Goal: Obtain resource: Obtain resource

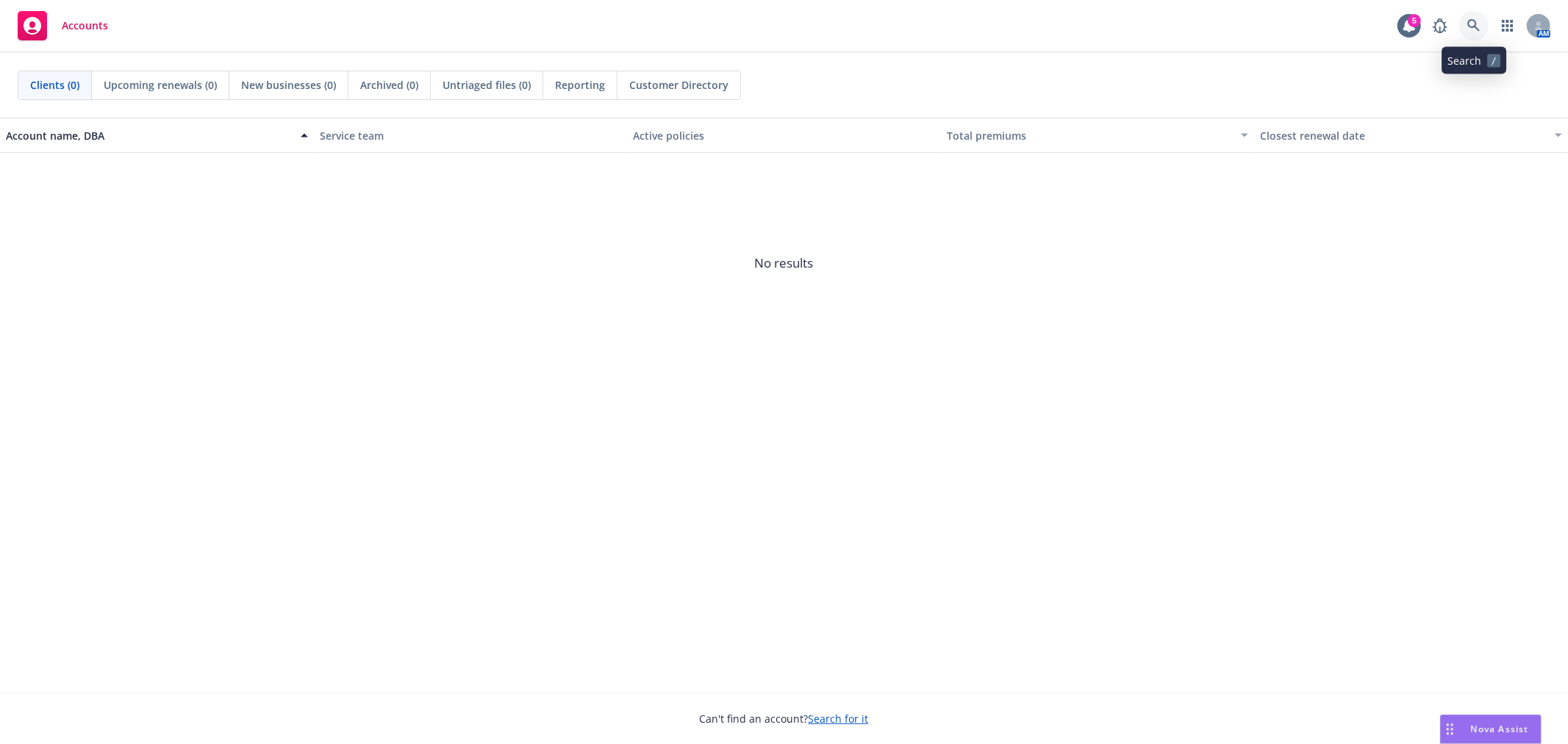
click at [1473, 24] on icon at bounding box center [1474, 26] width 14 height 14
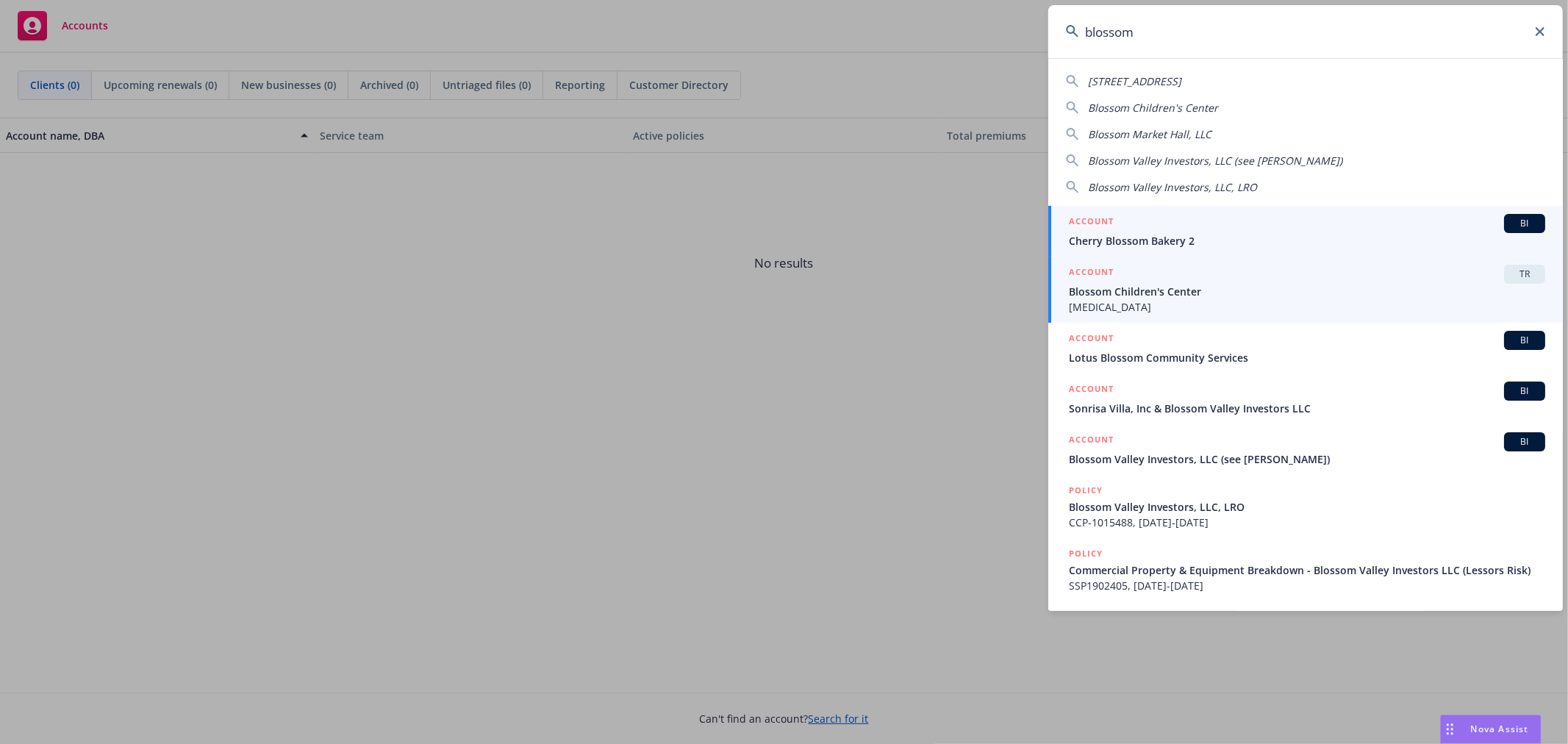
type input "blossom"
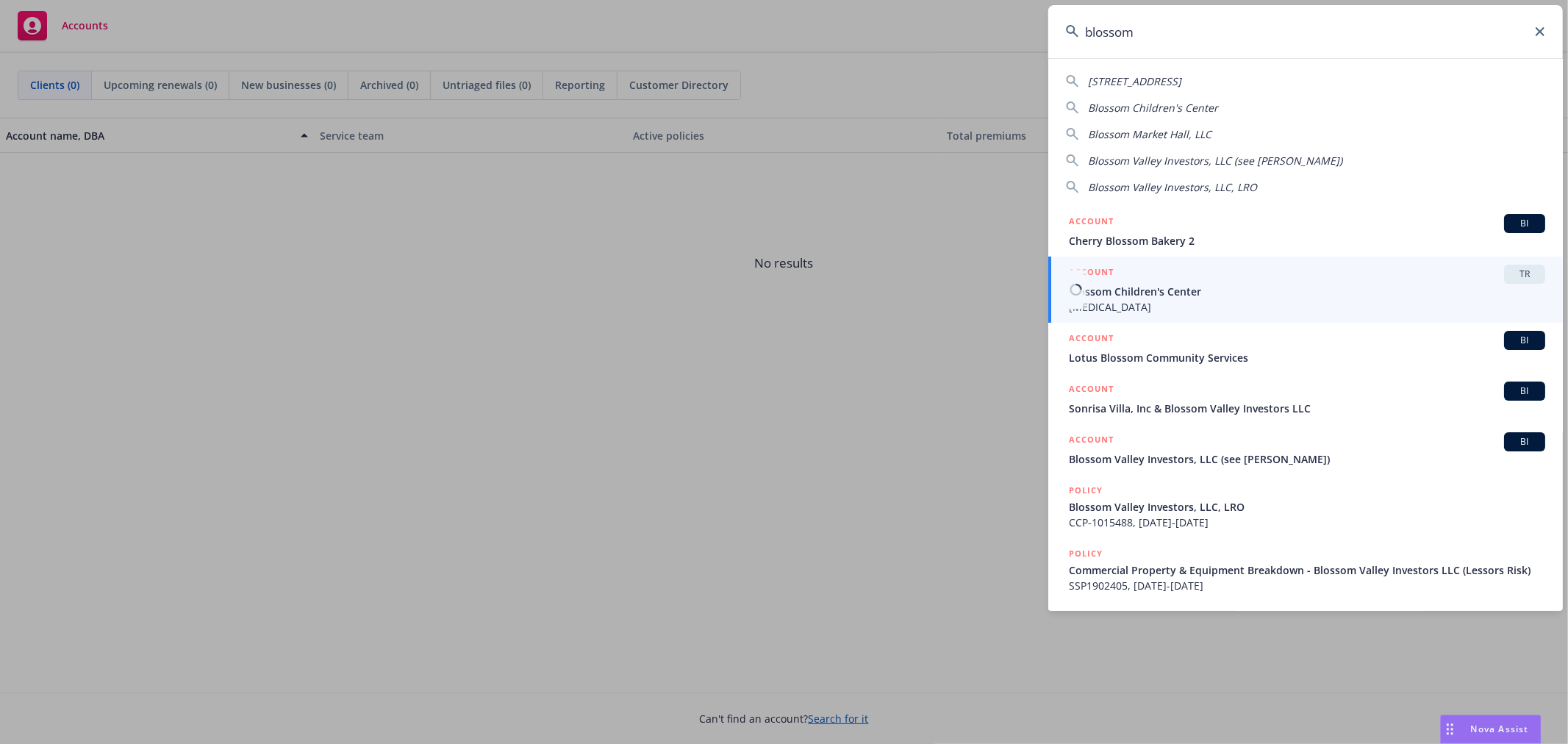
click at [1164, 285] on span "Blossom Children's Center" at bounding box center [1307, 291] width 476 height 15
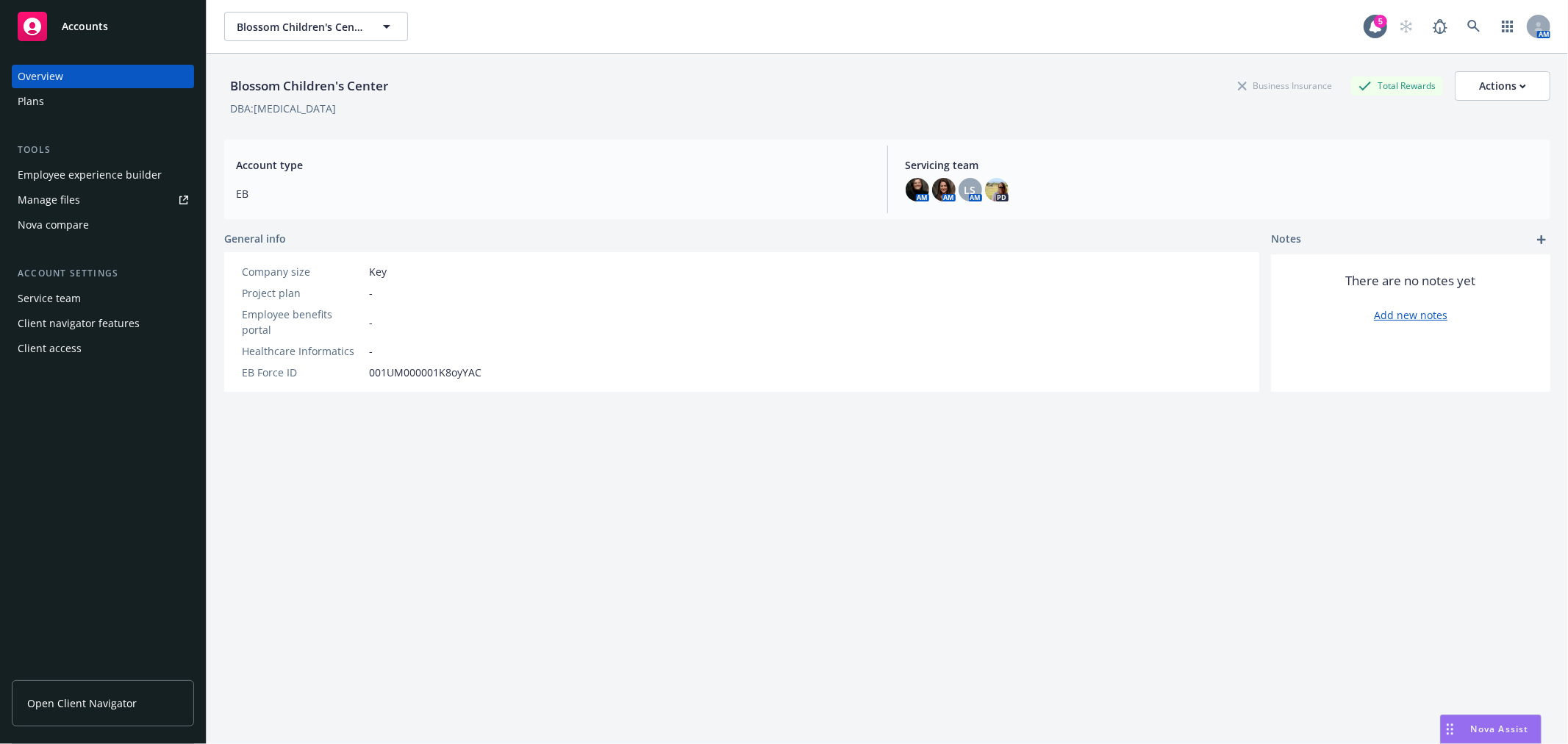
click at [77, 703] on span "Open Client Navigator" at bounding box center [82, 703] width 110 height 15
click at [228, 12] on button "Blossom Children's Center" at bounding box center [317, 26] width 184 height 30
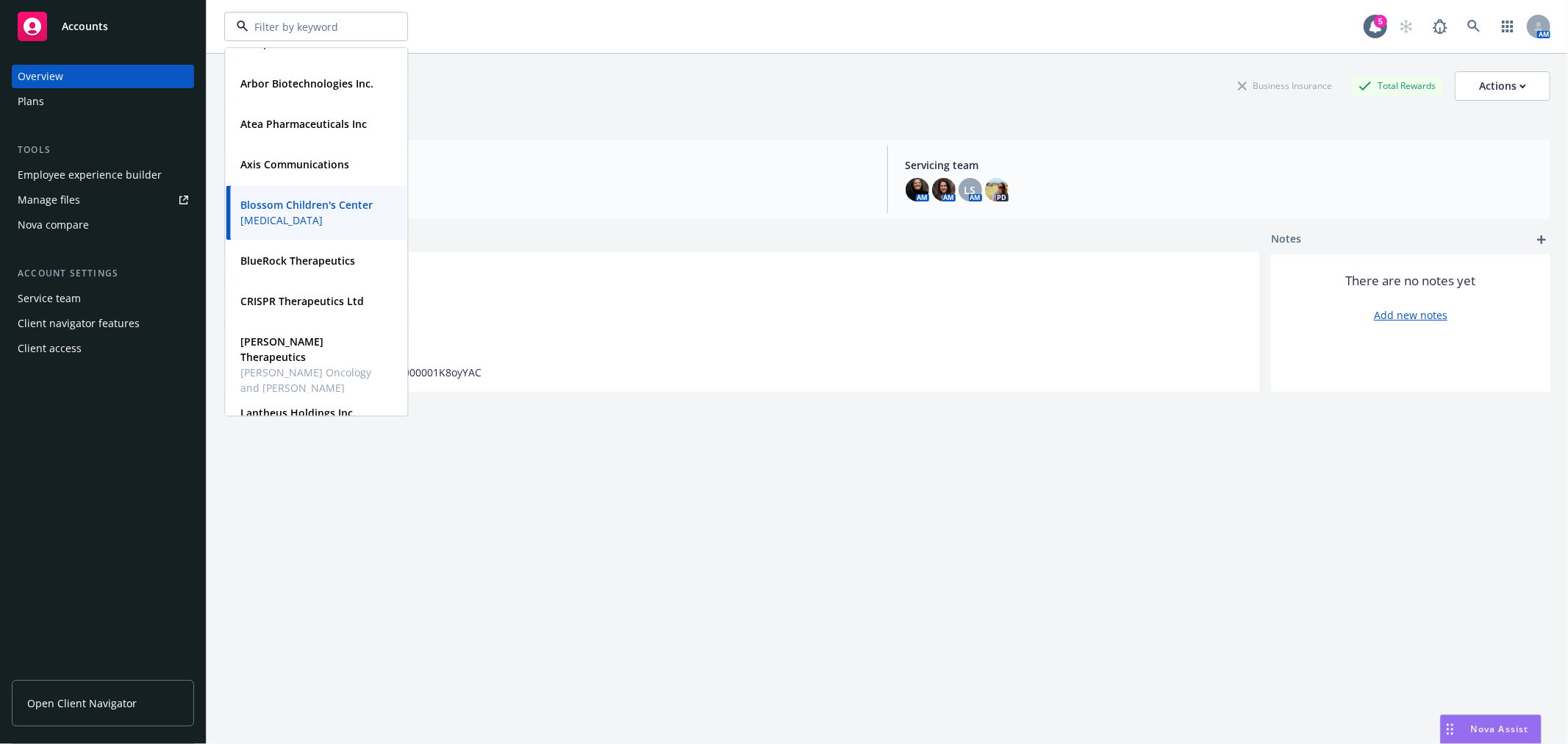
scroll to position [327, 0]
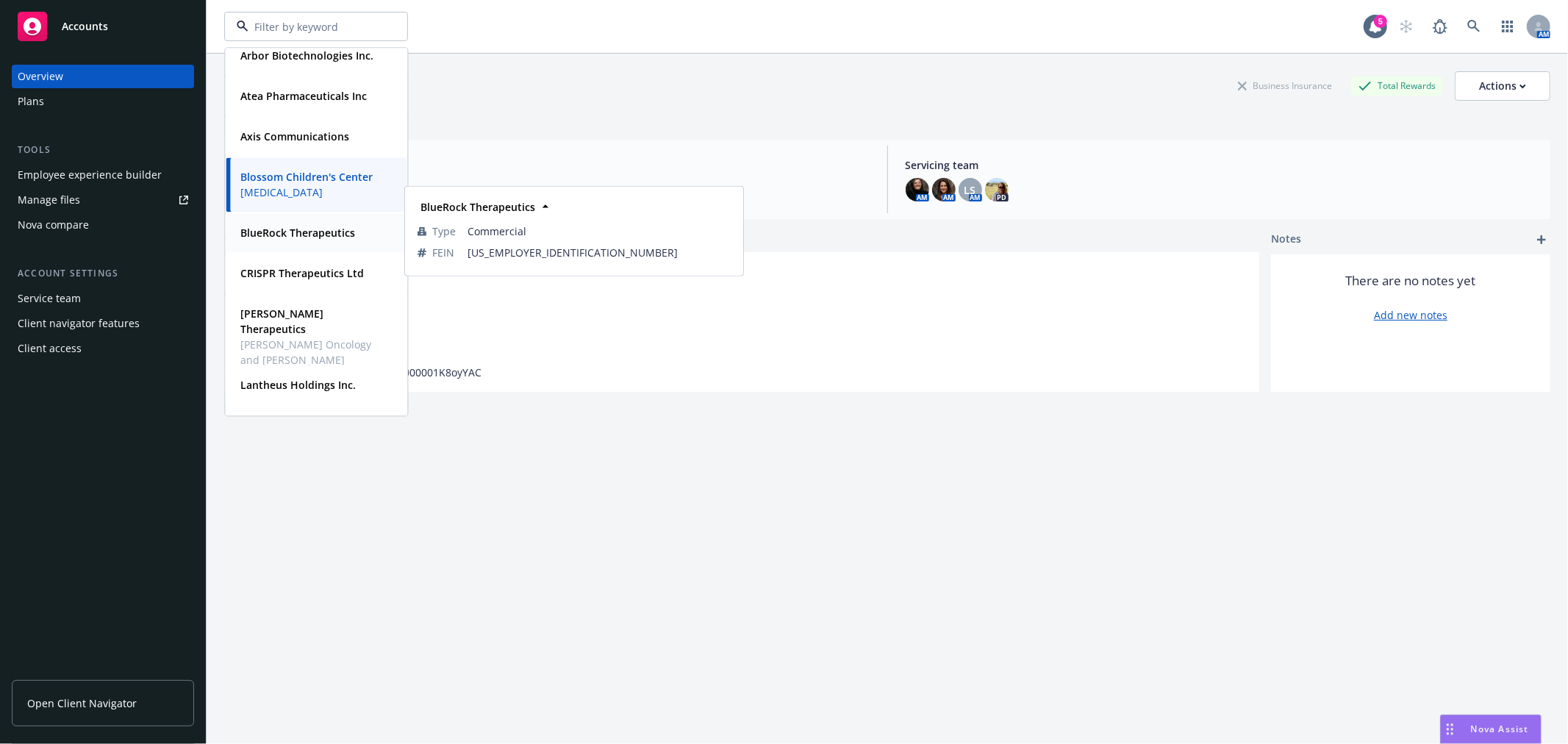
click at [304, 239] on span "BlueRock Therapeutics" at bounding box center [298, 232] width 115 height 15
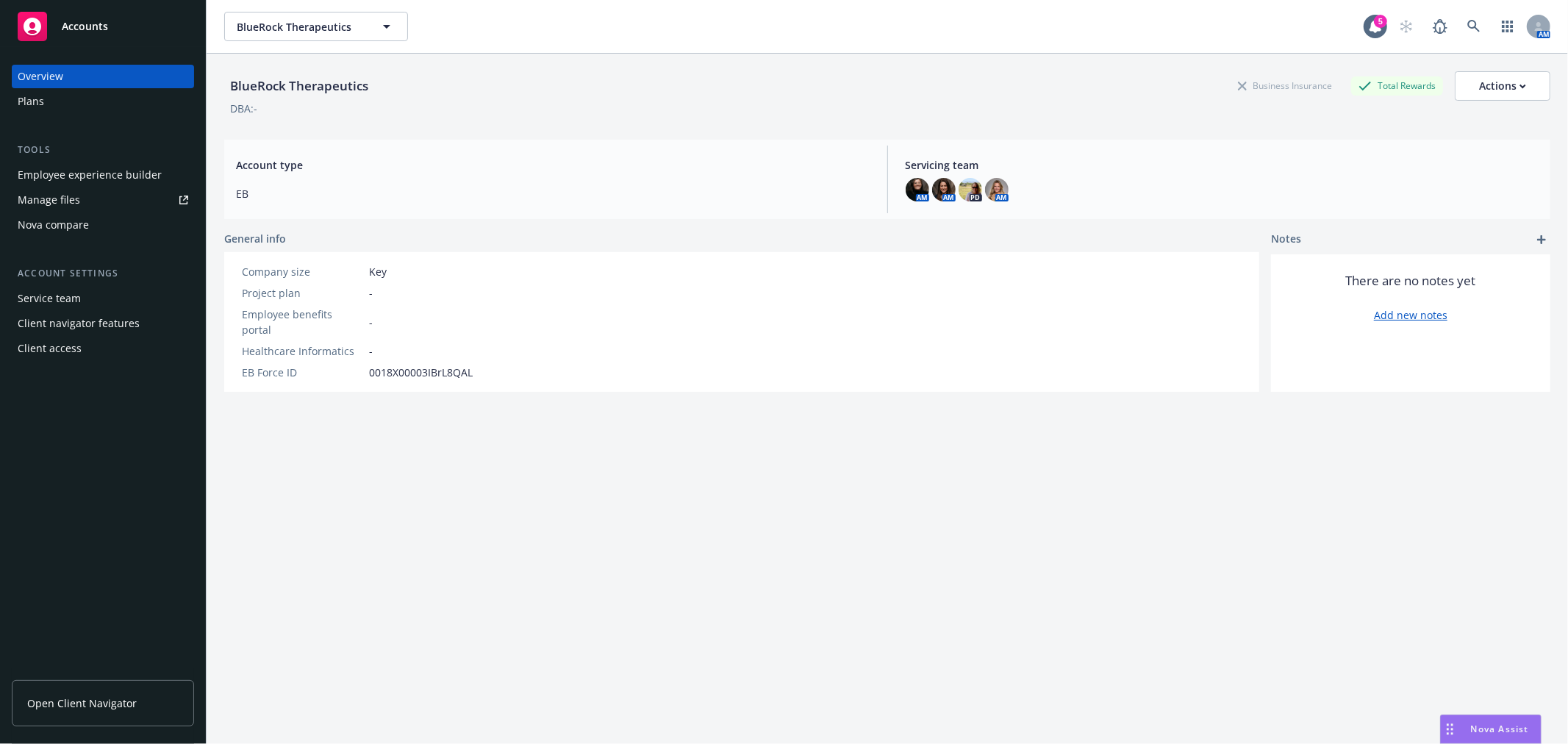
click at [75, 703] on span "Open Client Navigator" at bounding box center [82, 703] width 110 height 15
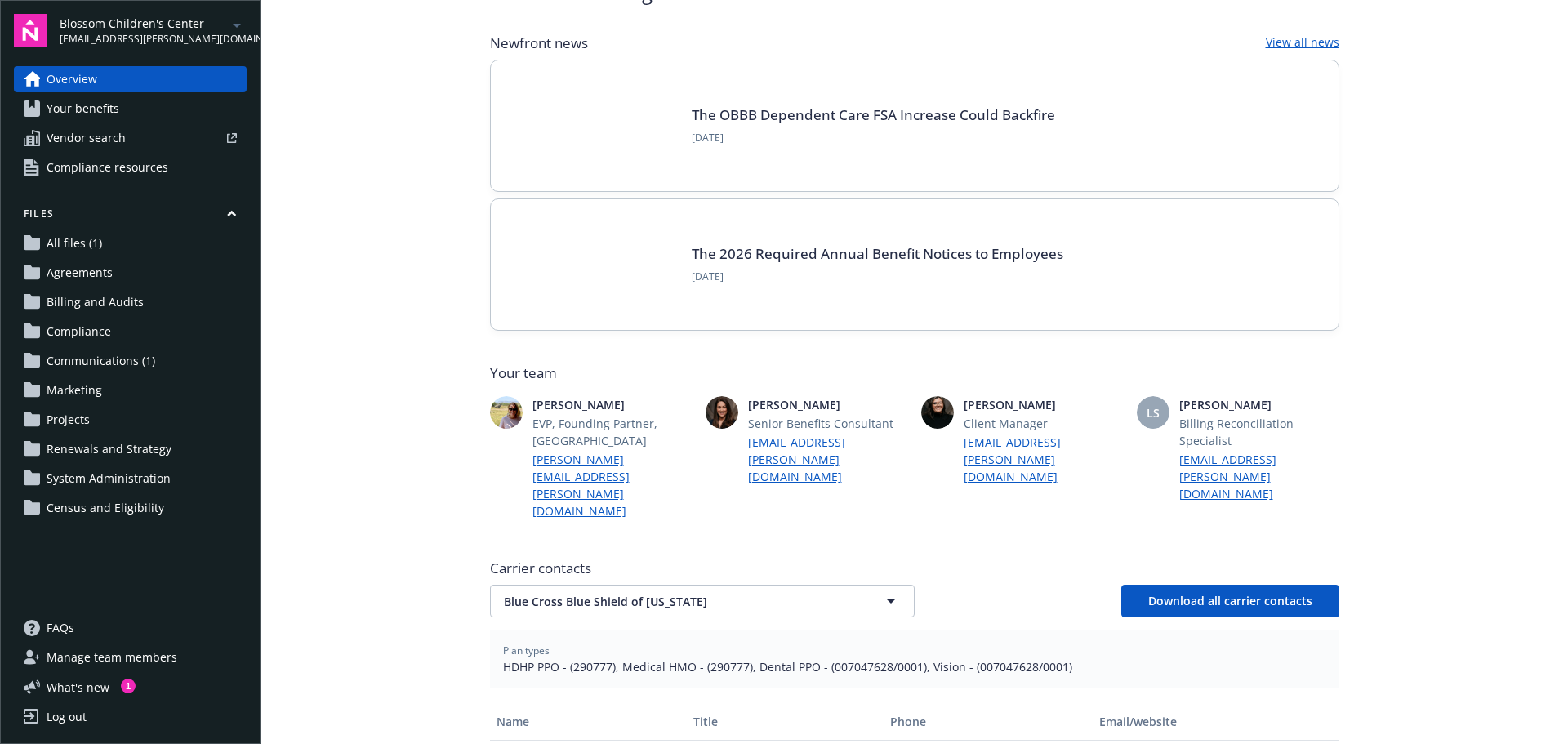
scroll to position [245, 0]
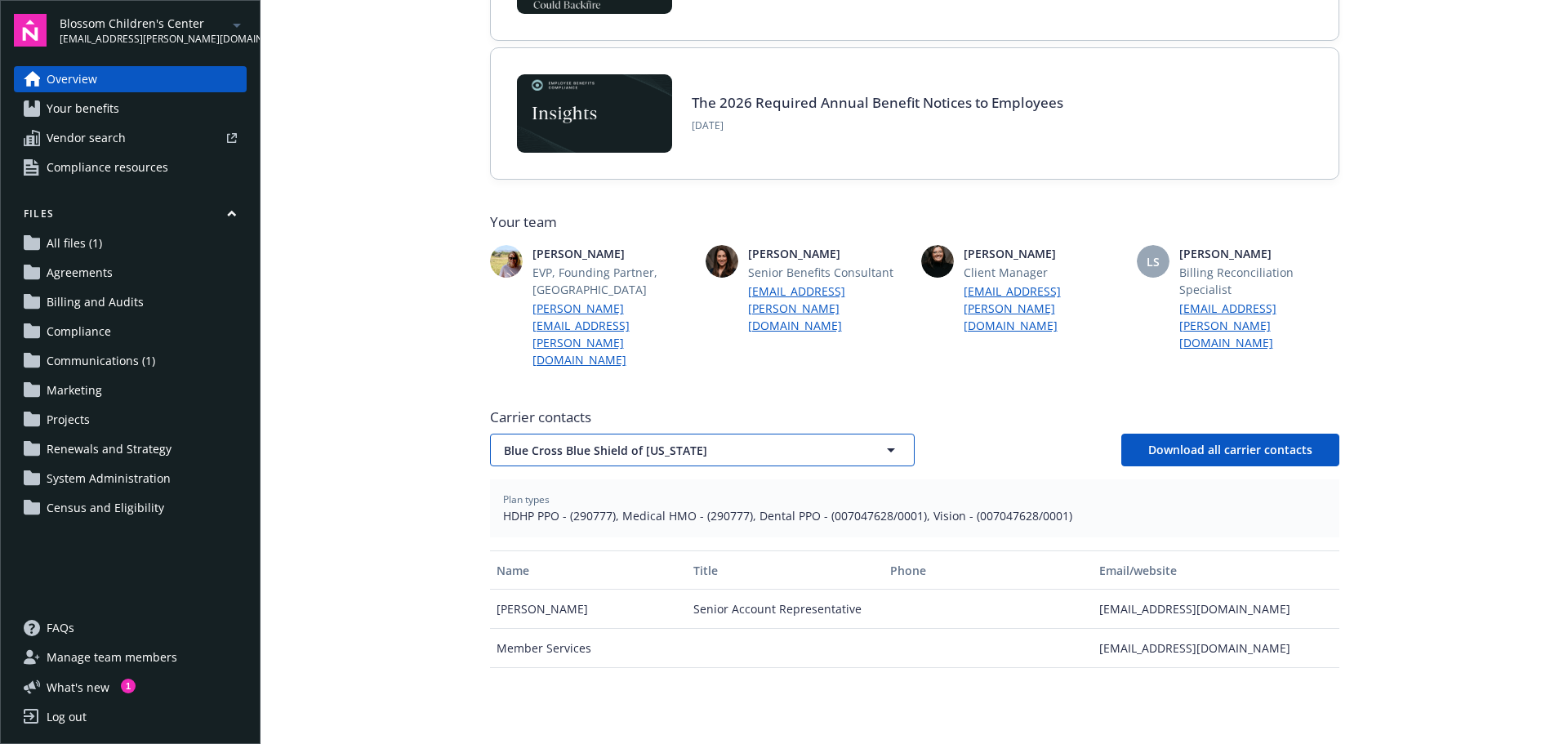
click at [616, 442] on span "Blue Cross Blue Shield of [US_STATE]" at bounding box center [673, 450] width 339 height 17
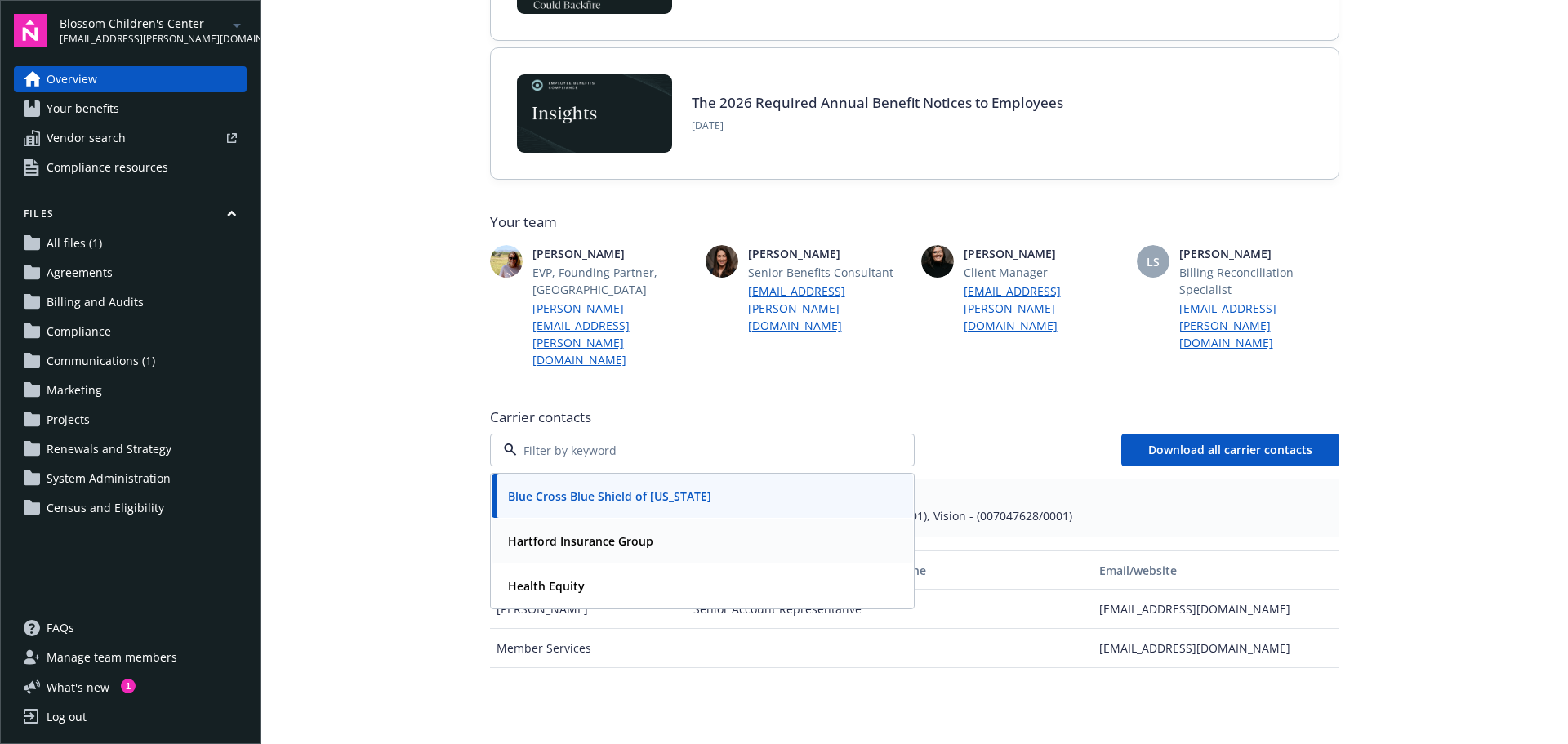
click at [585, 534] on strong "Hartford Insurance Group" at bounding box center [580, 541] width 145 height 16
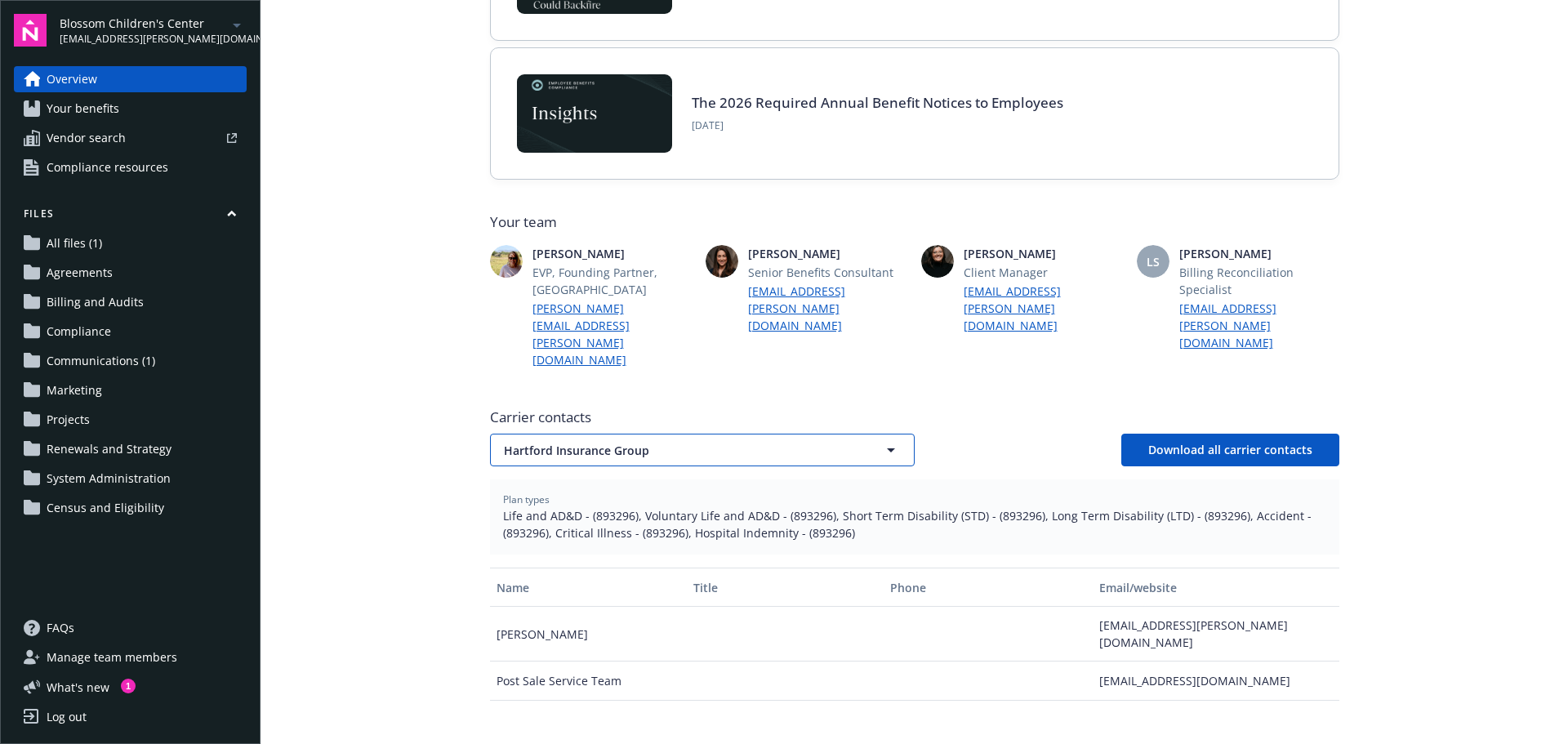
click at [588, 442] on span "Hartford Insurance Group" at bounding box center [673, 450] width 339 height 17
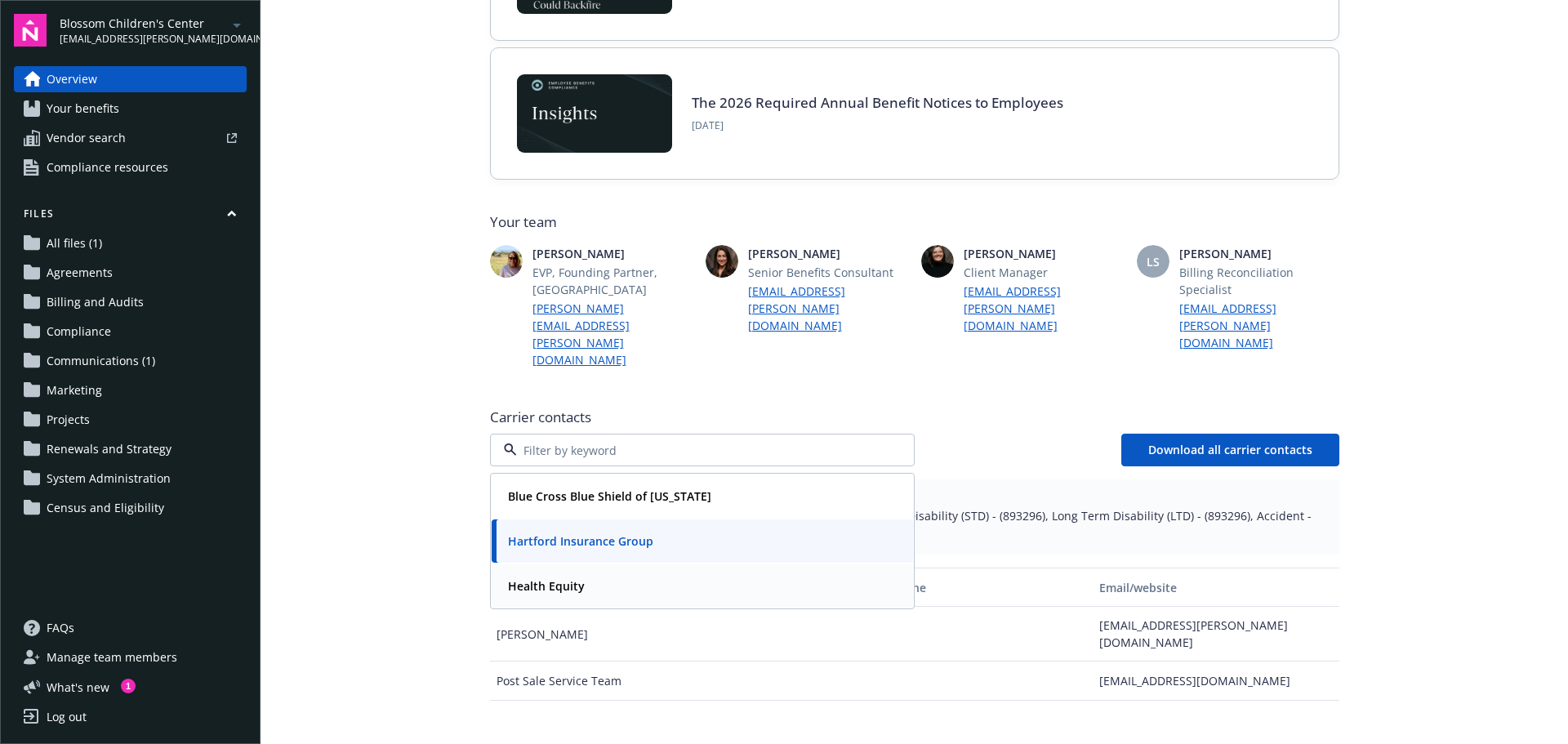
click at [572, 574] on div "Health Equity" at bounding box center [545, 585] width 86 height 23
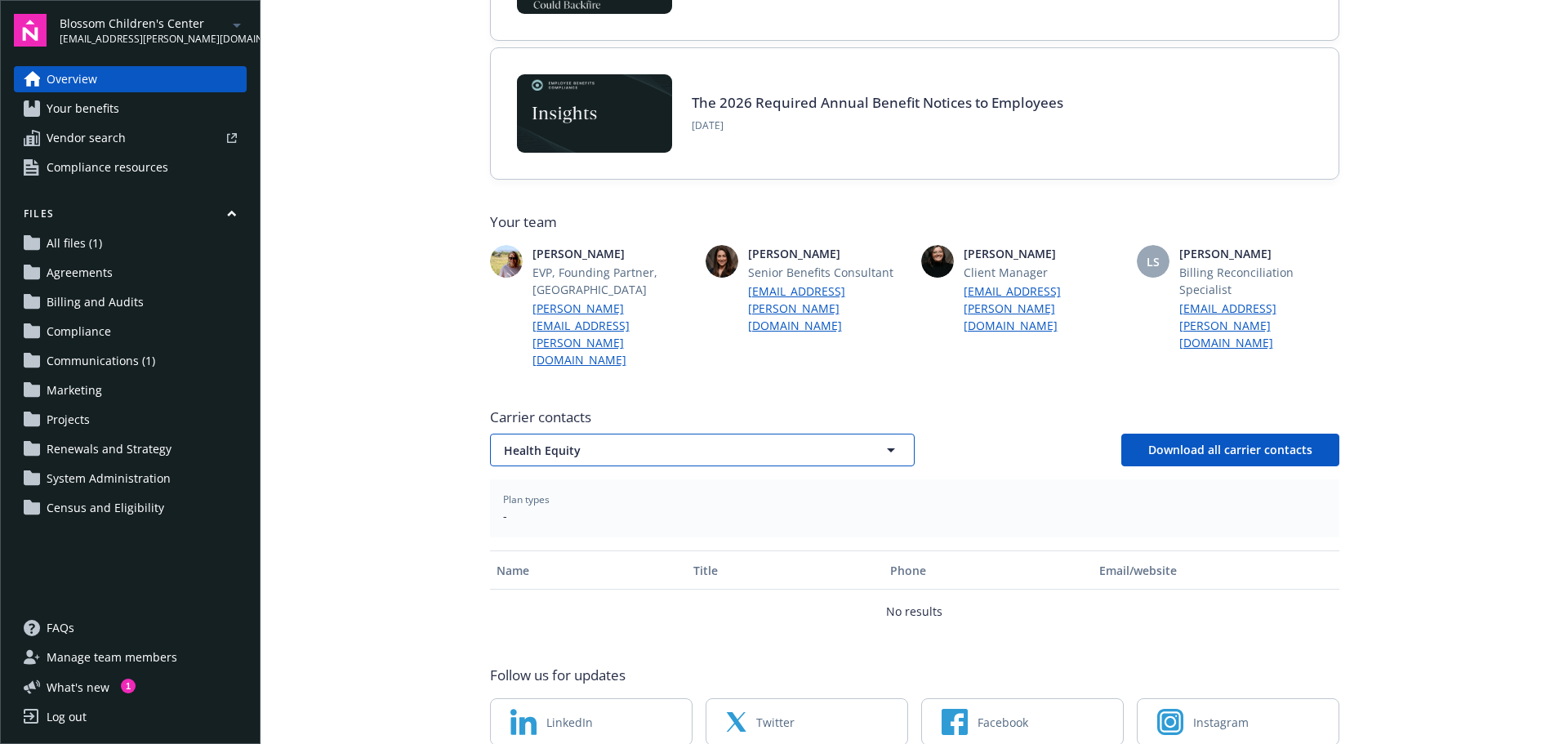
click at [571, 433] on button "Health Equity" at bounding box center [701, 449] width 425 height 33
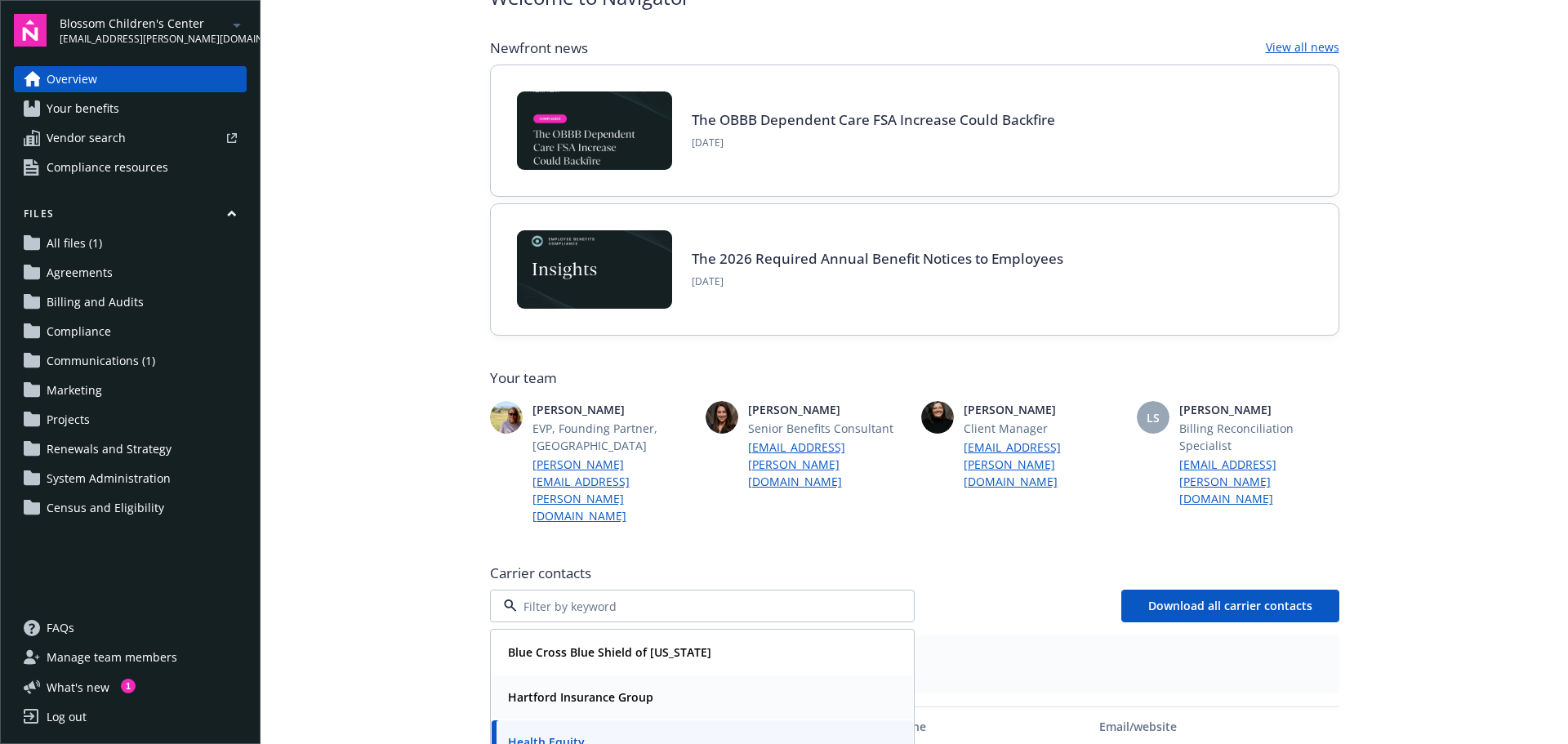
scroll to position [82, 0]
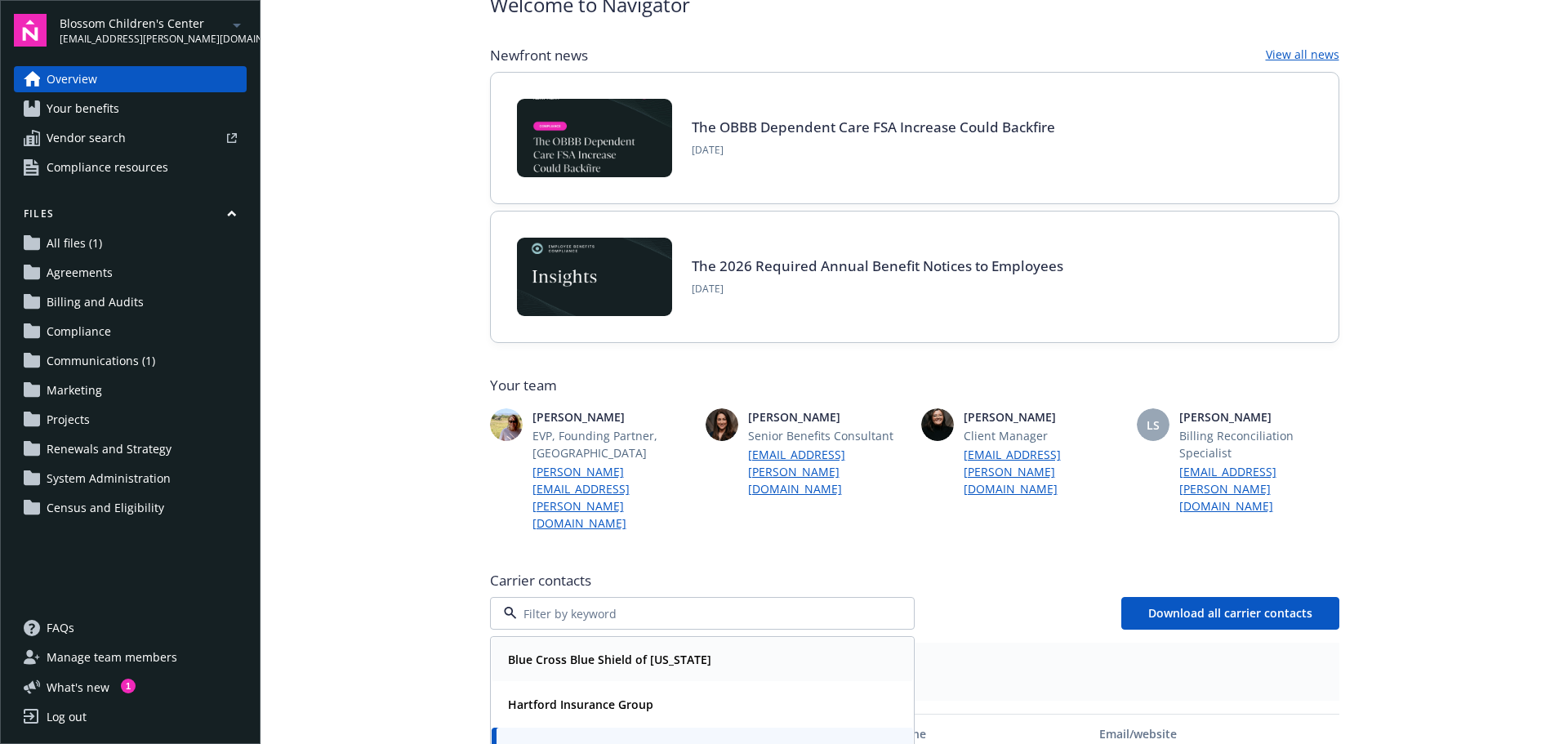
click at [597, 652] on strong "Blue Cross Blue Shield of Michigan" at bounding box center [610, 660] width 204 height 16
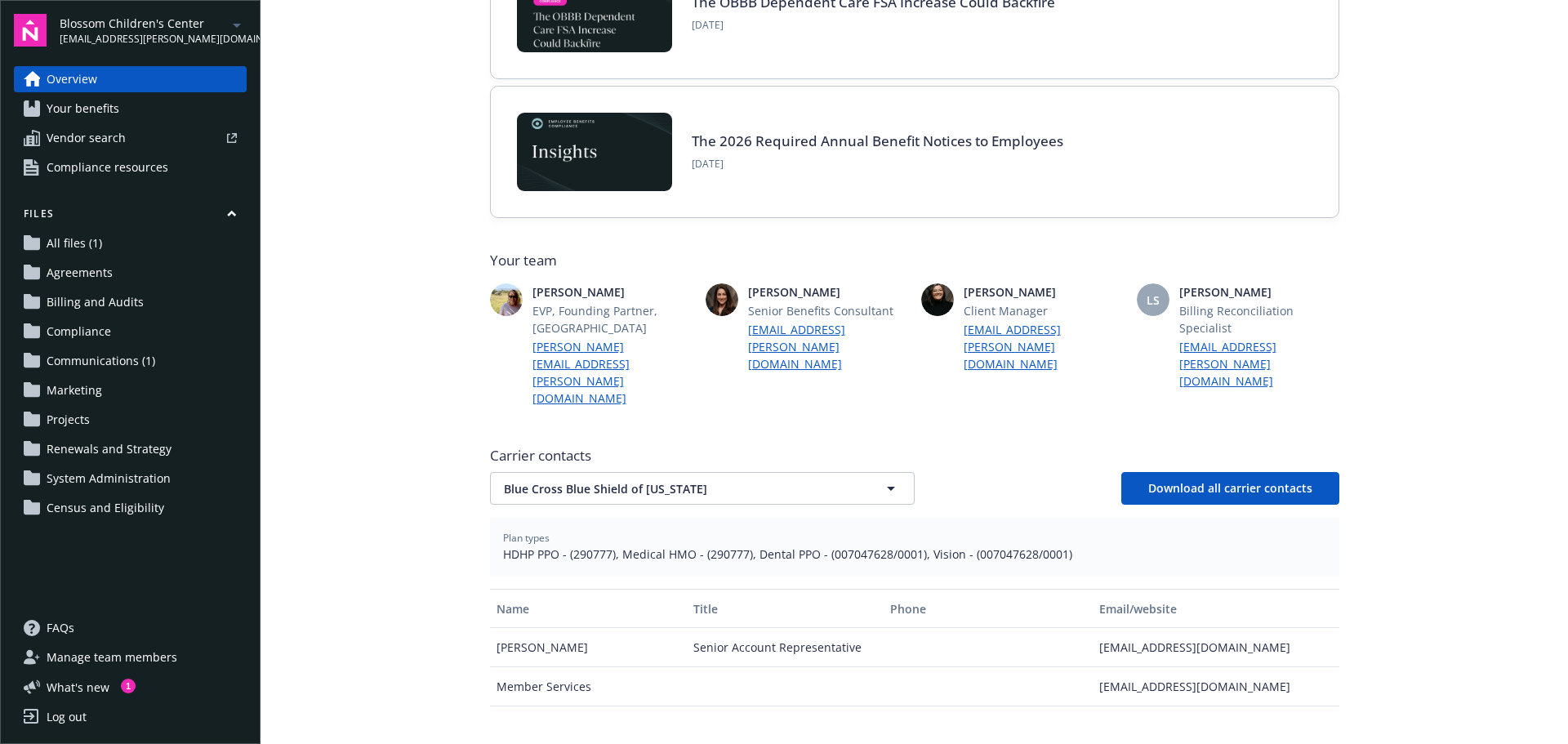
scroll to position [245, 0]
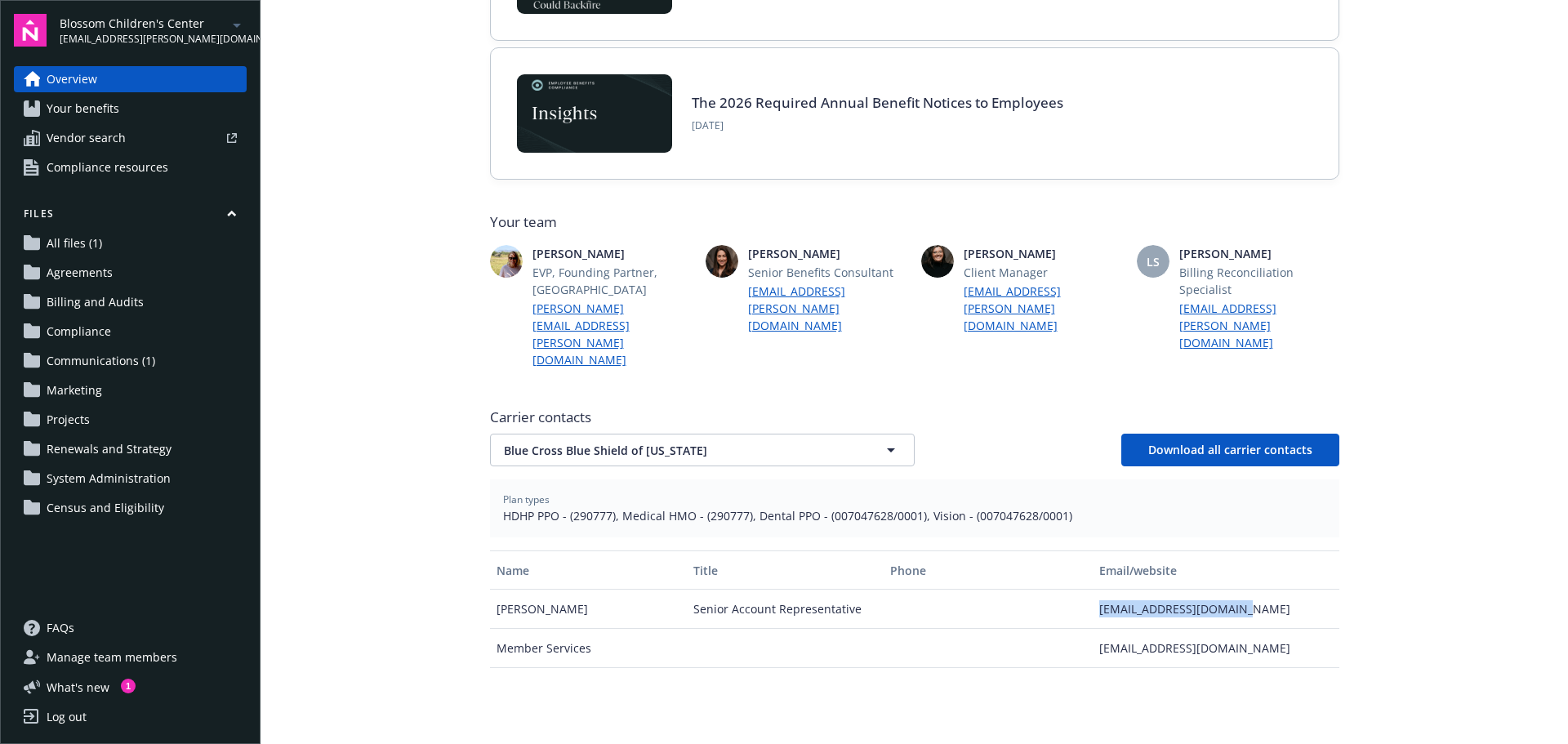
drag, startPoint x: 1266, startPoint y: 574, endPoint x: 1090, endPoint y: 579, distance: 176.1
click at [1093, 590] on div "kweatherspoon@bcbsm.com" at bounding box center [1215, 610] width 246 height 39
copy div "kweatherspoon@bcbsm.com"
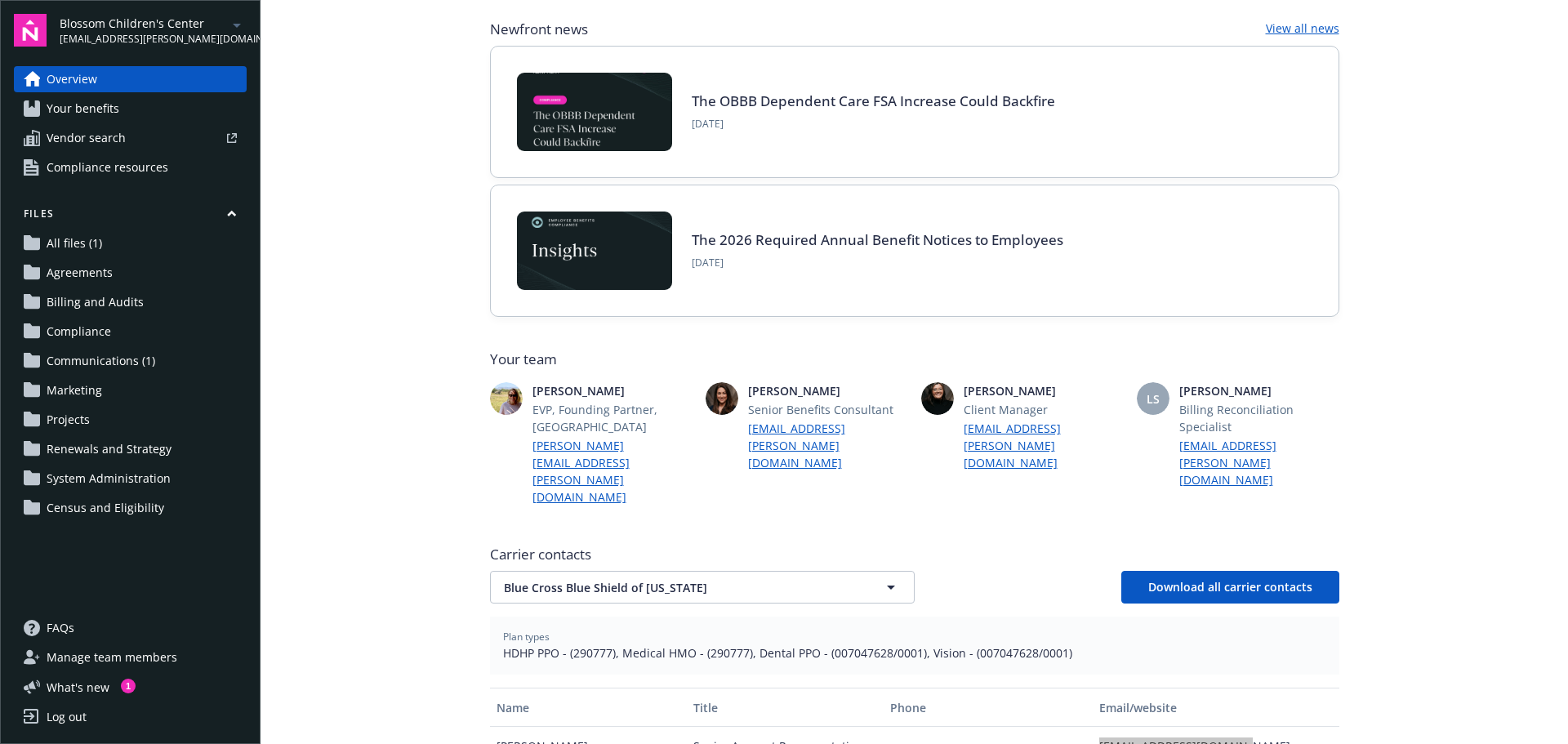
scroll to position [0, 0]
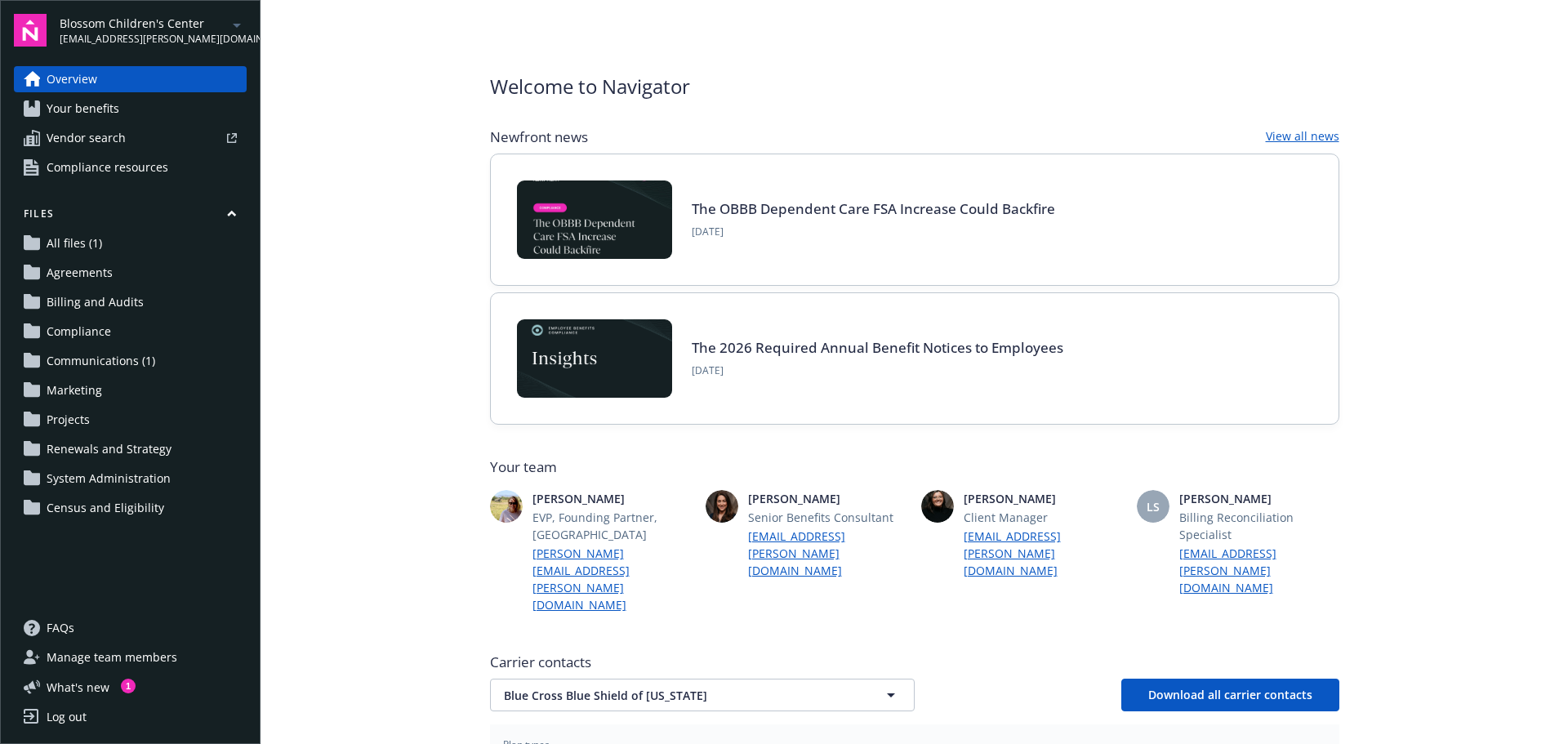
click at [143, 32] on span "[EMAIL_ADDRESS][PERSON_NAME][DOMAIN_NAME]" at bounding box center [143, 39] width 168 height 15
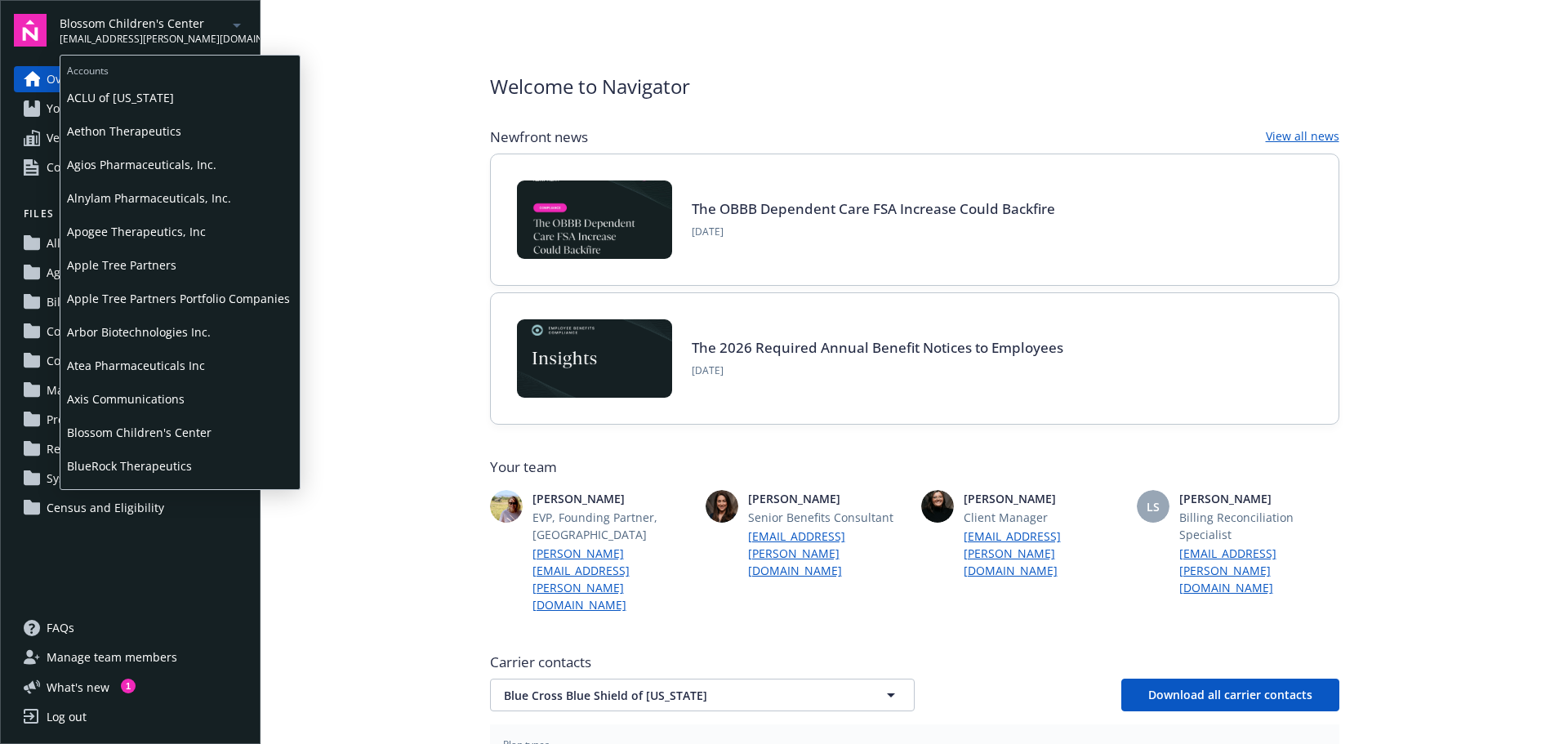
click at [155, 229] on span "Apogee Therapeutics, Inc" at bounding box center [179, 232] width 226 height 34
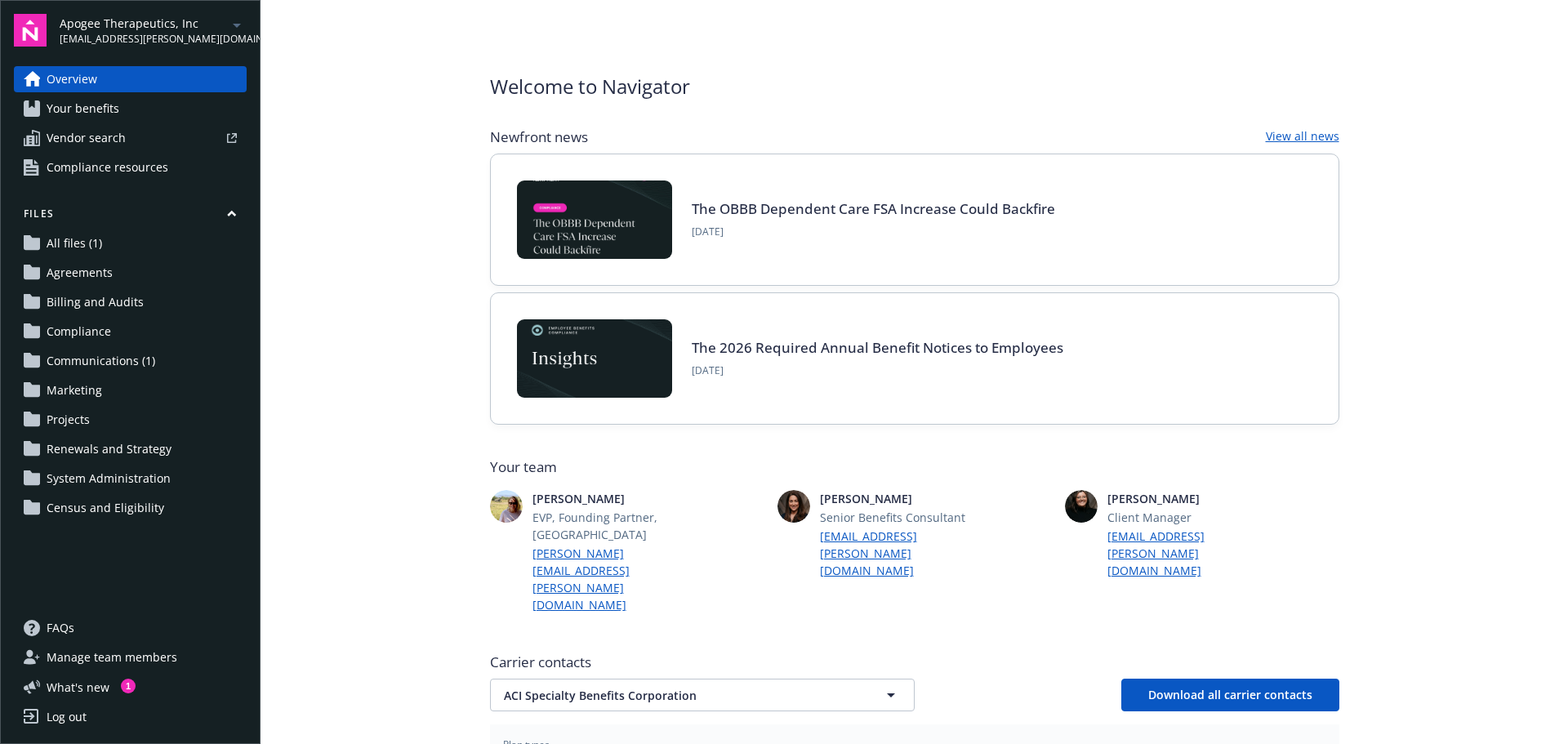
scroll to position [245, 0]
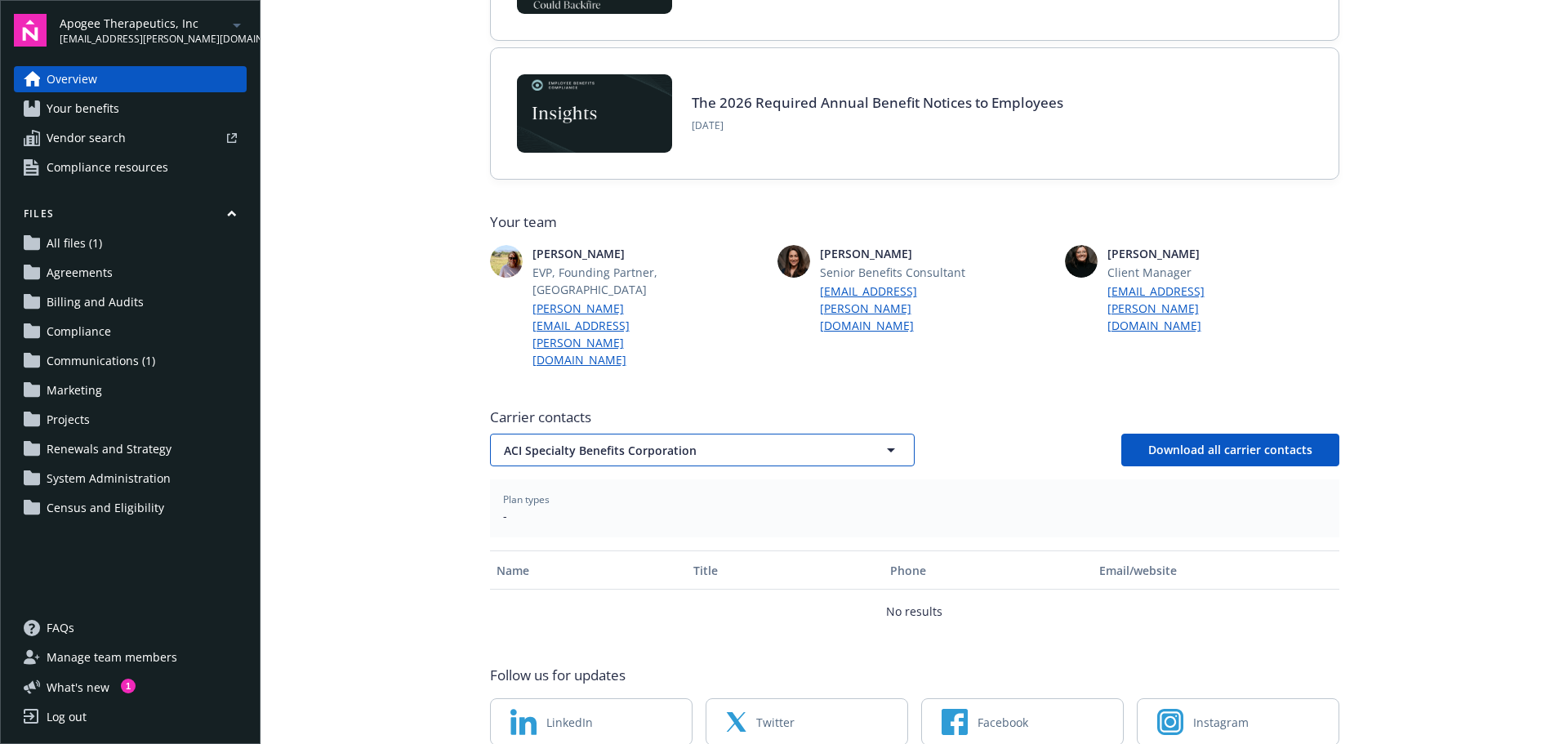
click at [555, 442] on span "ACI Specialty Benefits Corporation" at bounding box center [673, 450] width 339 height 17
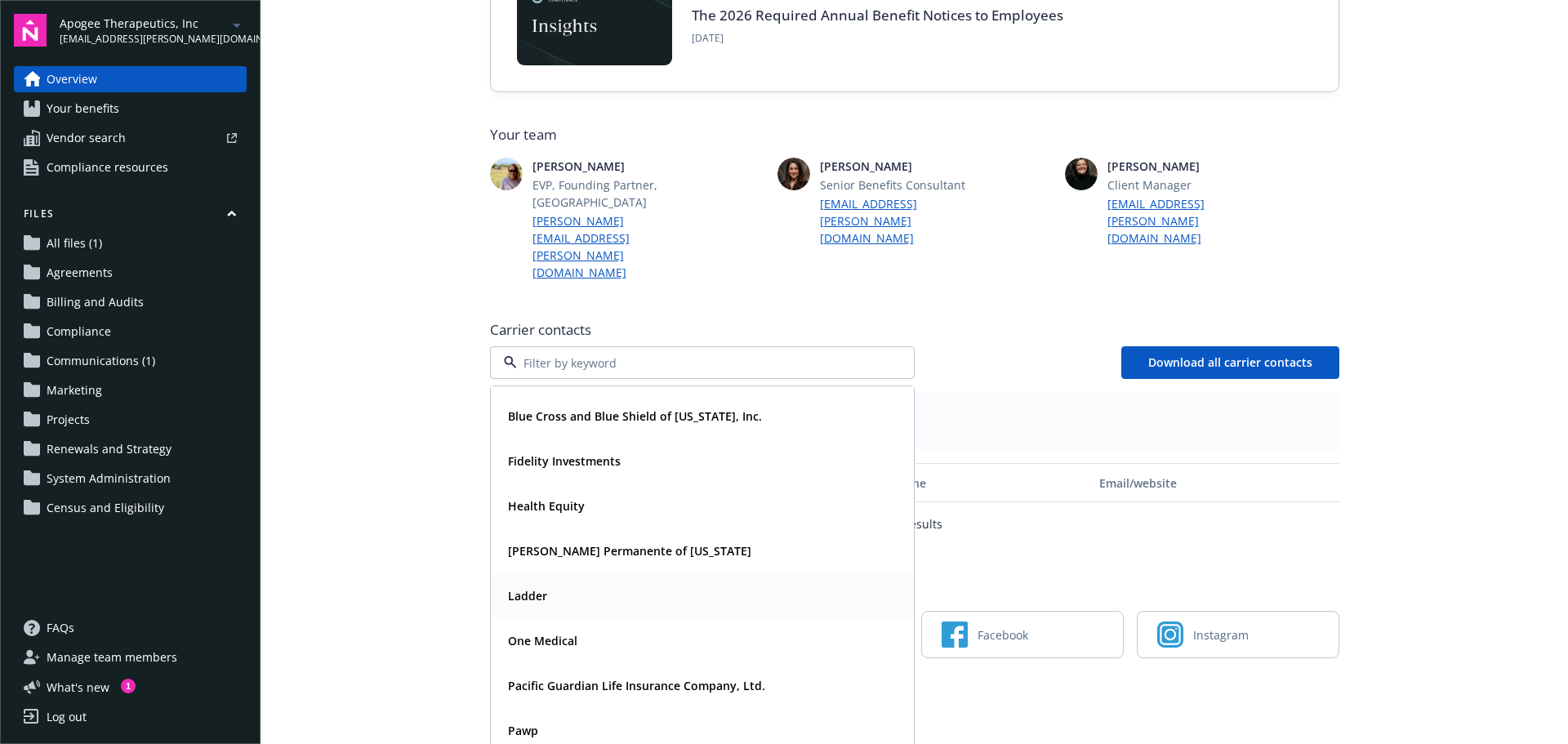
scroll to position [85, 0]
click at [1253, 346] on button "Download all carrier contacts" at bounding box center [1230, 362] width 218 height 33
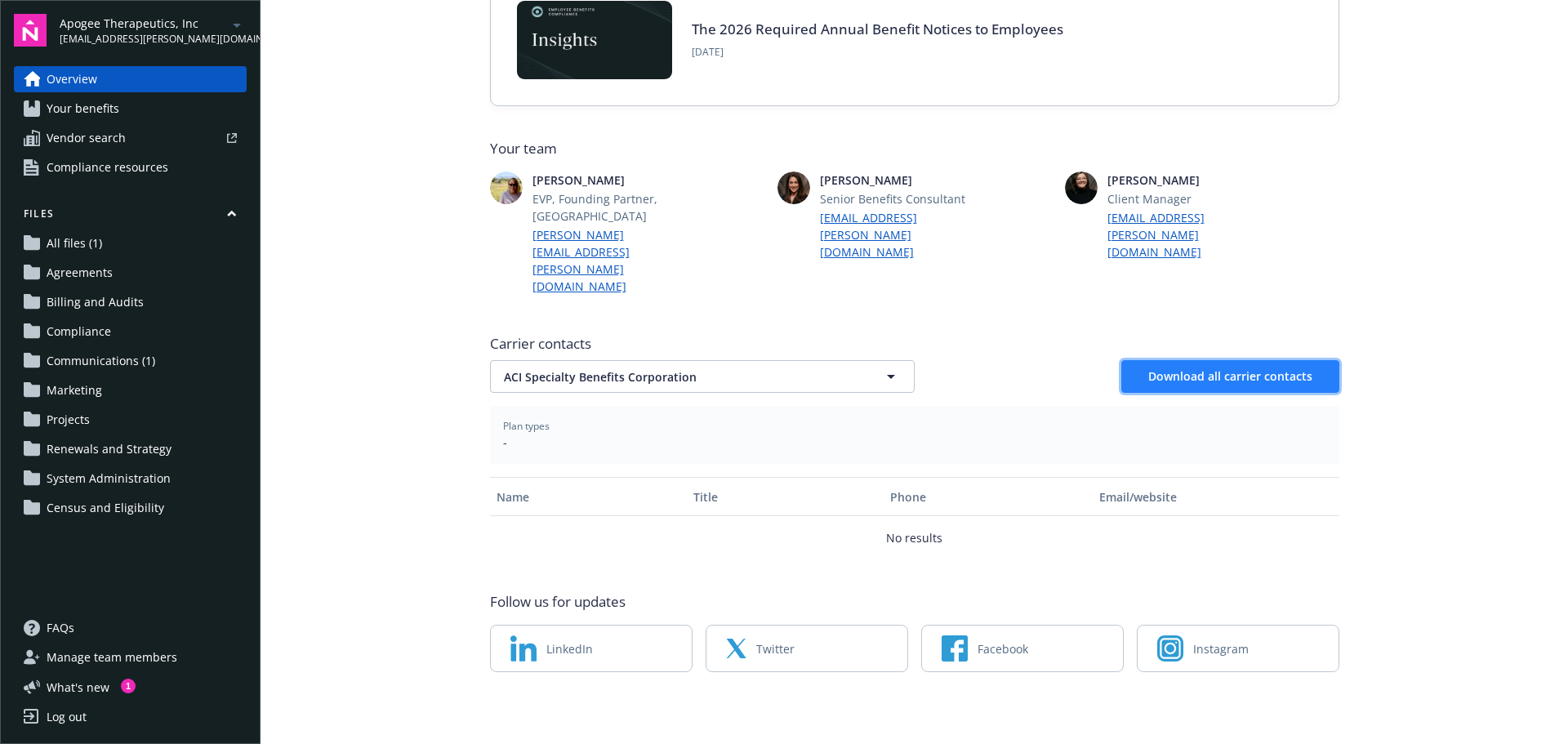
scroll to position [267, 0]
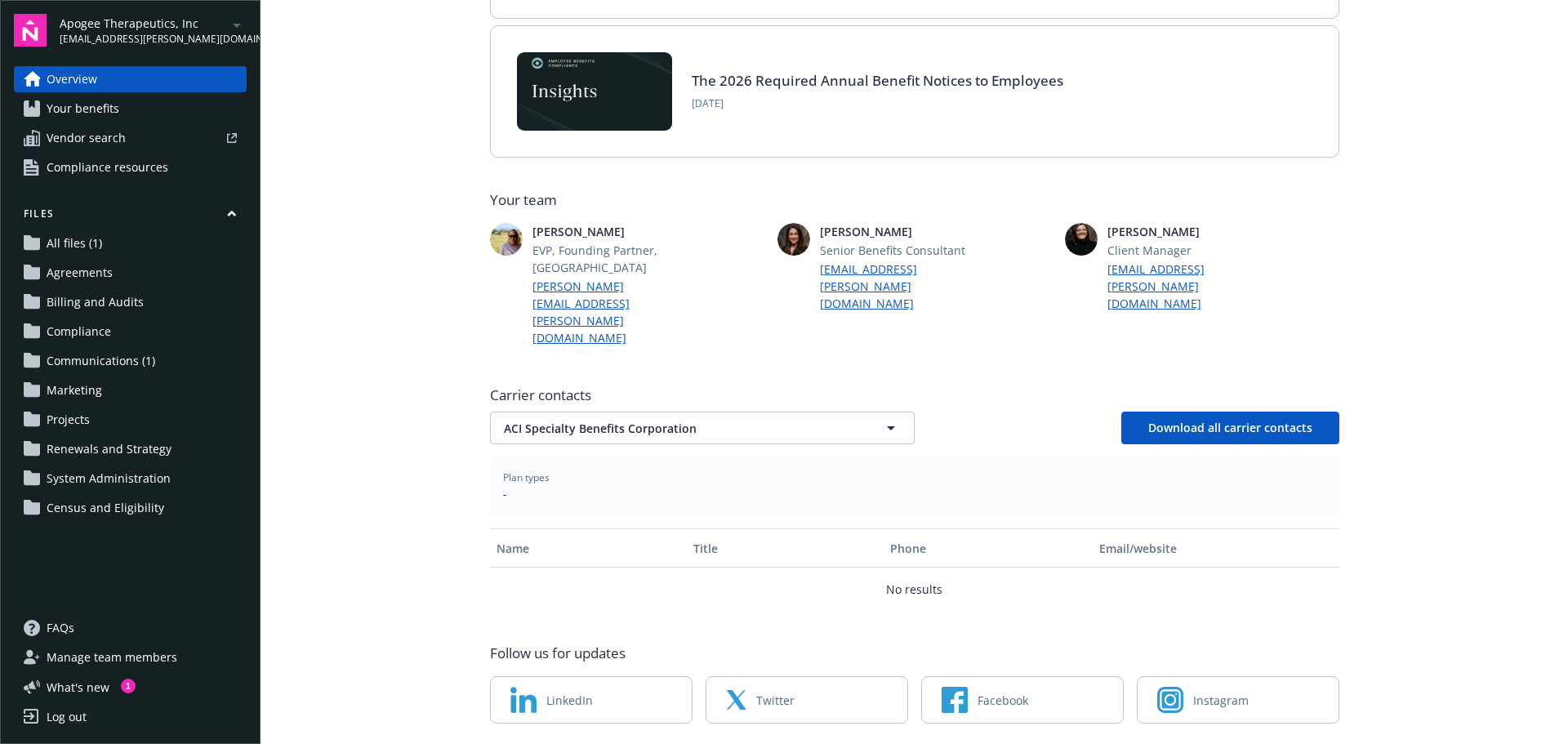
click at [162, 42] on span "lauren.barrasso@newfront.com" at bounding box center [143, 39] width 168 height 15
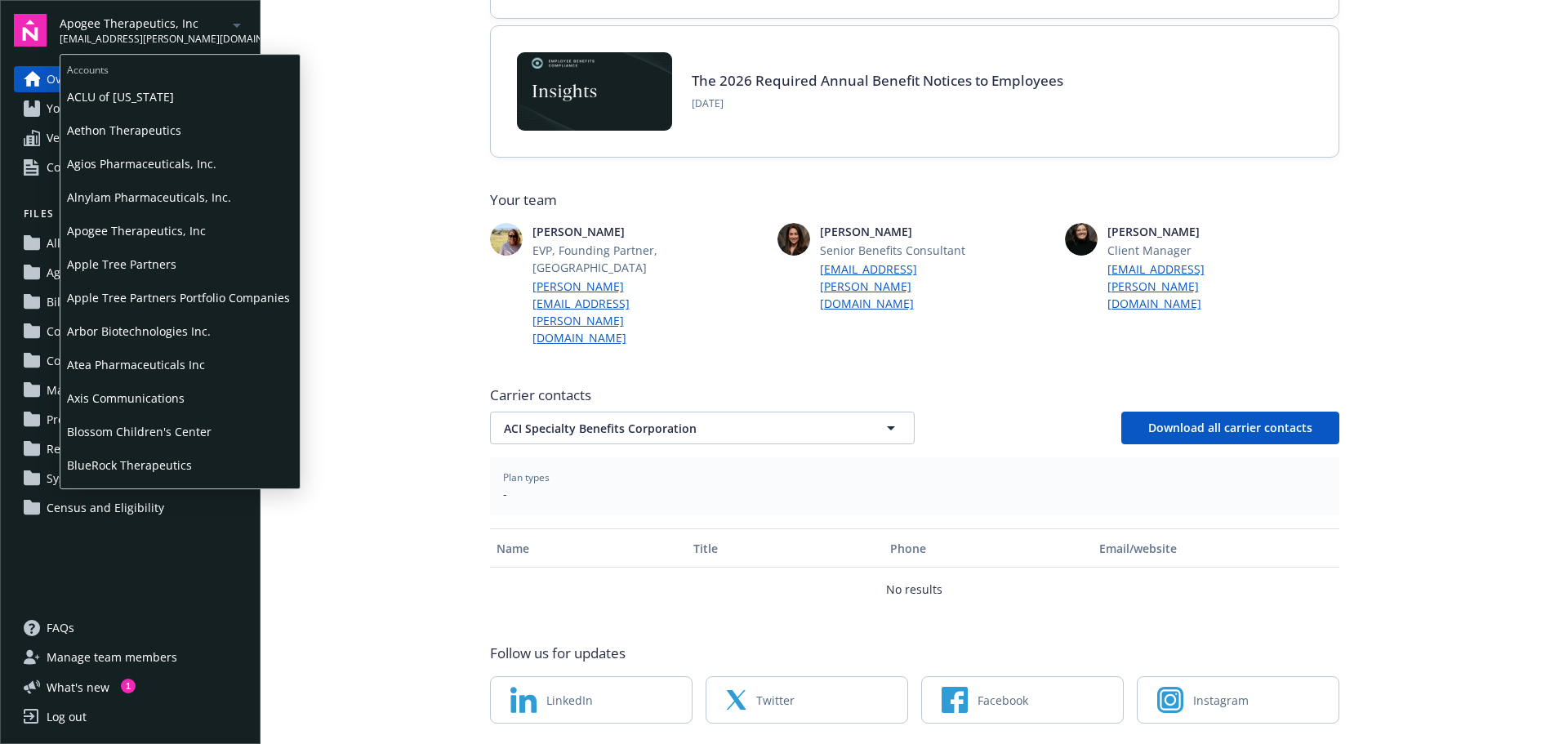
click at [149, 32] on span "lauren.barrasso@newfront.com" at bounding box center [143, 39] width 168 height 15
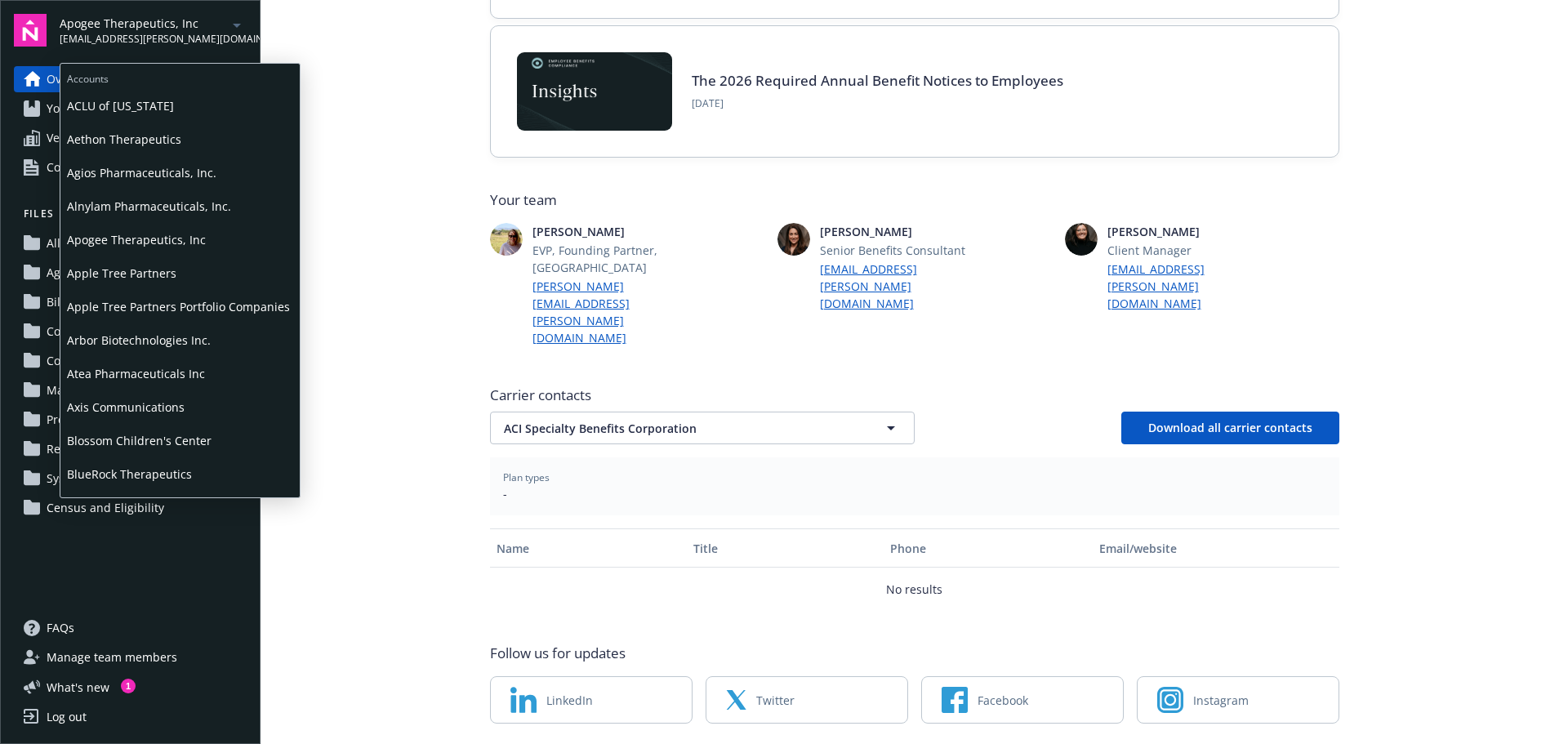
click at [149, 32] on span "lauren.barrasso@newfront.com" at bounding box center [143, 39] width 168 height 15
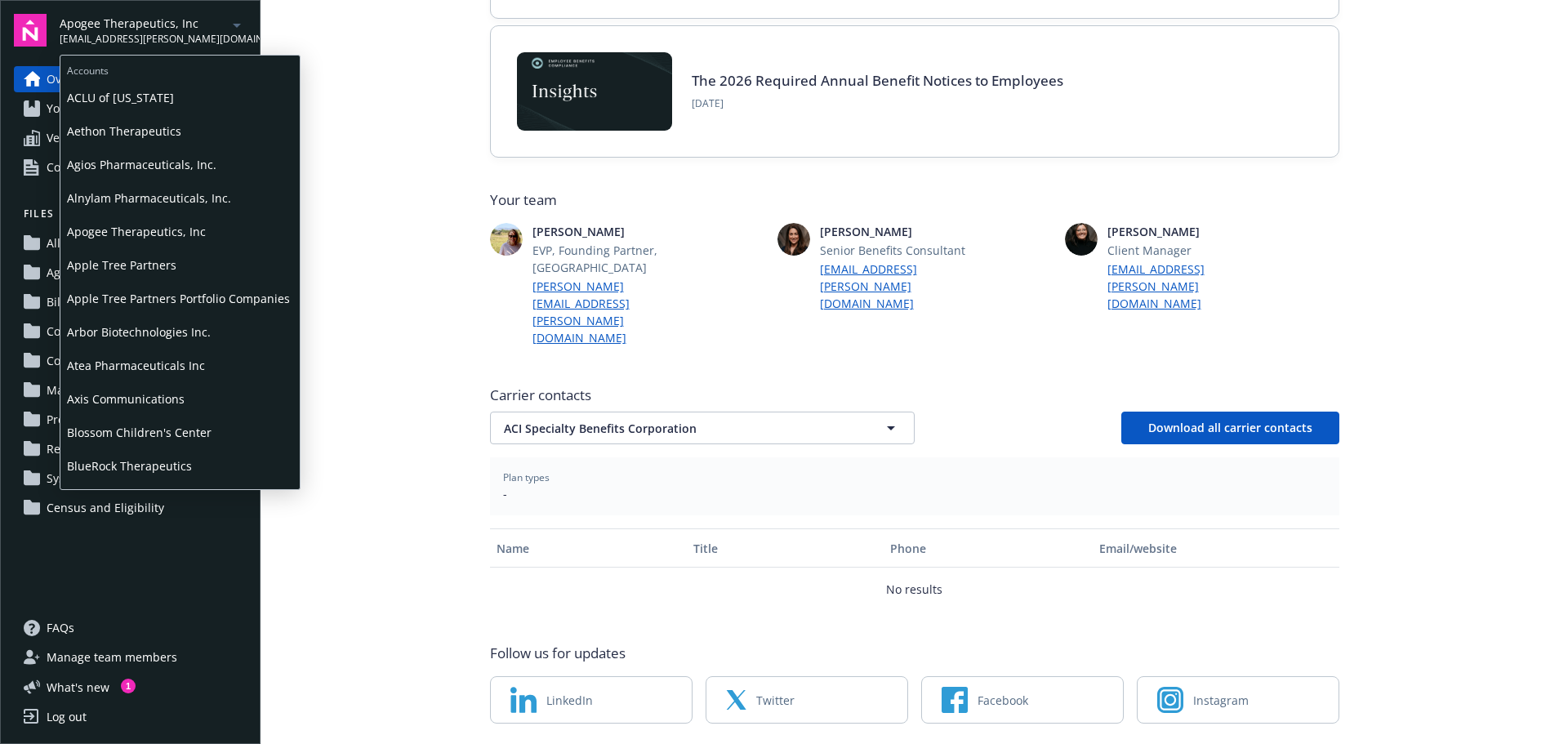
click at [143, 362] on span "Atea Pharmaceuticals Inc" at bounding box center [179, 366] width 226 height 34
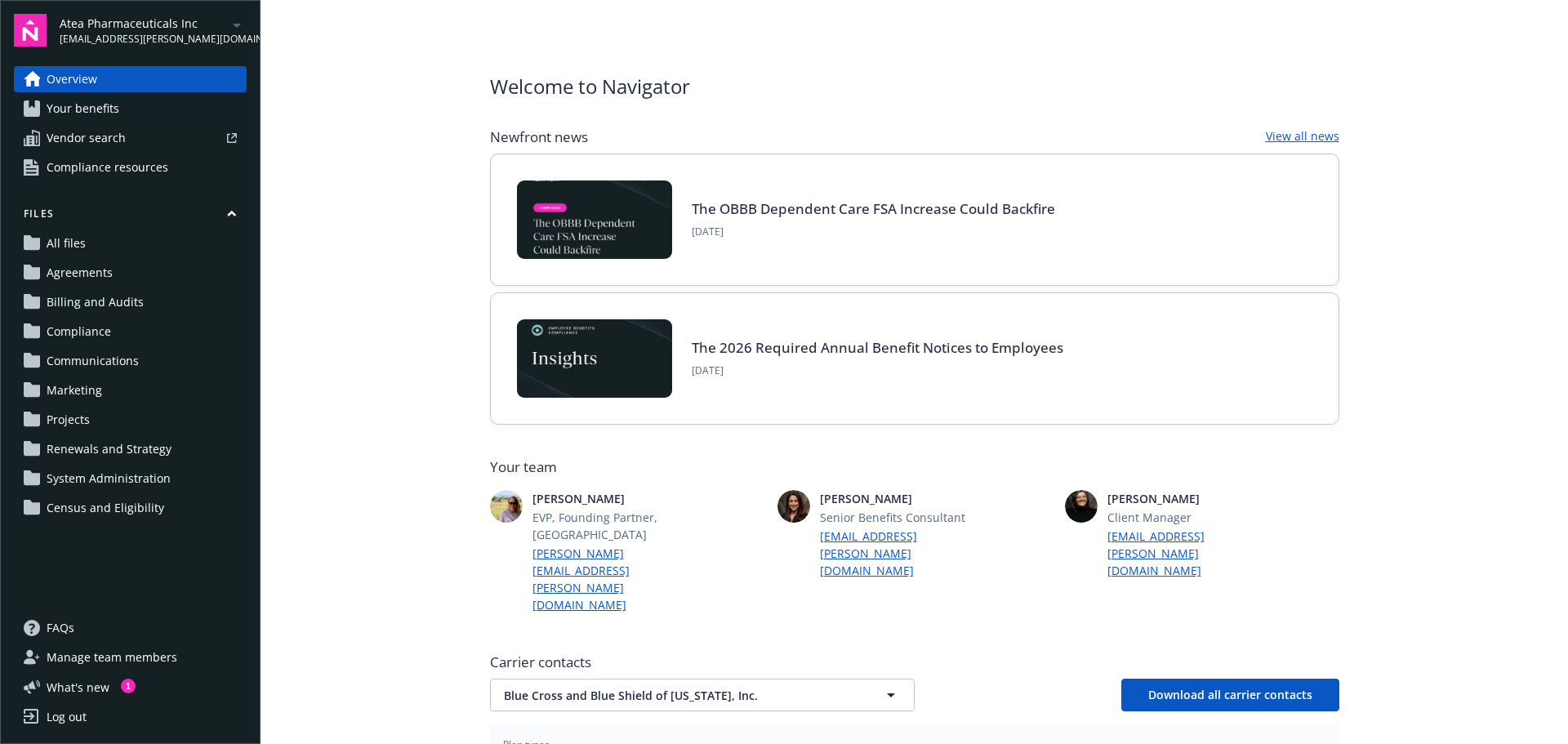
click at [113, 23] on span "Atea Pharmaceuticals Inc" at bounding box center [143, 23] width 168 height 17
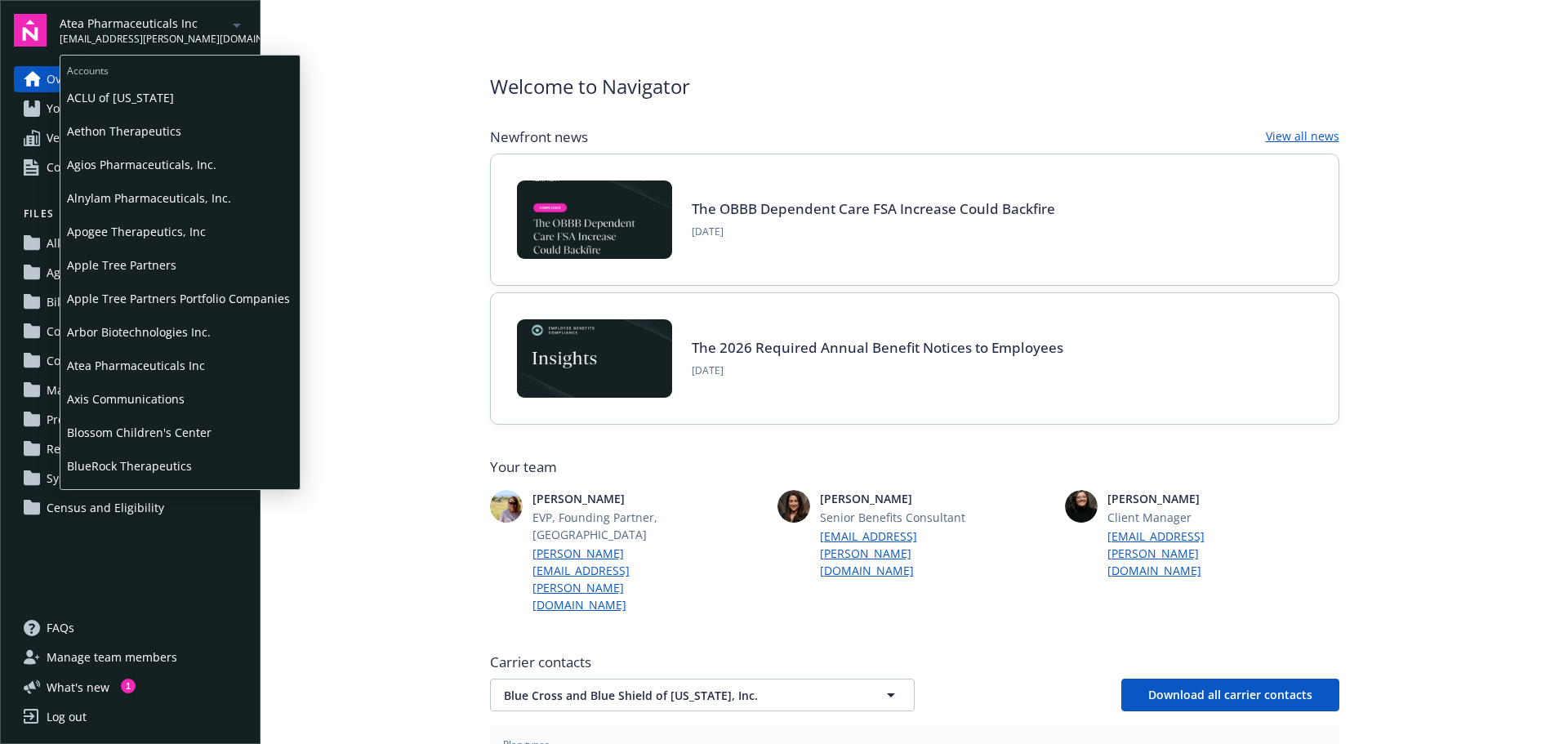
click at [120, 379] on span "Atea Pharmaceuticals Inc" at bounding box center [179, 366] width 226 height 34
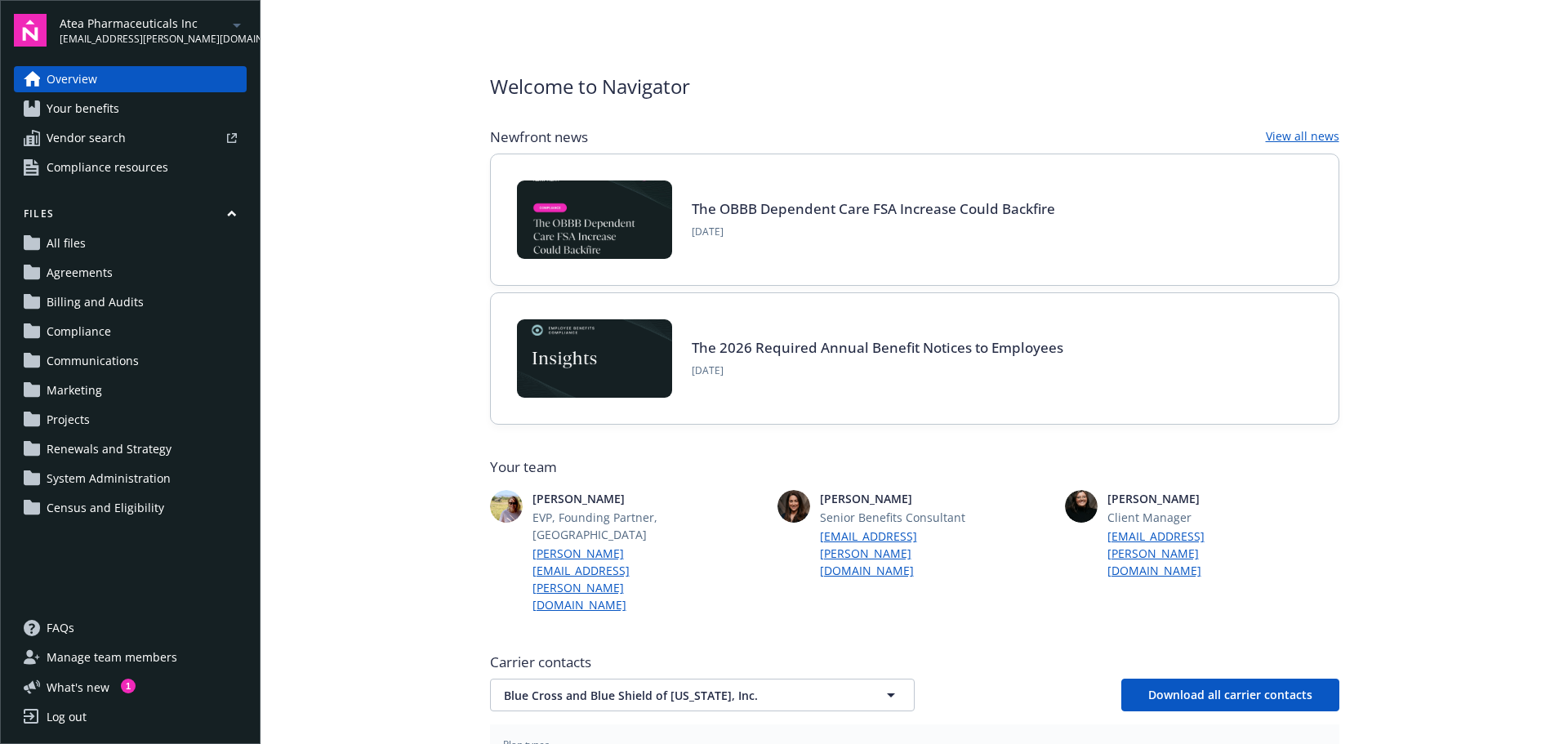
scroll to position [245, 0]
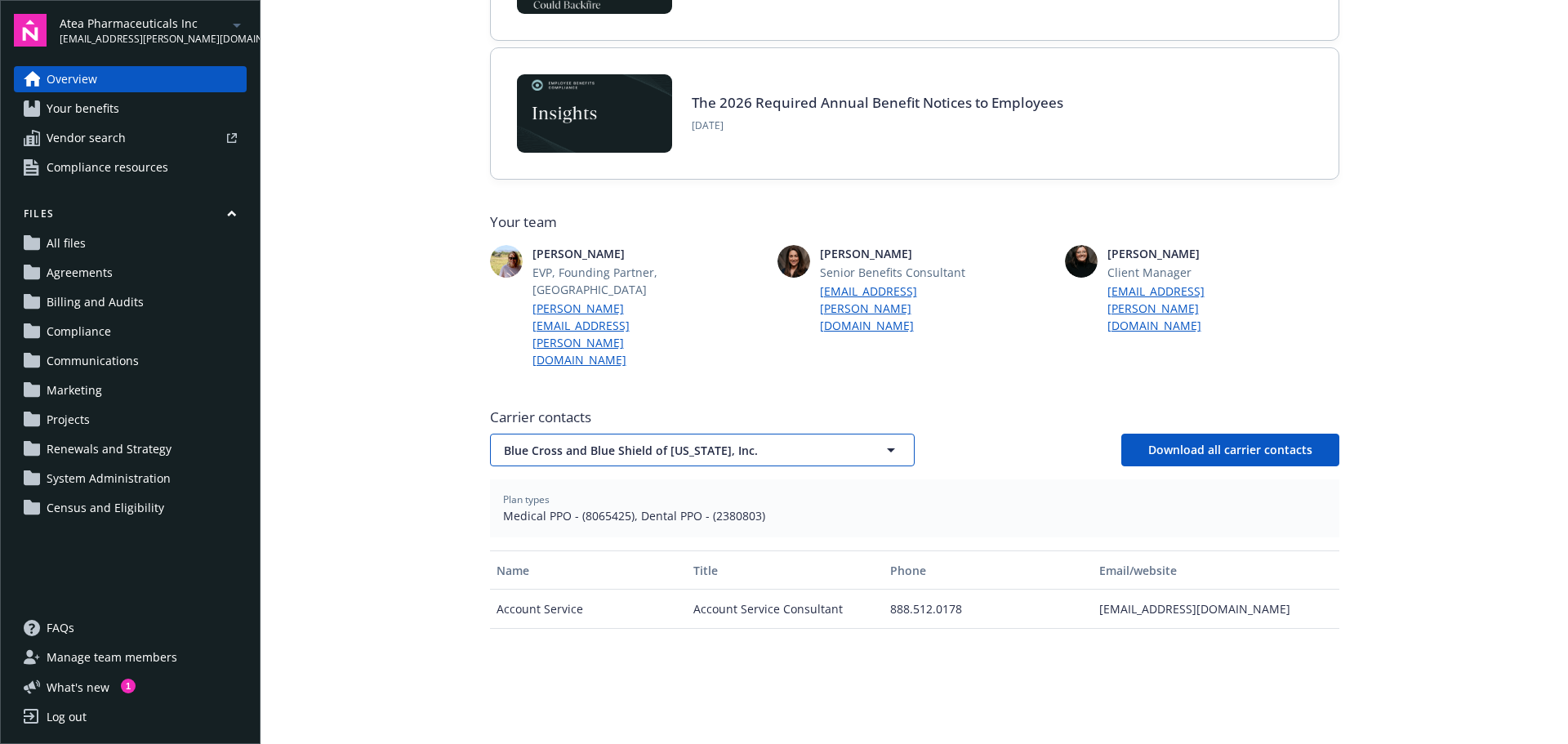
click at [559, 442] on span "Blue Cross and Blue Shield of Massachusetts, Inc." at bounding box center [673, 450] width 339 height 17
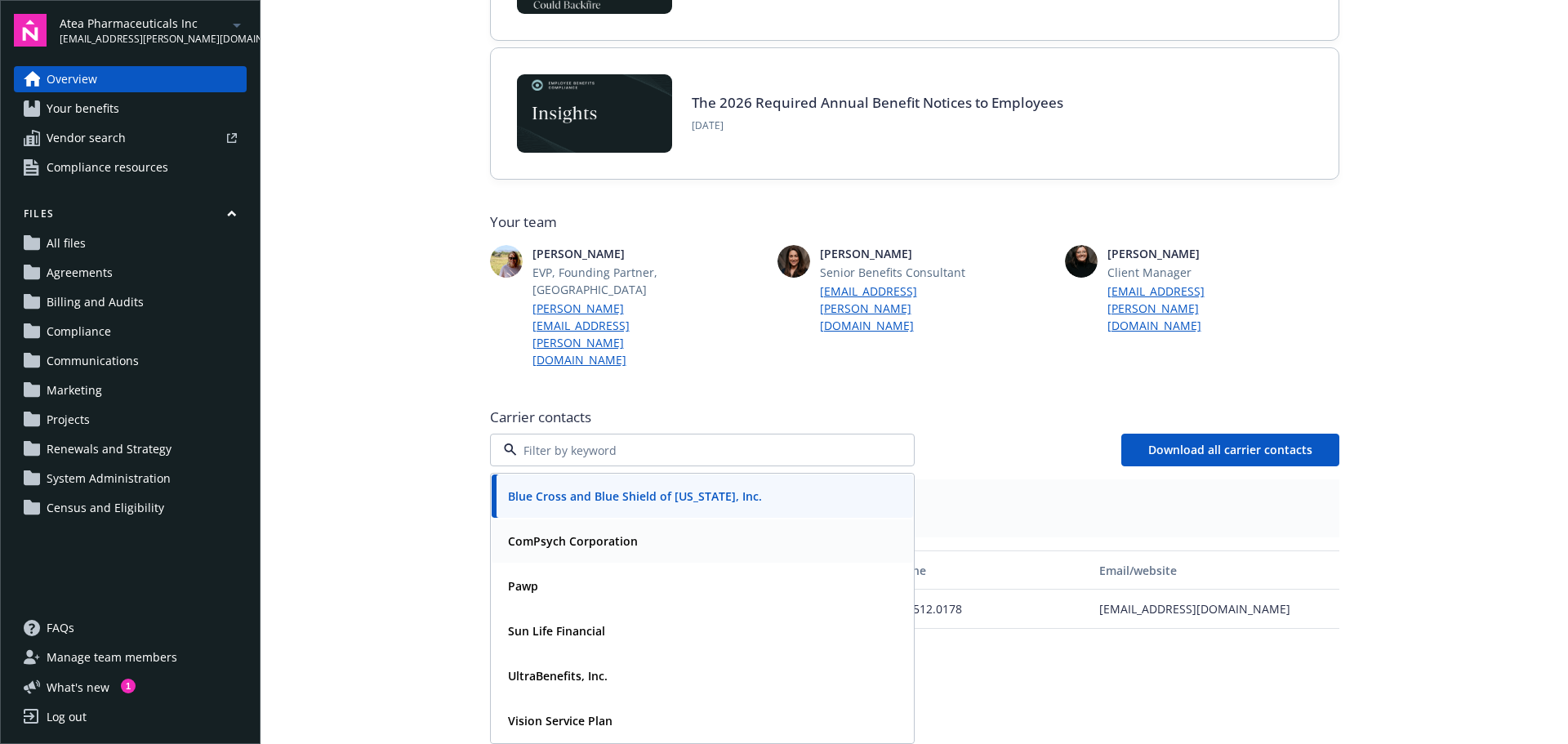
click at [565, 534] on strong "ComPsych Corporation" at bounding box center [573, 541] width 129 height 16
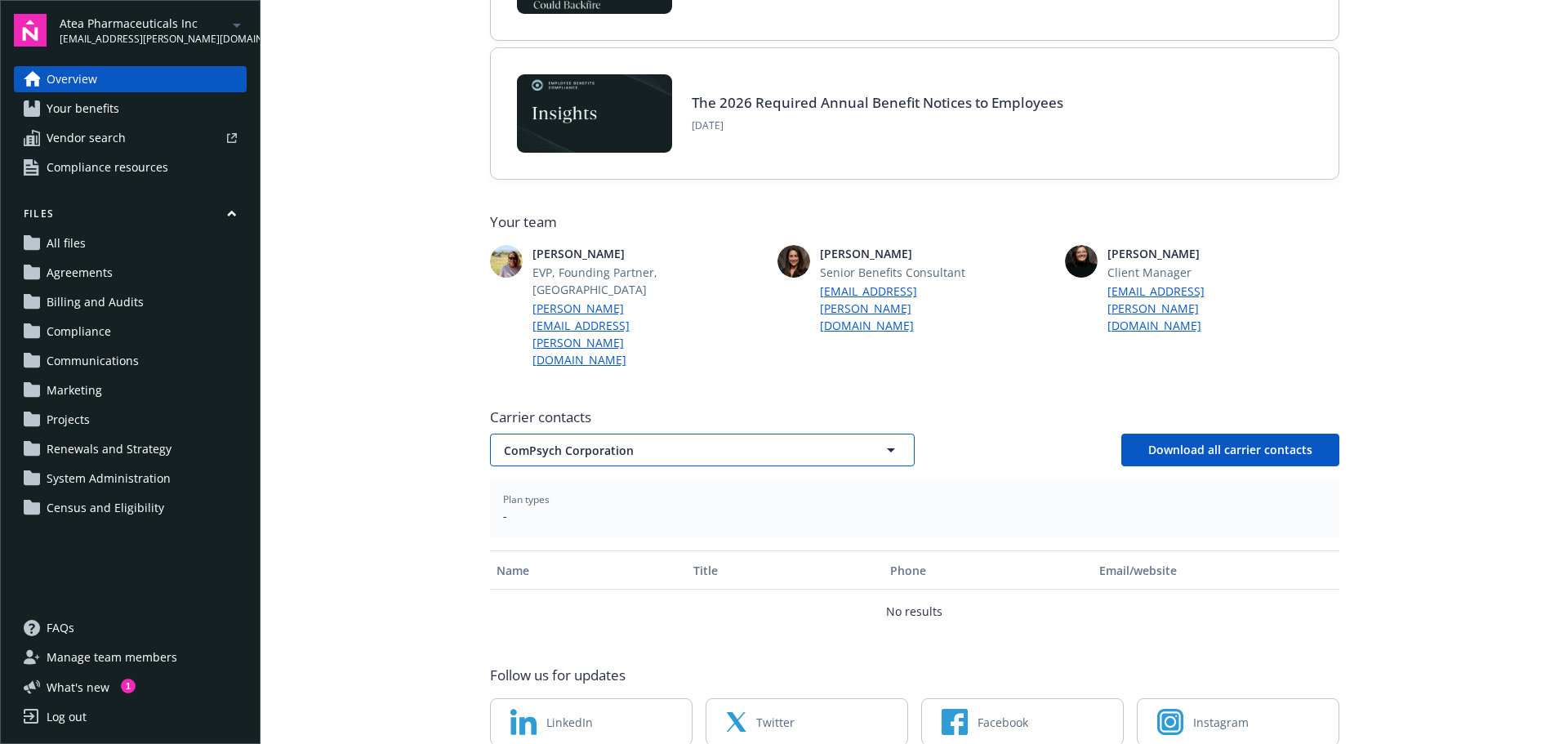
click at [557, 442] on span "ComPsych Corporation" at bounding box center [673, 450] width 339 height 17
click at [551, 574] on div "Pawp" at bounding box center [702, 585] width 401 height 23
click at [560, 442] on span "Pawp" at bounding box center [673, 450] width 339 height 17
click at [553, 623] on strong "Sun Life Financial" at bounding box center [557, 630] width 98 height 16
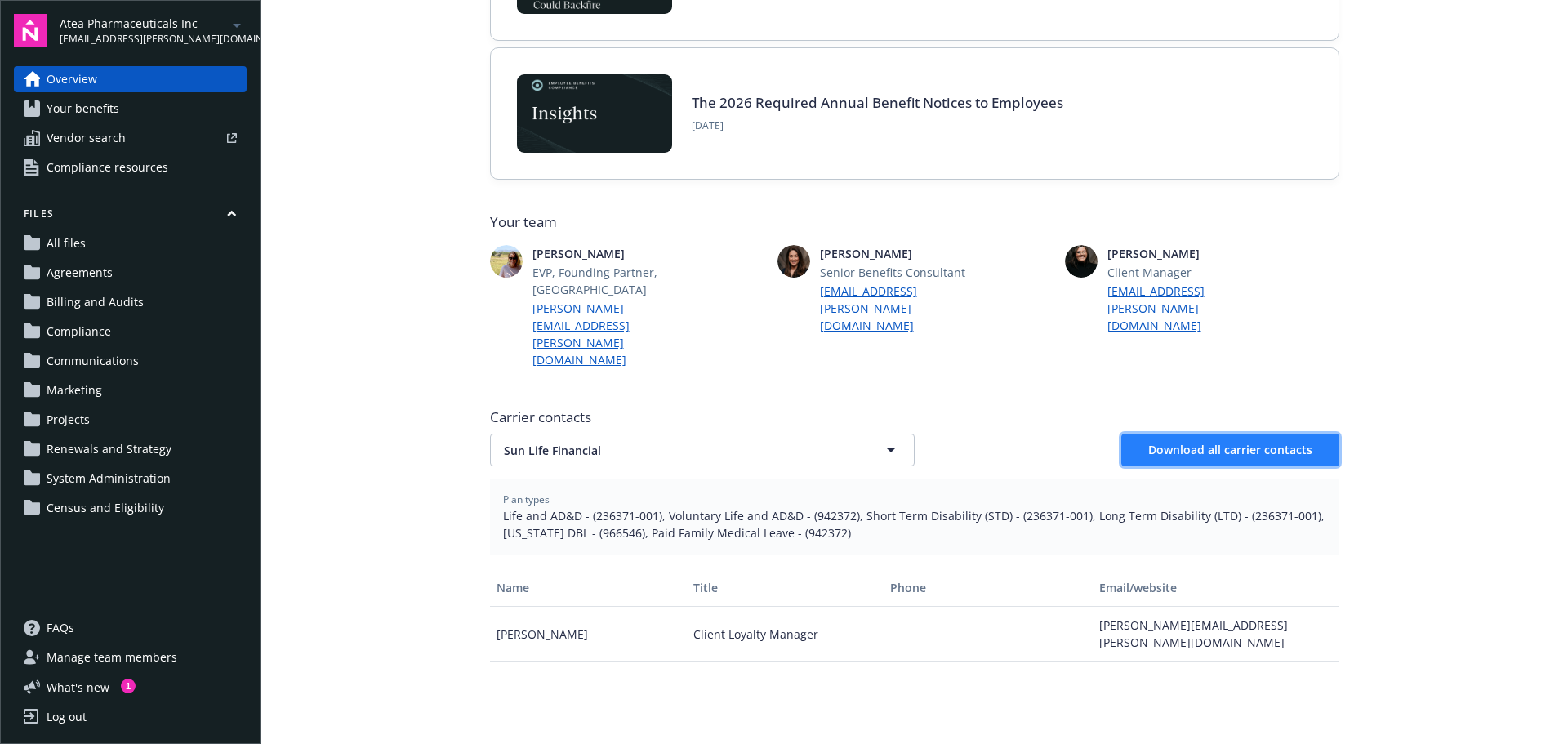
click at [1249, 442] on span "Download all carrier contacts" at bounding box center [1229, 449] width 164 height 16
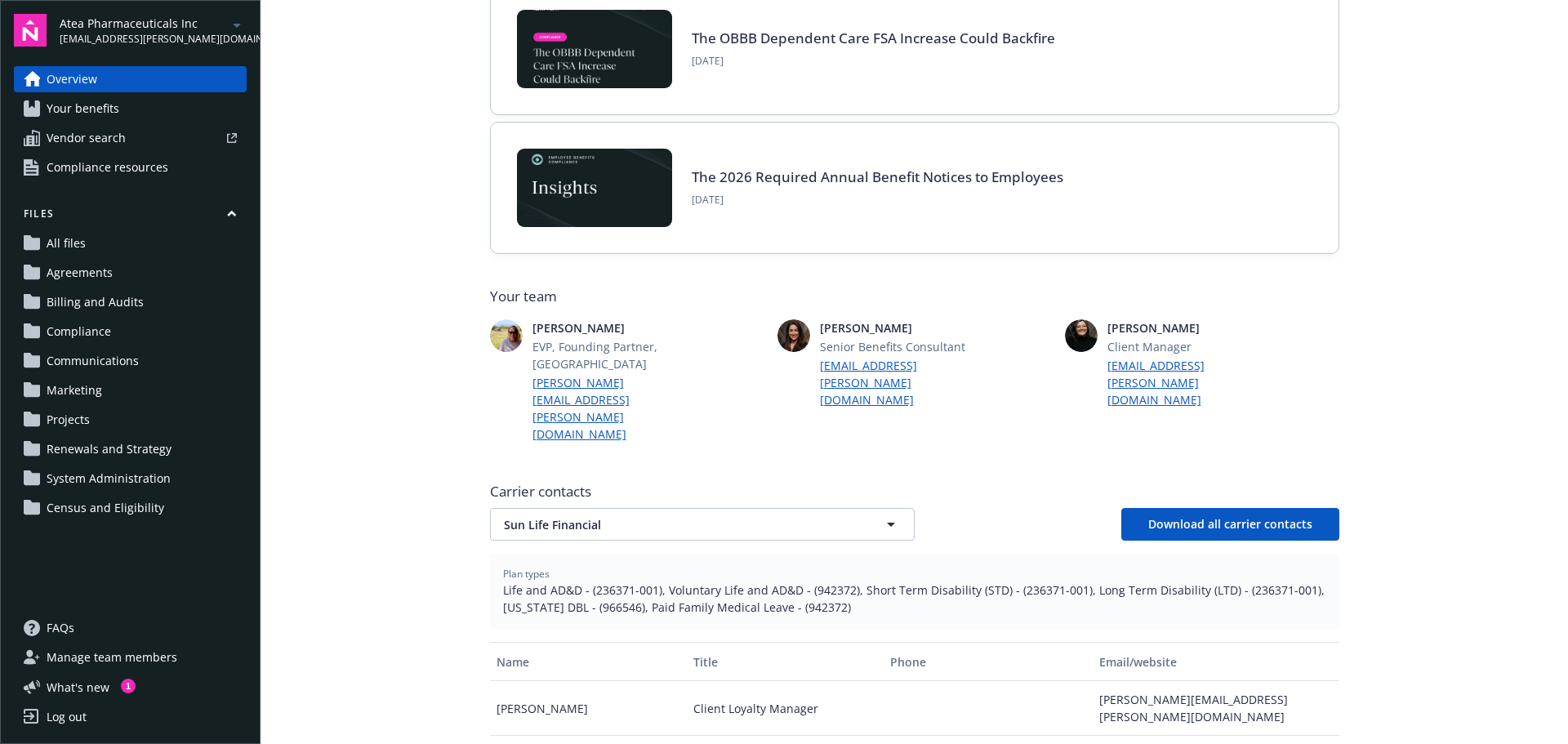
scroll to position [82, 0]
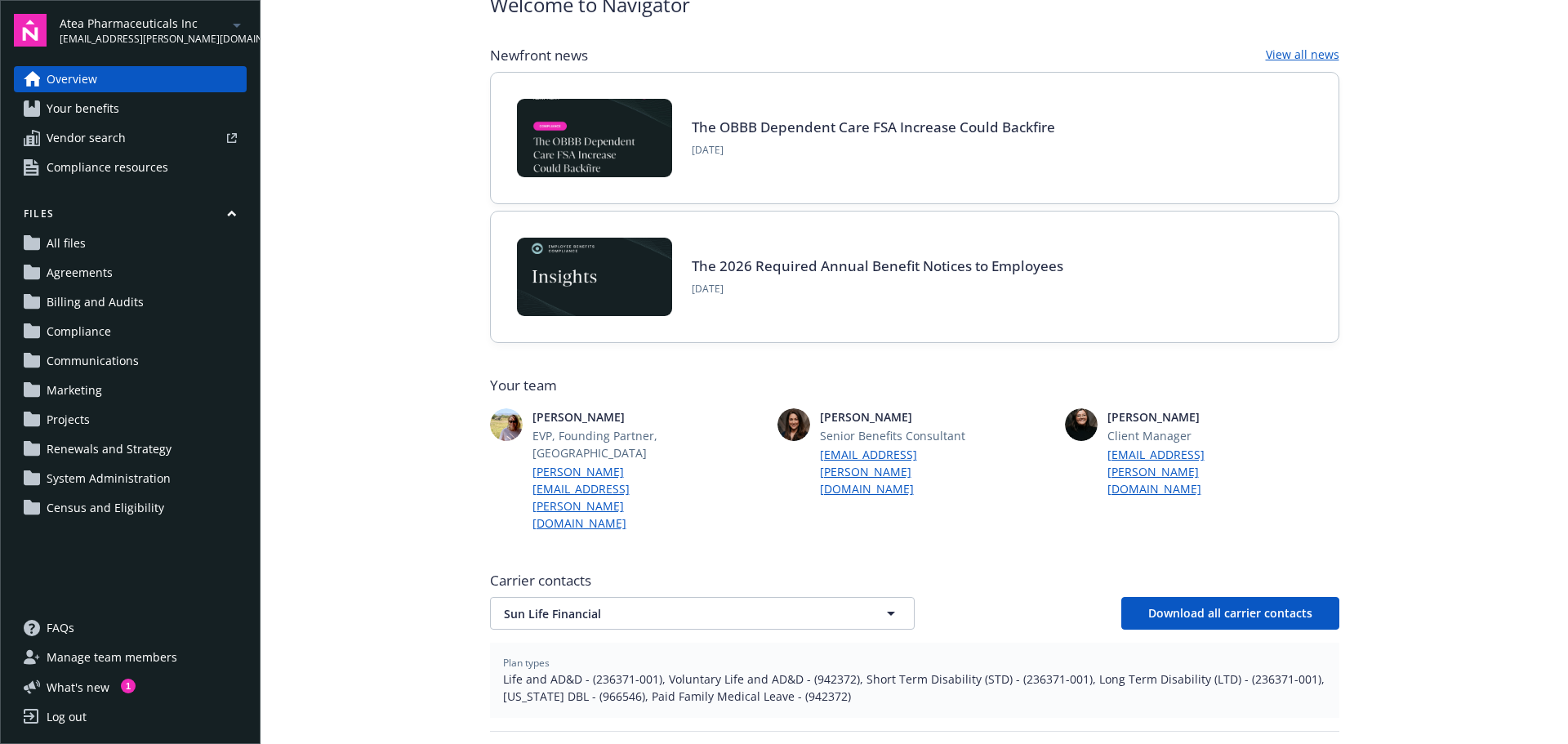
click at [98, 23] on span "Atea Pharmaceuticals Inc" at bounding box center [143, 23] width 168 height 17
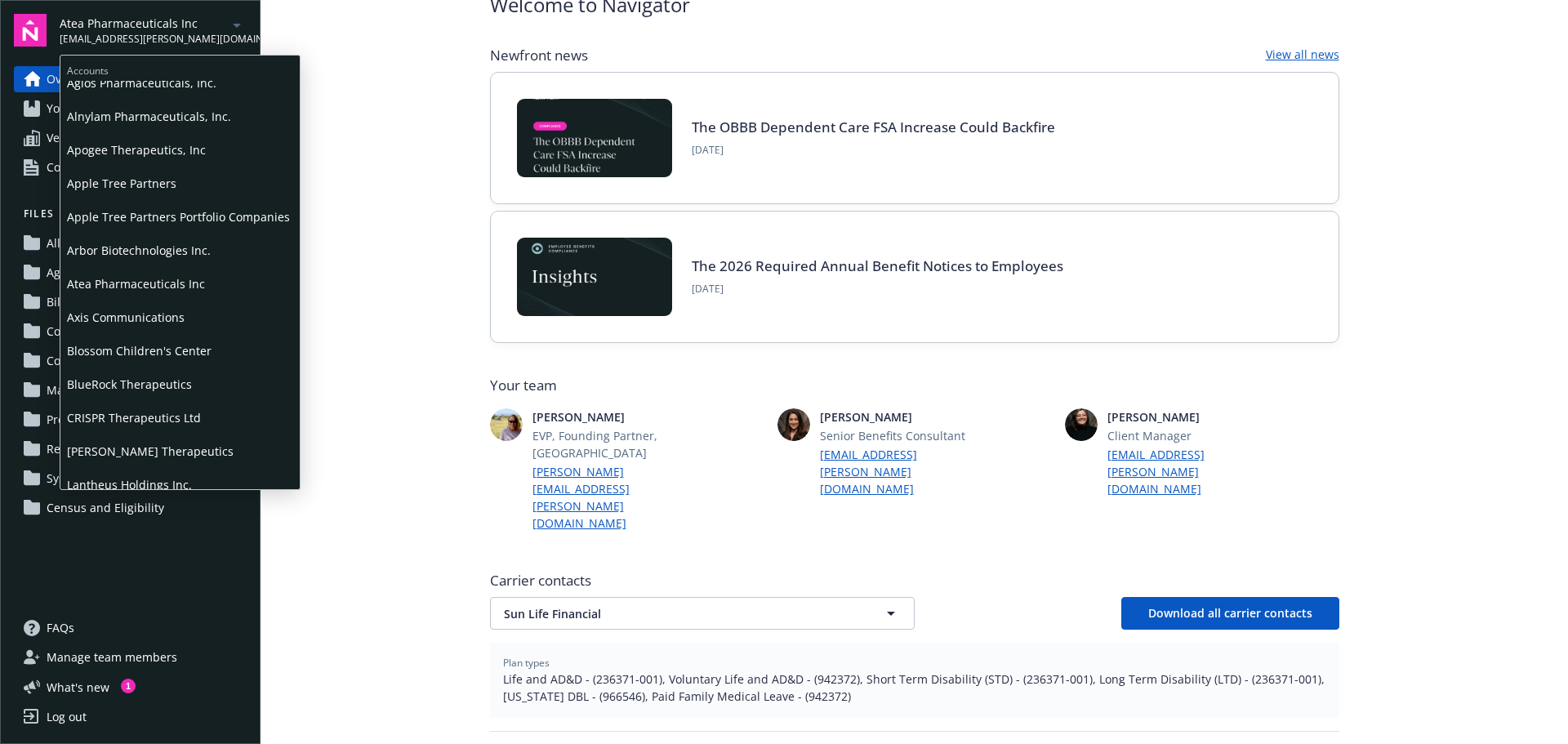
click at [124, 414] on span "CRISPR Therapeutics Ltd" at bounding box center [179, 418] width 226 height 34
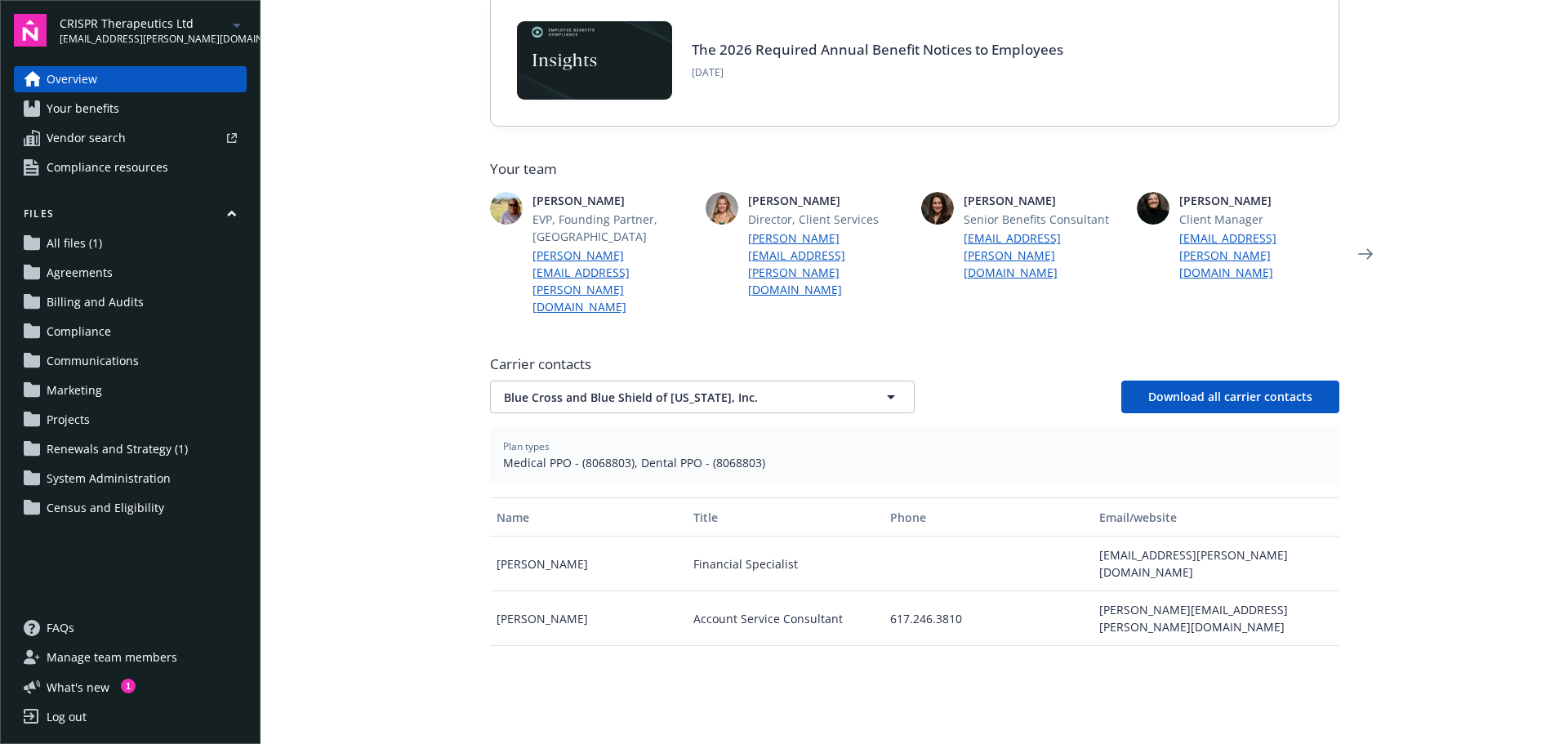
scroll to position [326, 0]
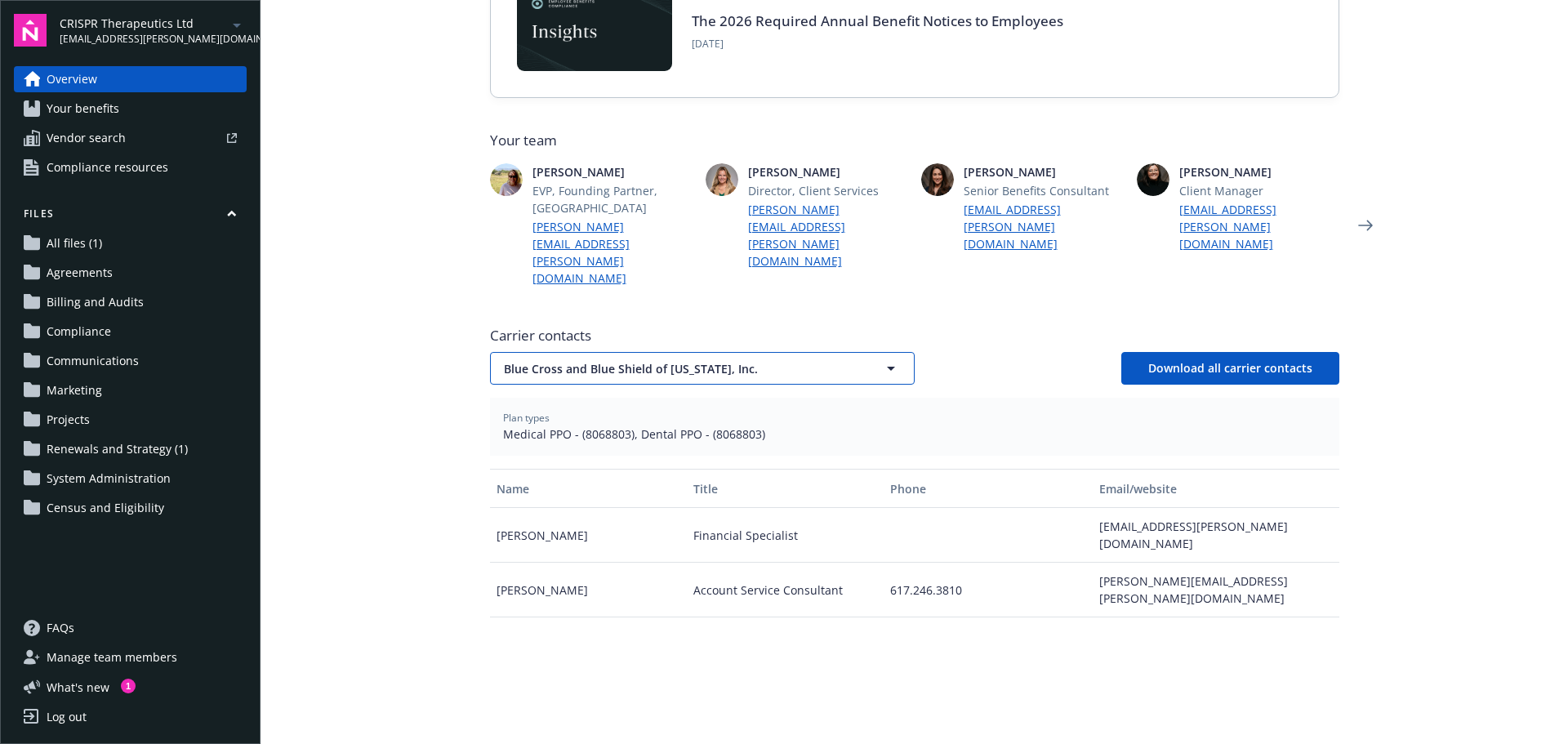
click at [560, 352] on button "Blue Cross and Blue Shield of Massachusetts, Inc." at bounding box center [701, 368] width 425 height 33
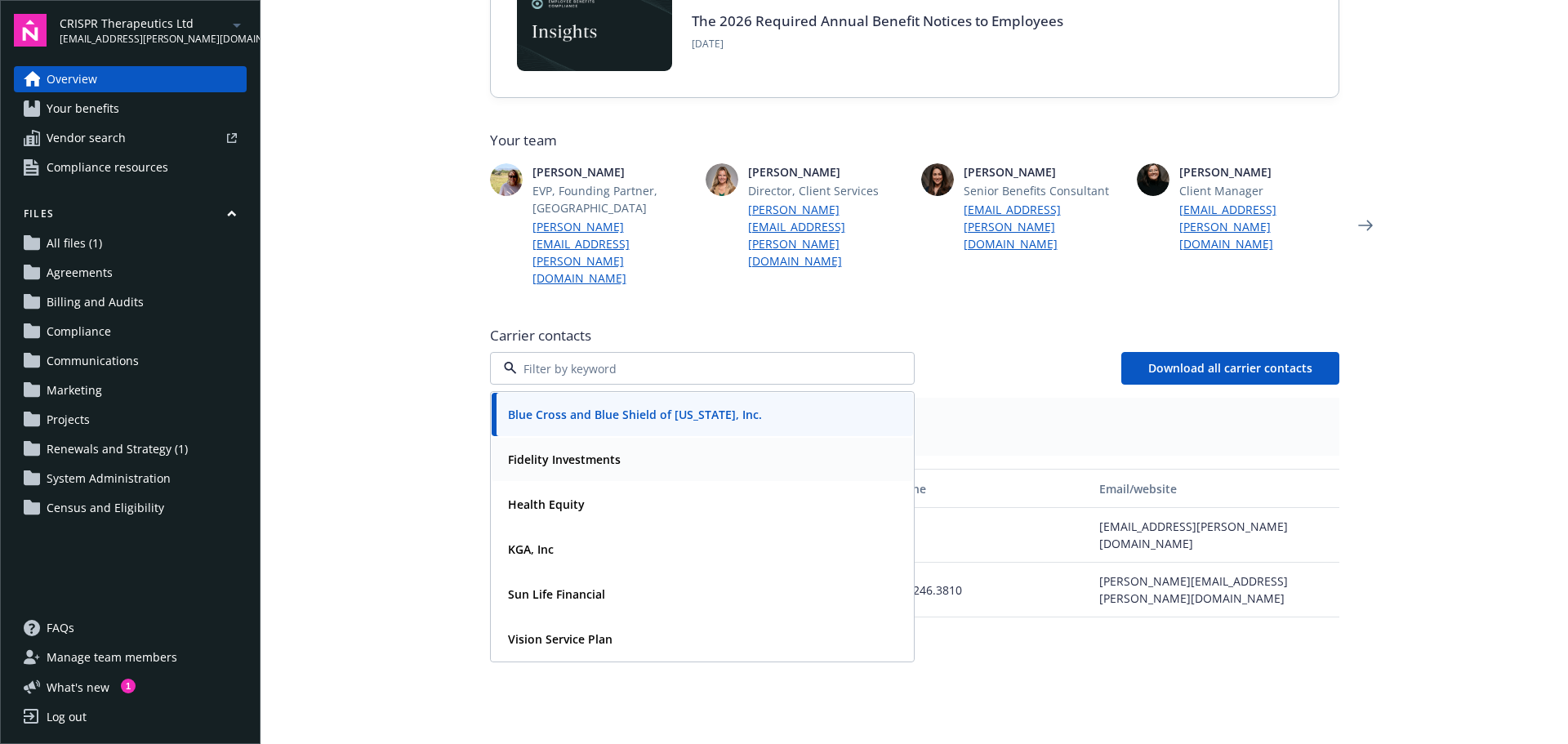
click at [559, 451] on span "Fidelity Investments" at bounding box center [565, 460] width 113 height 17
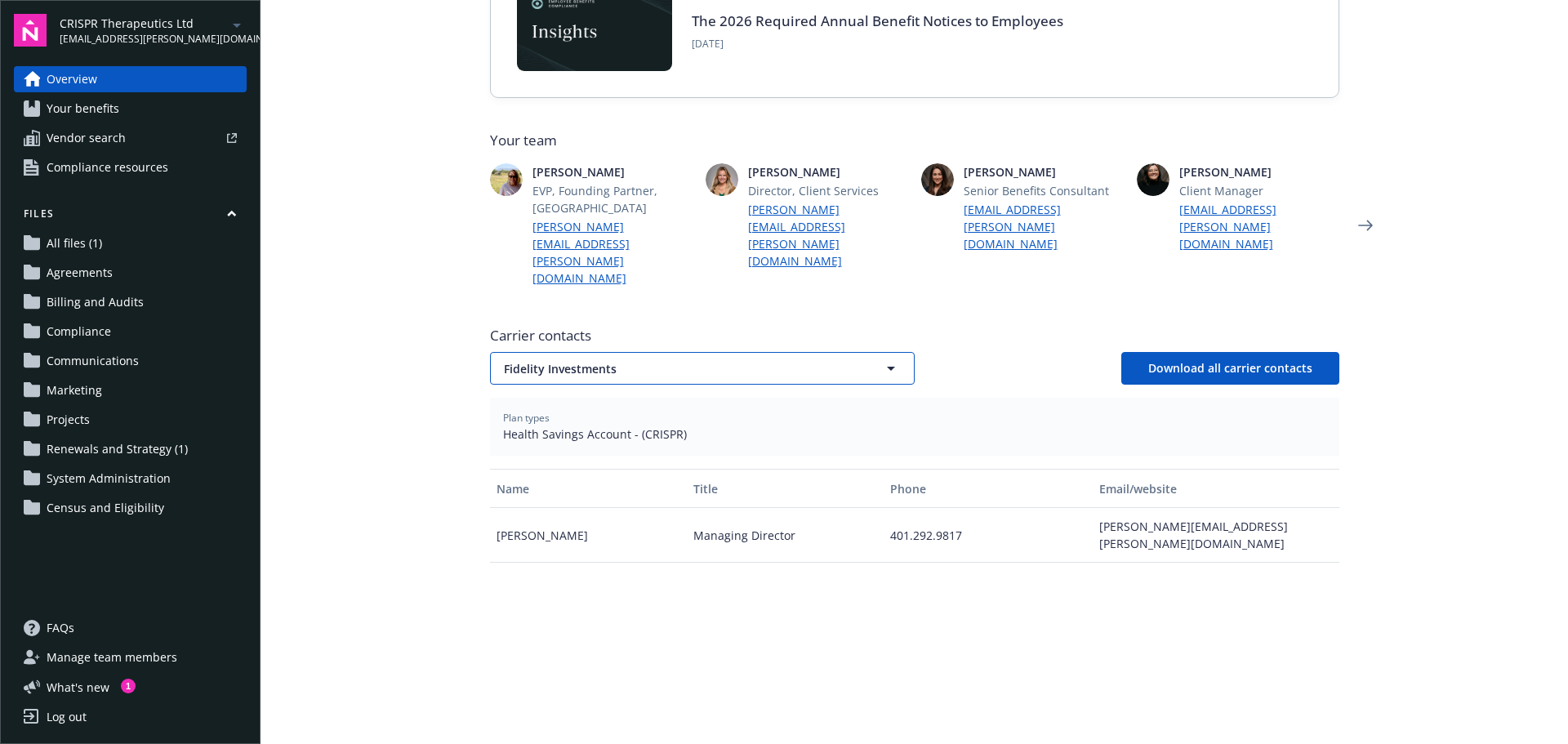
click at [556, 360] on span "Fidelity Investments" at bounding box center [673, 369] width 339 height 17
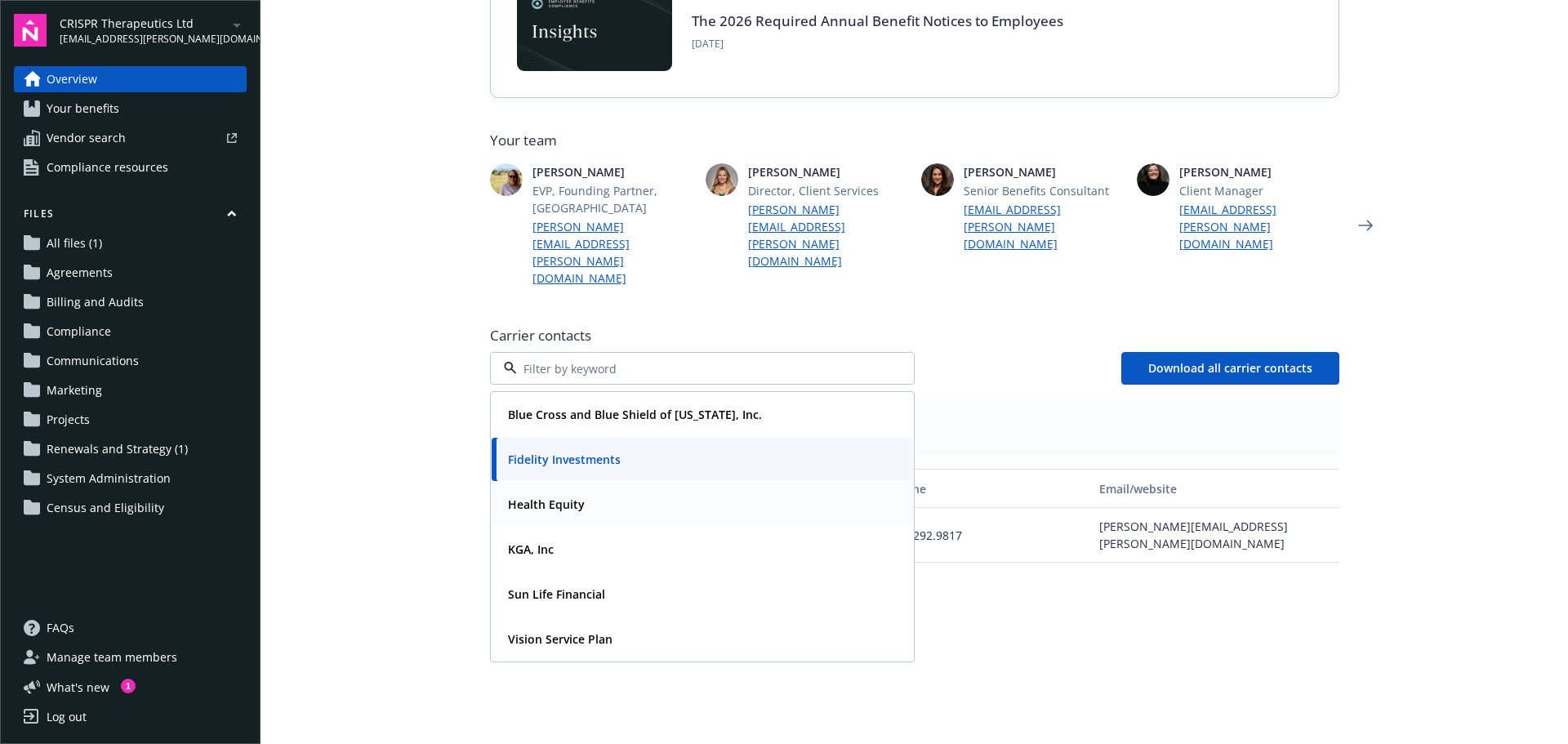
click at [547, 496] on strong "Health Equity" at bounding box center [547, 504] width 77 height 16
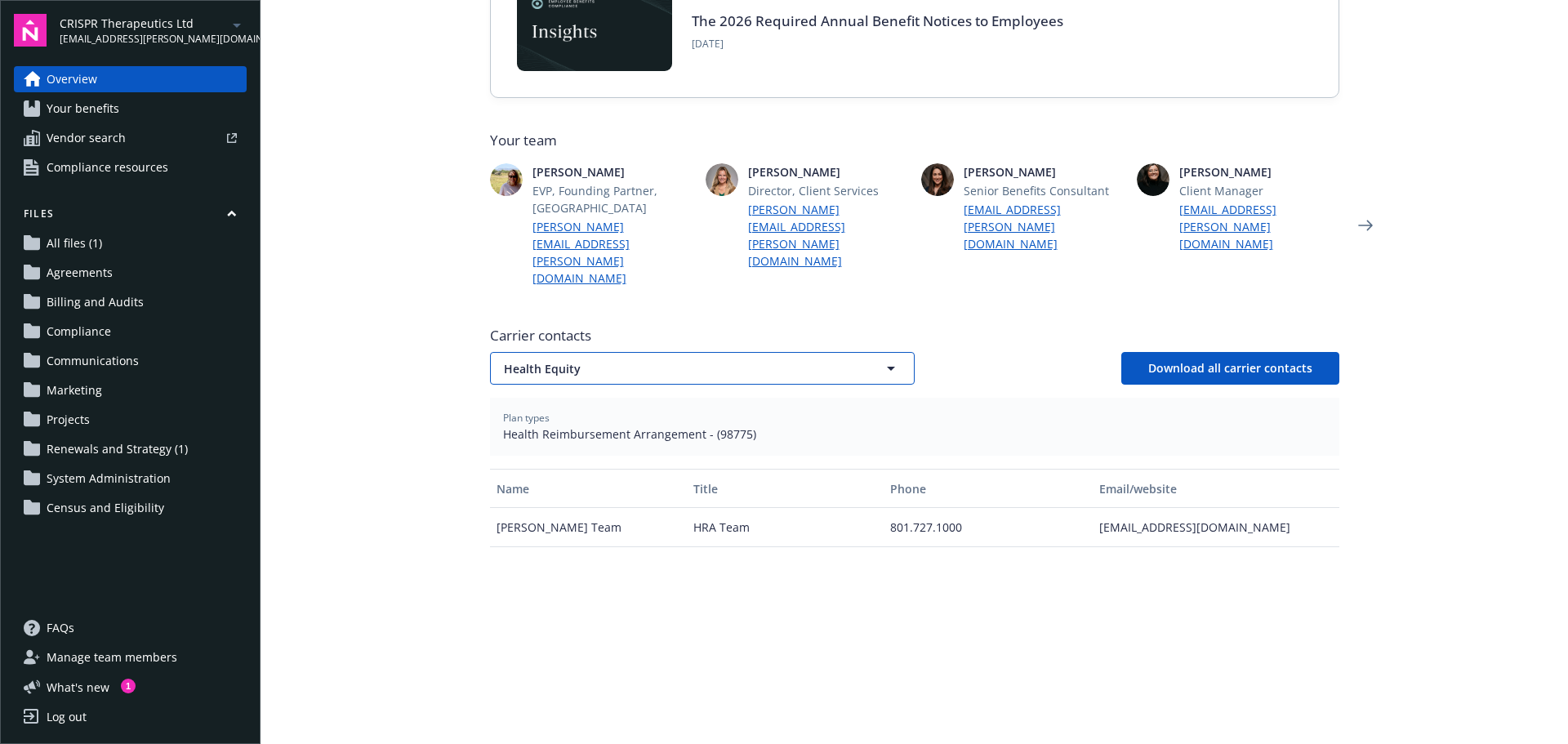
click at [549, 360] on span "Health Equity" at bounding box center [673, 369] width 339 height 17
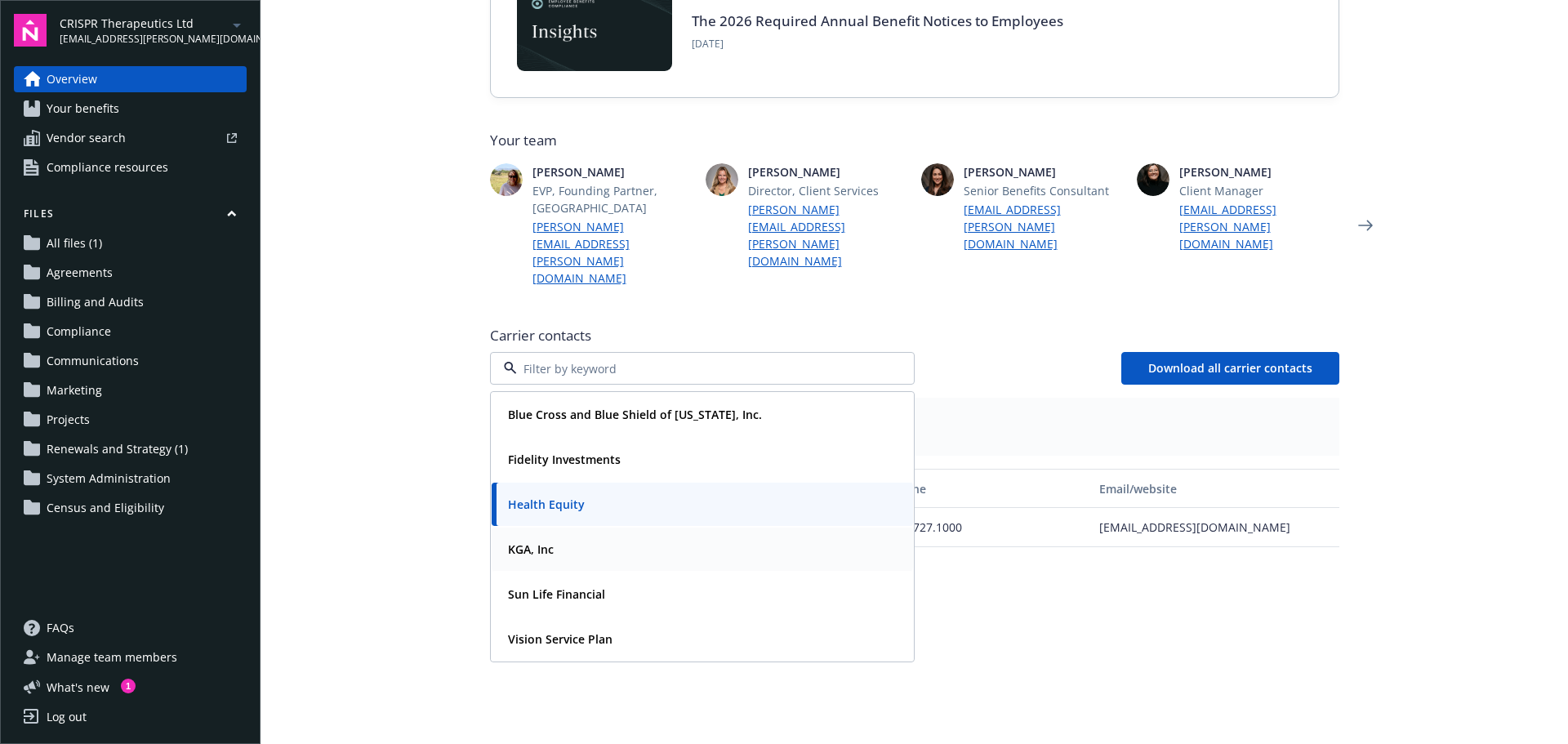
click at [527, 541] on strong "KGA, Inc" at bounding box center [531, 549] width 46 height 16
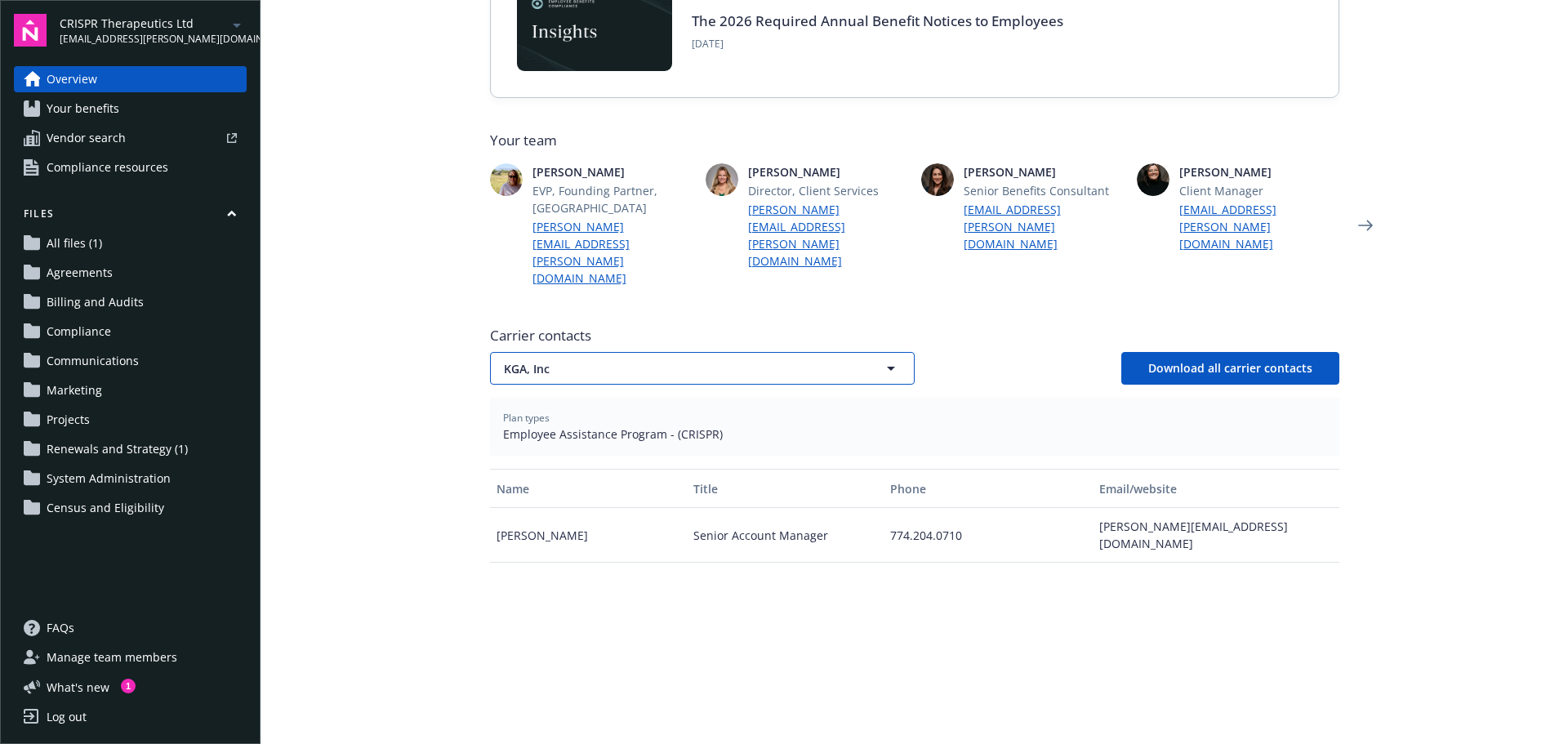
click at [534, 360] on span "KGA, Inc" at bounding box center [673, 369] width 339 height 17
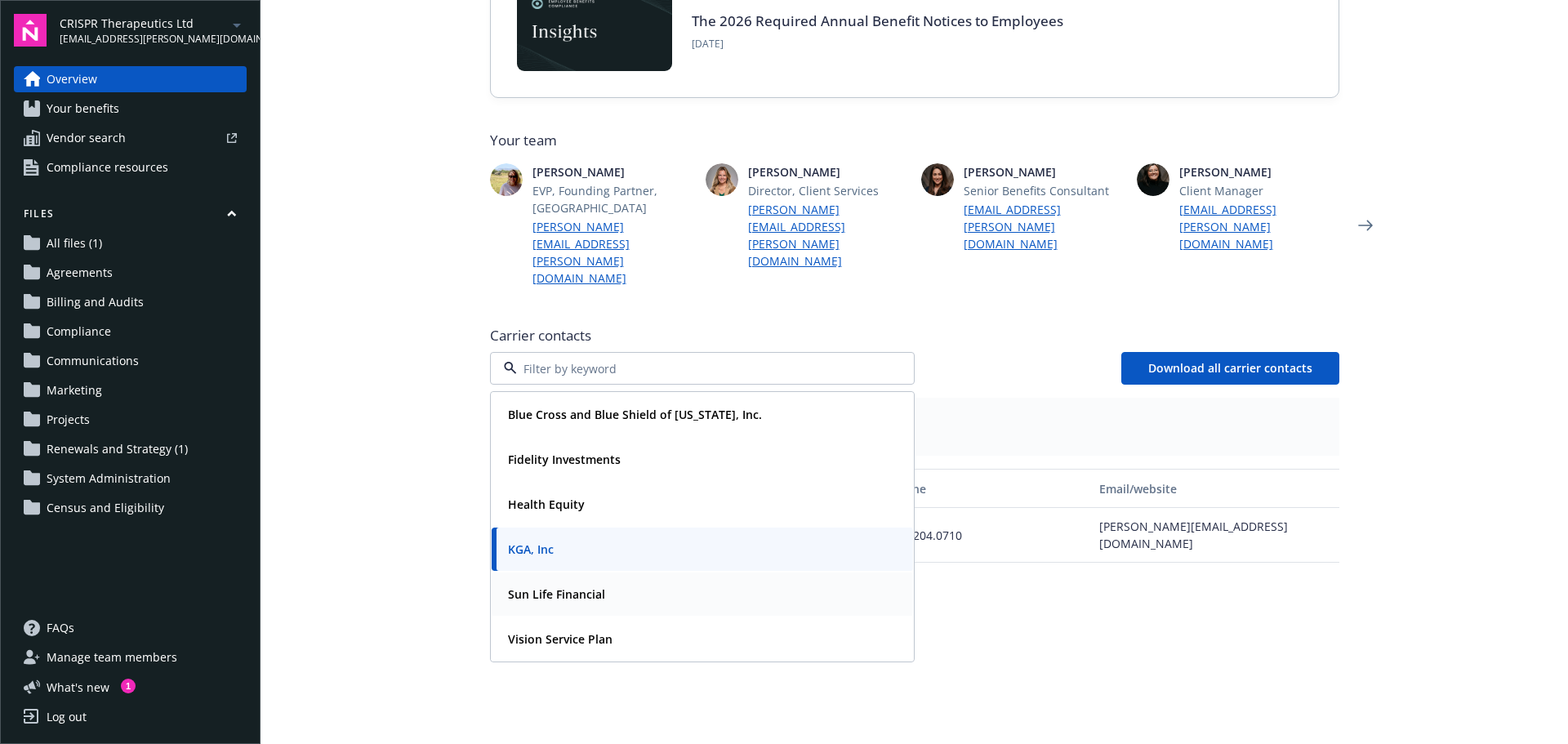
click at [515, 586] on strong "Sun Life Financial" at bounding box center [557, 594] width 98 height 16
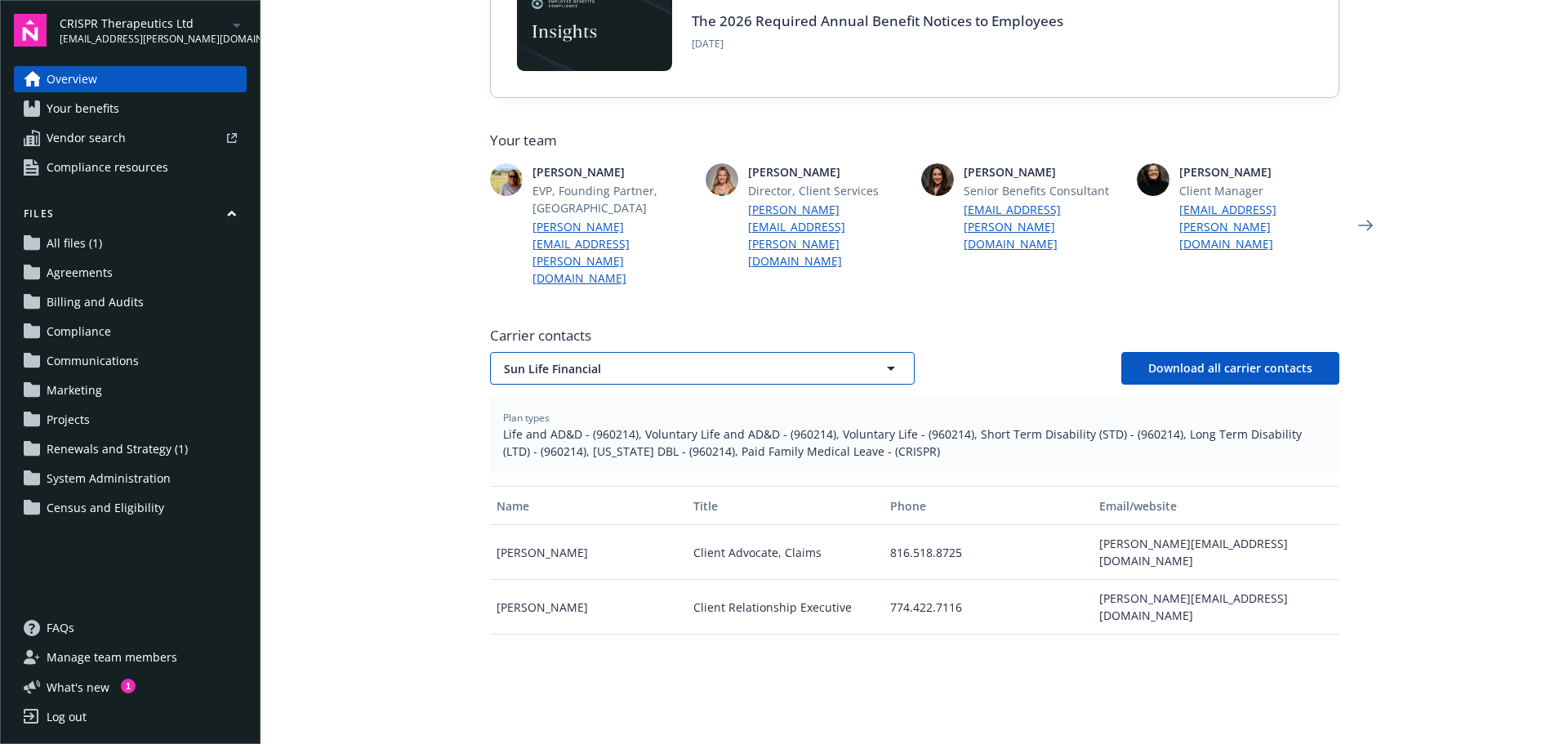
click at [549, 360] on span "Sun Life Financial" at bounding box center [673, 369] width 339 height 17
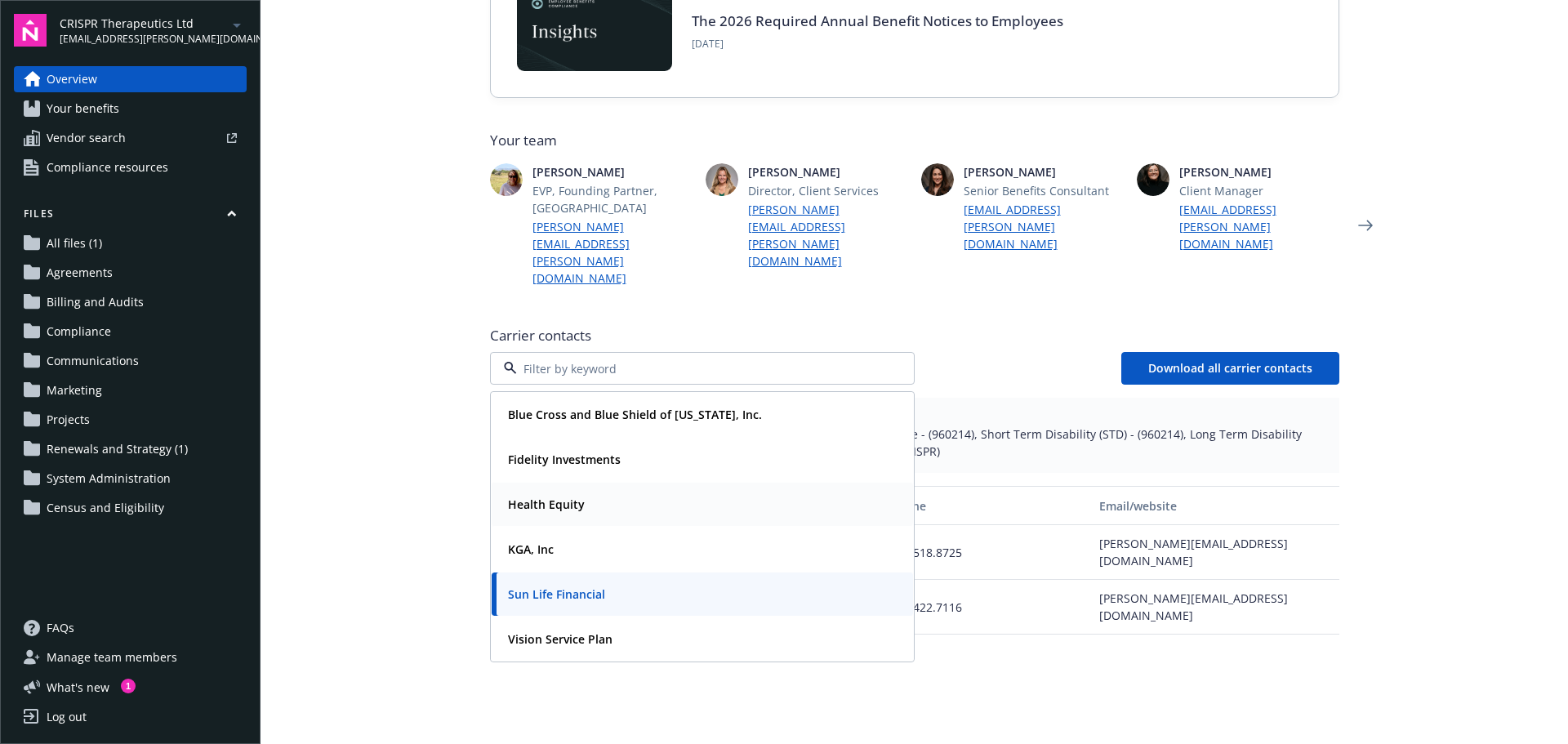
scroll to position [408, 0]
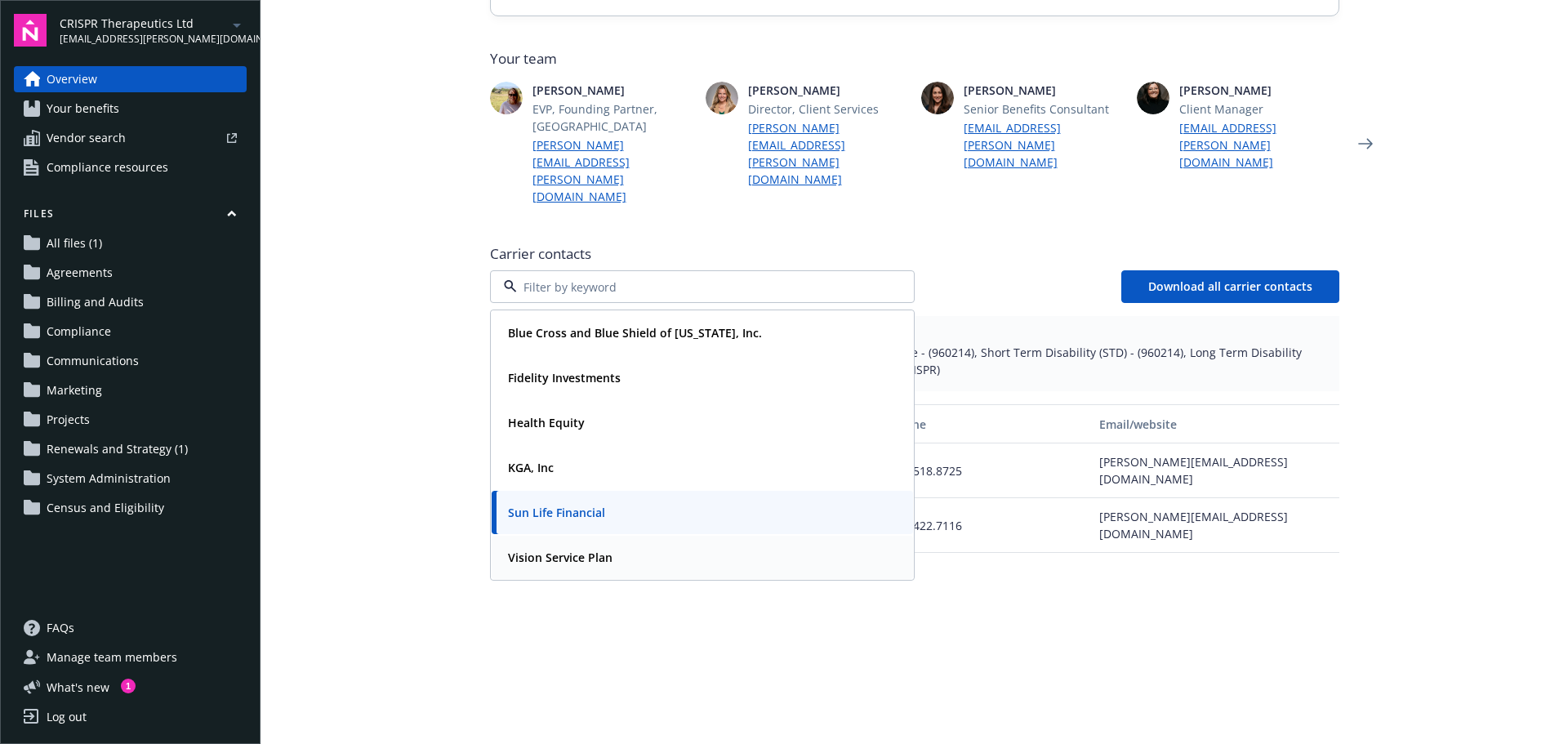
drag, startPoint x: 585, startPoint y: 507, endPoint x: 561, endPoint y: 570, distance: 67.4
click at [585, 550] on strong "Vision Service Plan" at bounding box center [560, 557] width 104 height 16
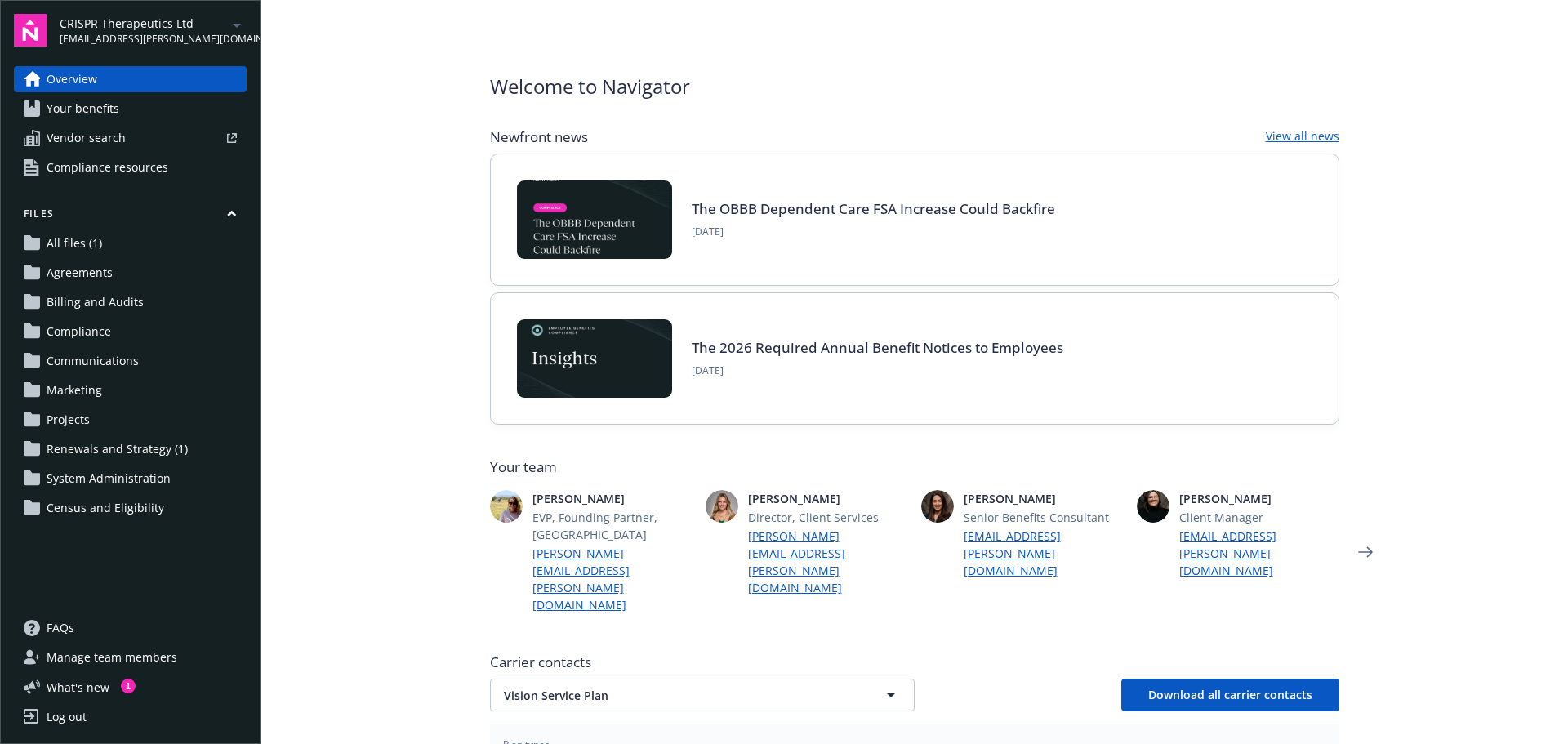
scroll to position [245, 0]
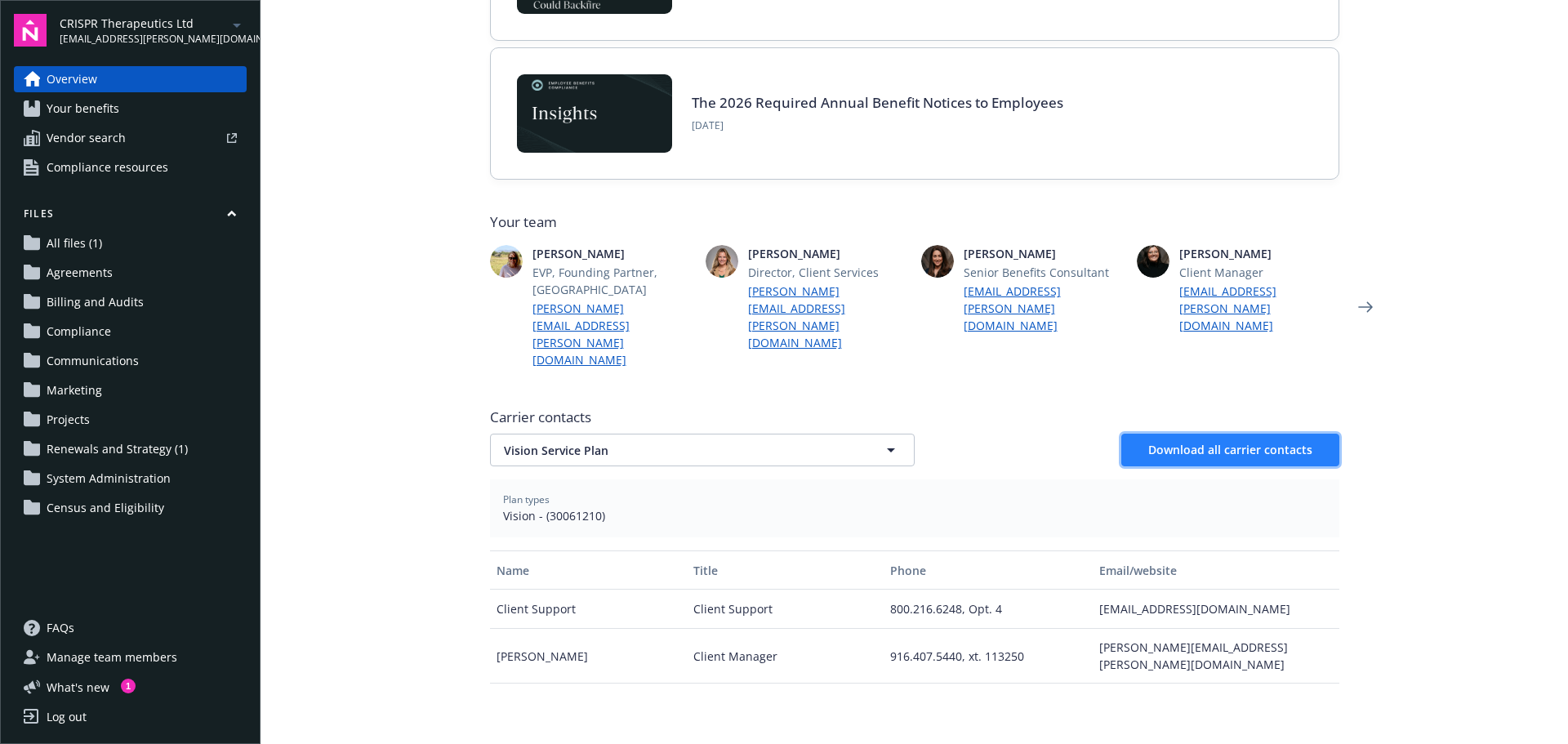
click at [1212, 433] on button "Download all carrier contacts" at bounding box center [1230, 449] width 218 height 33
click at [393, 256] on main "Welcome to Navigator Newfront news View all news The OBBB Dependent Care FSA In…" at bounding box center [914, 372] width 1307 height 744
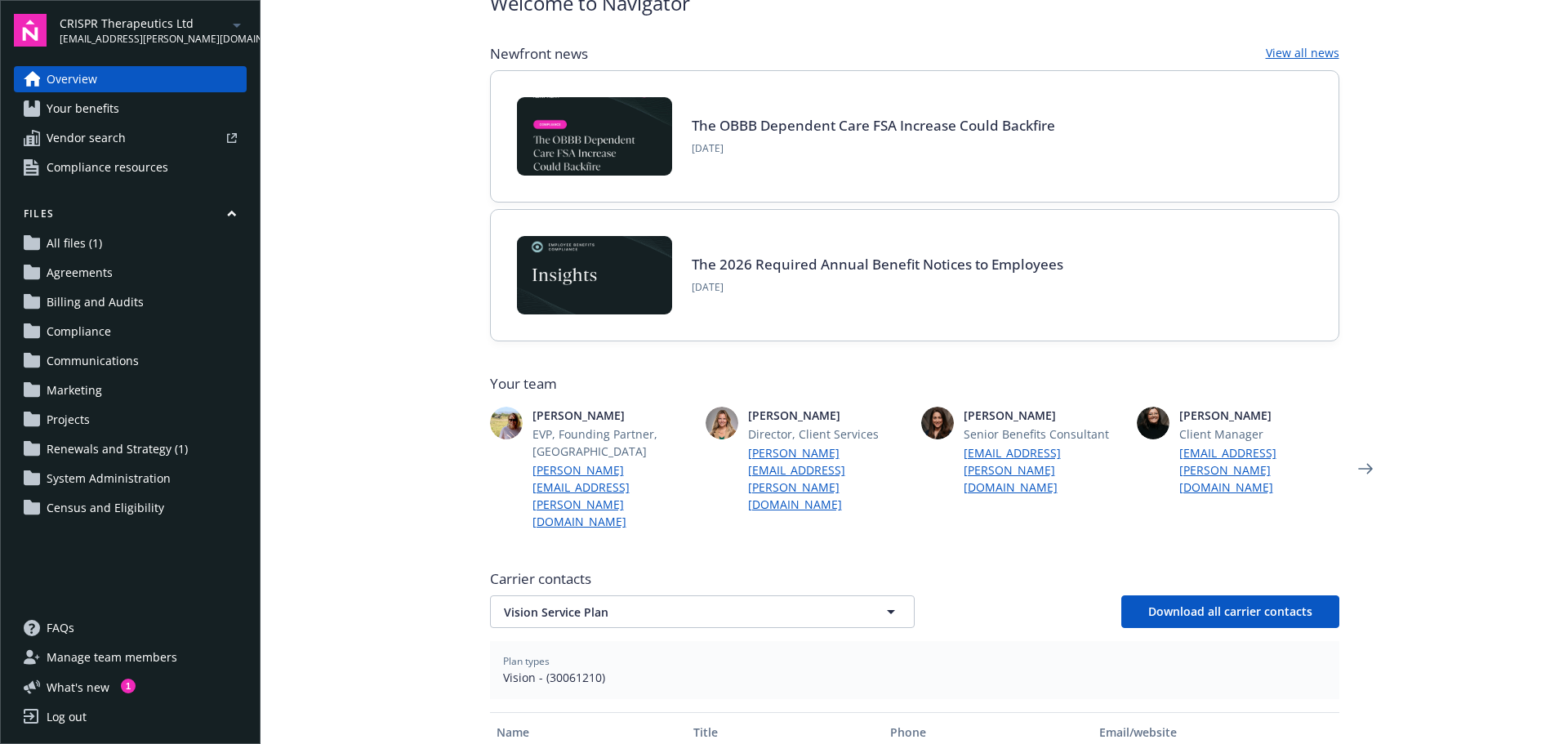
scroll to position [0, 0]
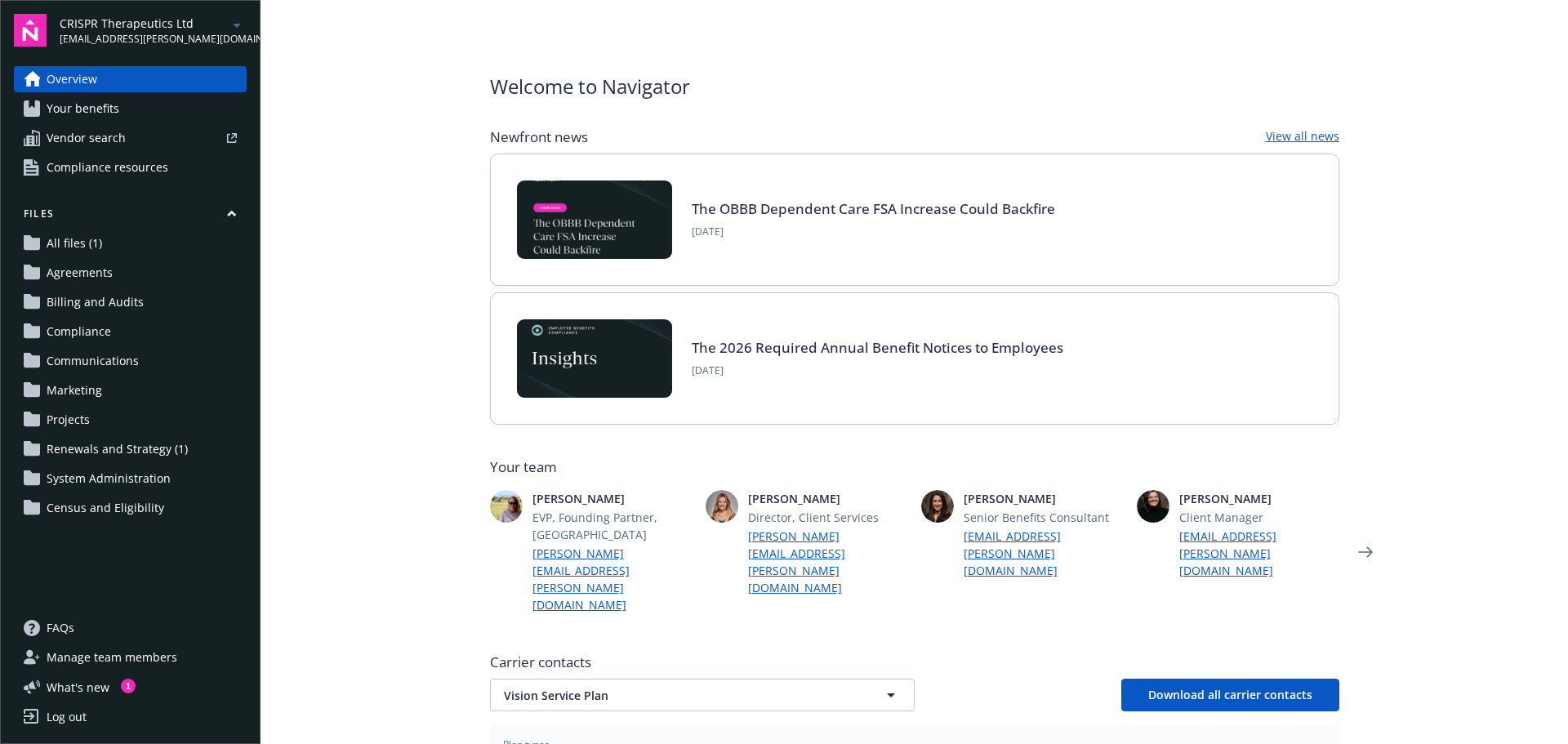
click at [117, 32] on span "lauren.barrasso@newfront.com" at bounding box center [143, 39] width 168 height 15
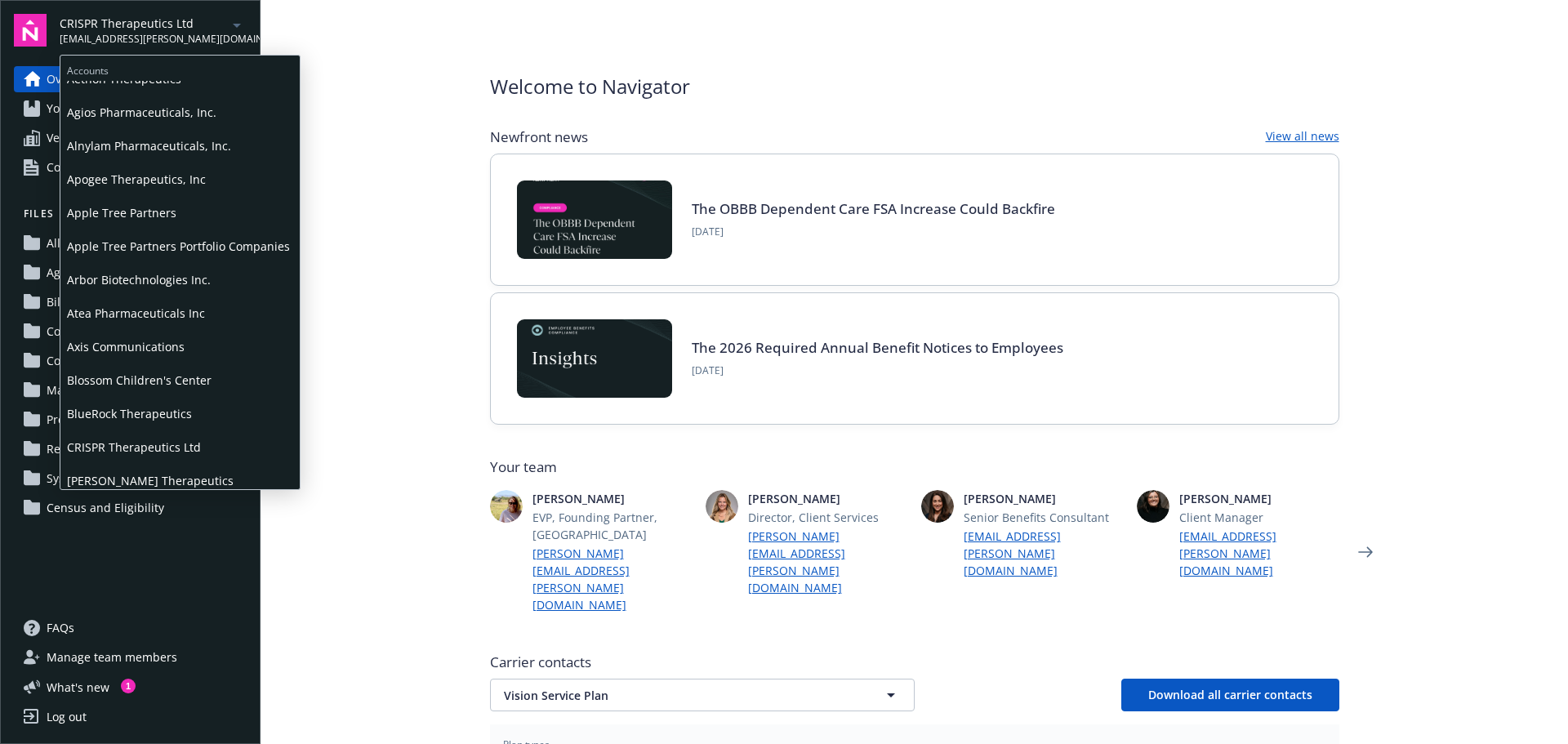
scroll to position [82, 0]
click at [142, 382] on span "BlueRock Therapeutics" at bounding box center [179, 385] width 226 height 34
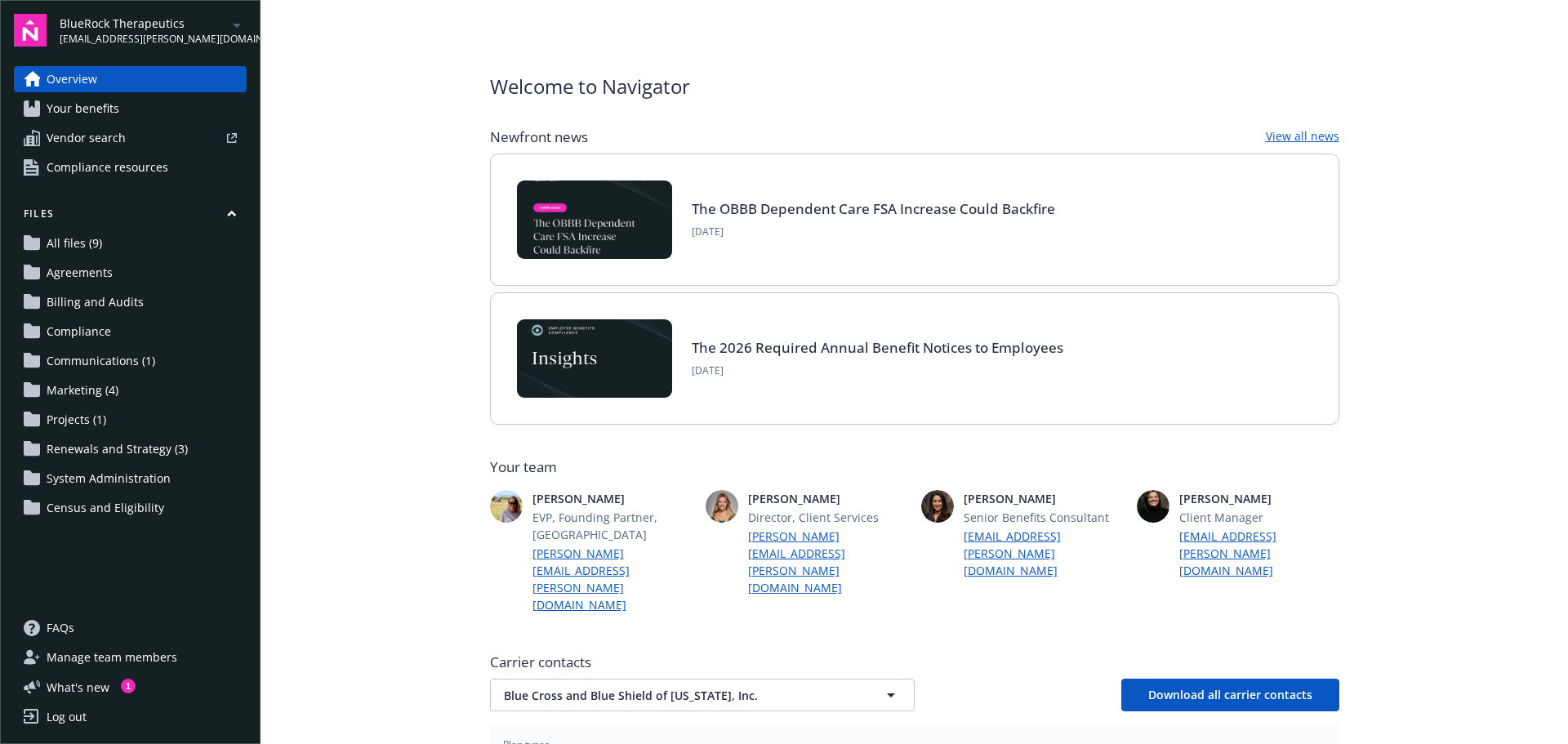
scroll to position [245, 0]
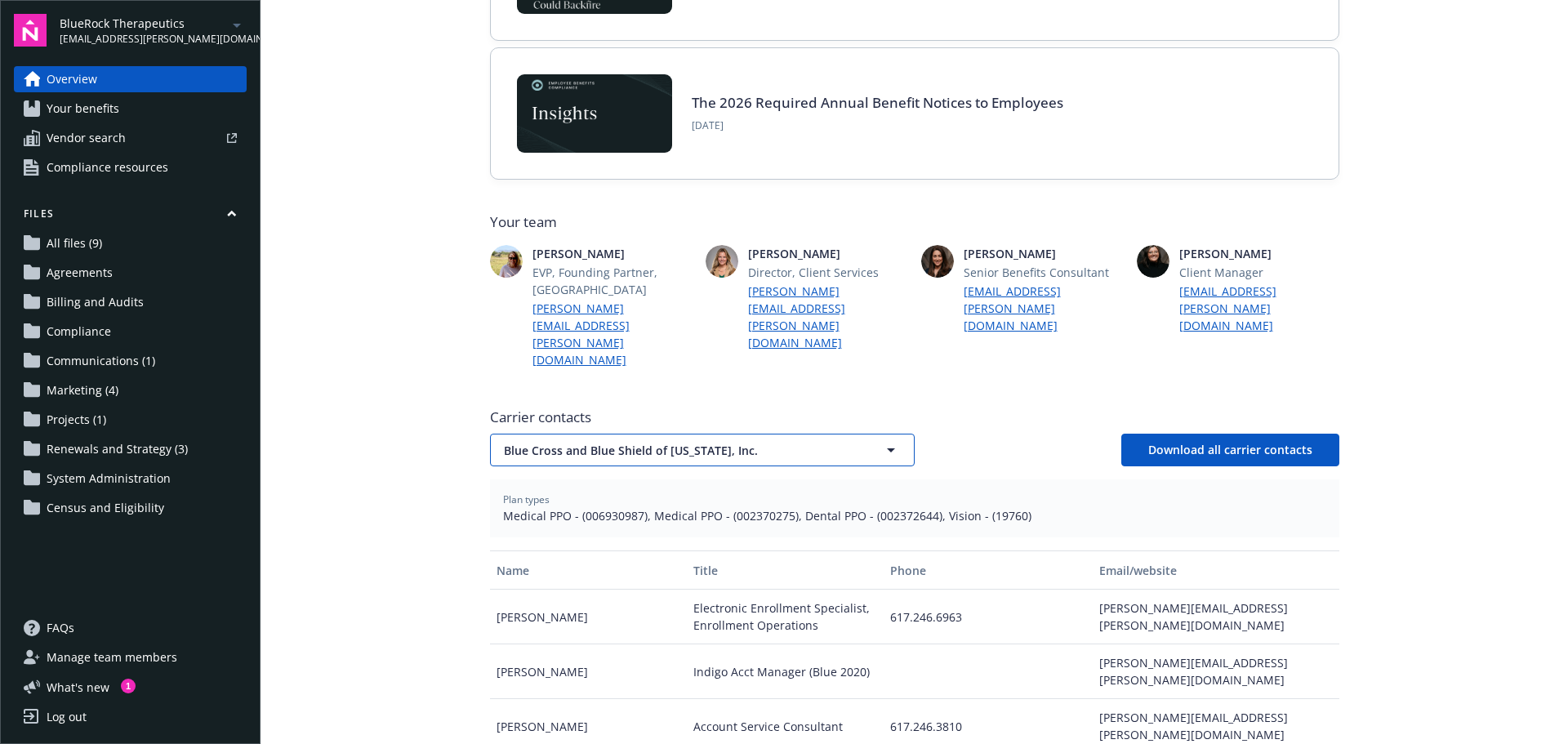
click at [549, 442] on span "Blue Cross and Blue Shield of Massachusetts, Inc." at bounding box center [673, 450] width 339 height 17
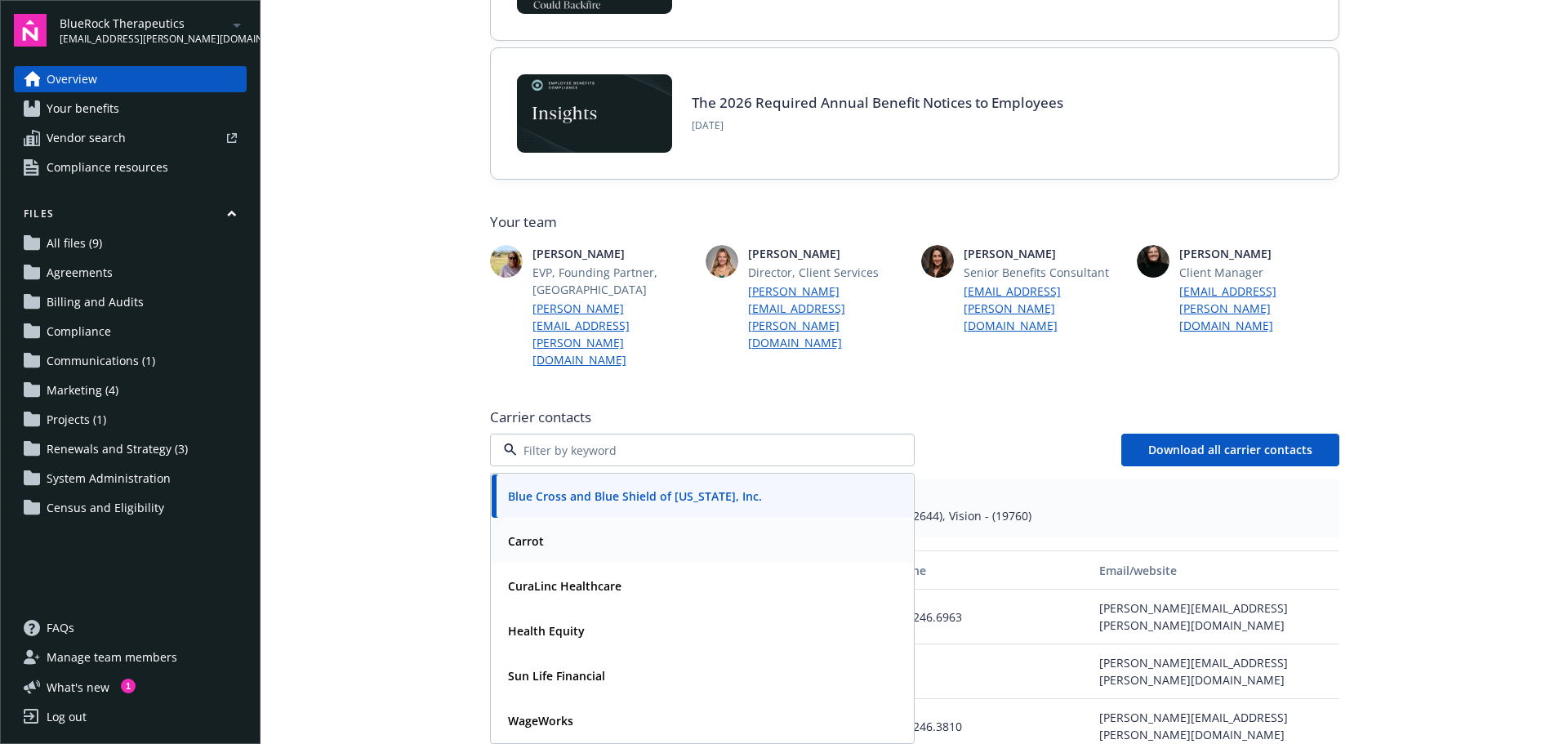
click at [535, 534] on strong "Carrot" at bounding box center [526, 541] width 36 height 16
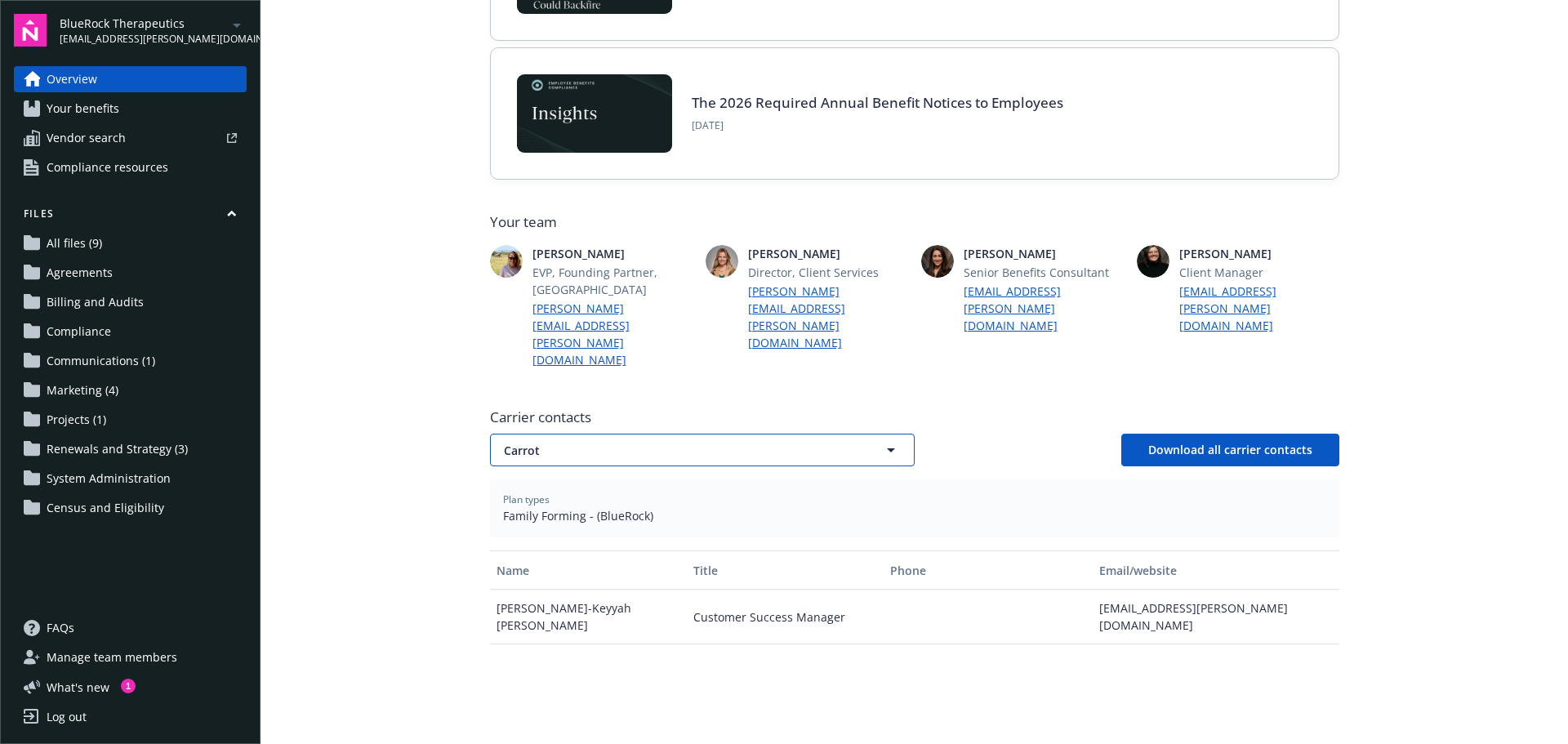
click at [550, 442] on span "Carrot" at bounding box center [673, 450] width 339 height 17
click at [540, 579] on strong "CuraLinc Healthcare" at bounding box center [565, 586] width 113 height 16
click at [563, 442] on span "CuraLinc Healthcare" at bounding box center [673, 450] width 339 height 17
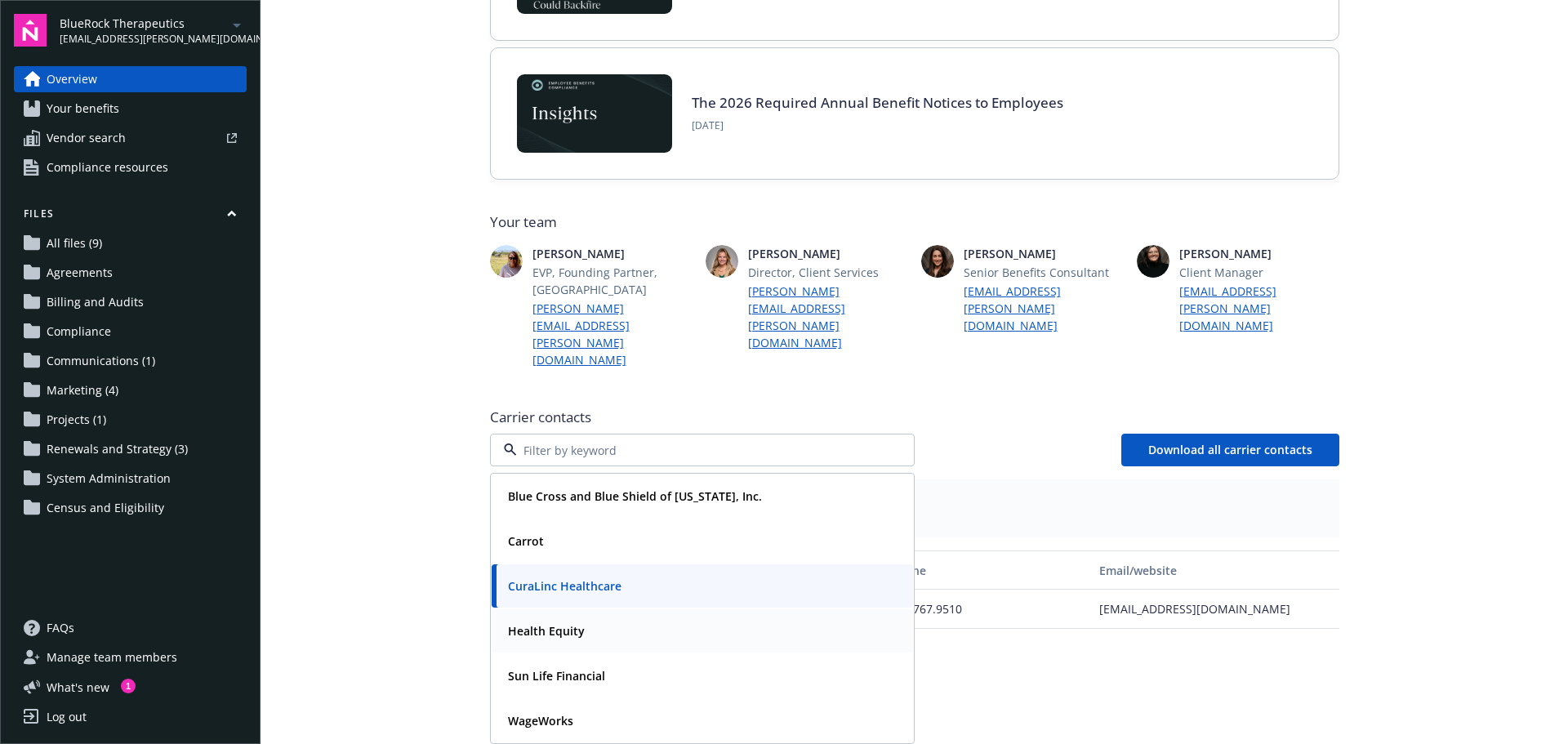
click at [550, 623] on strong "Health Equity" at bounding box center [547, 630] width 77 height 16
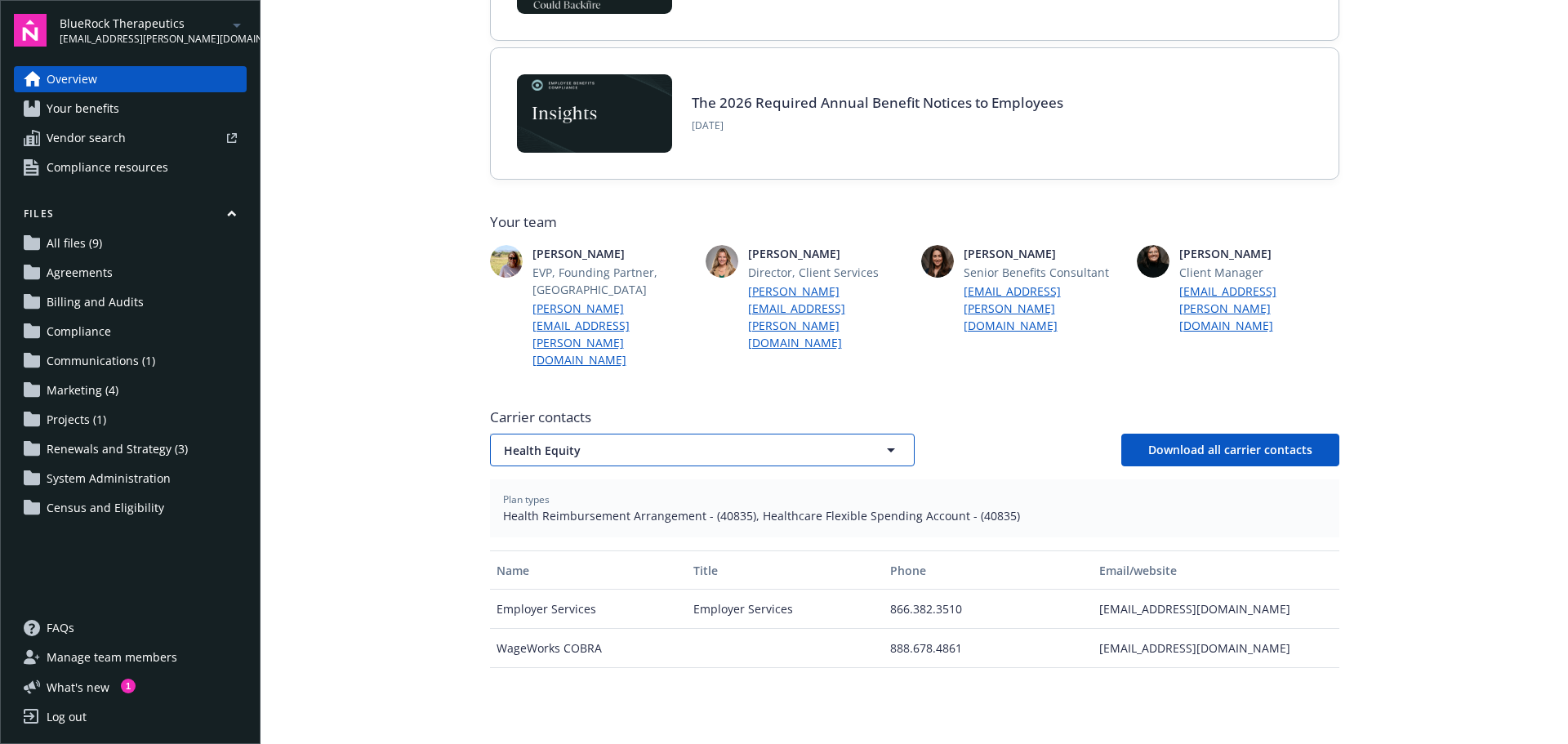
click at [550, 442] on span "Health Equity" at bounding box center [673, 450] width 339 height 17
click at [550, 668] on strong "Sun Life Financial" at bounding box center [557, 676] width 98 height 16
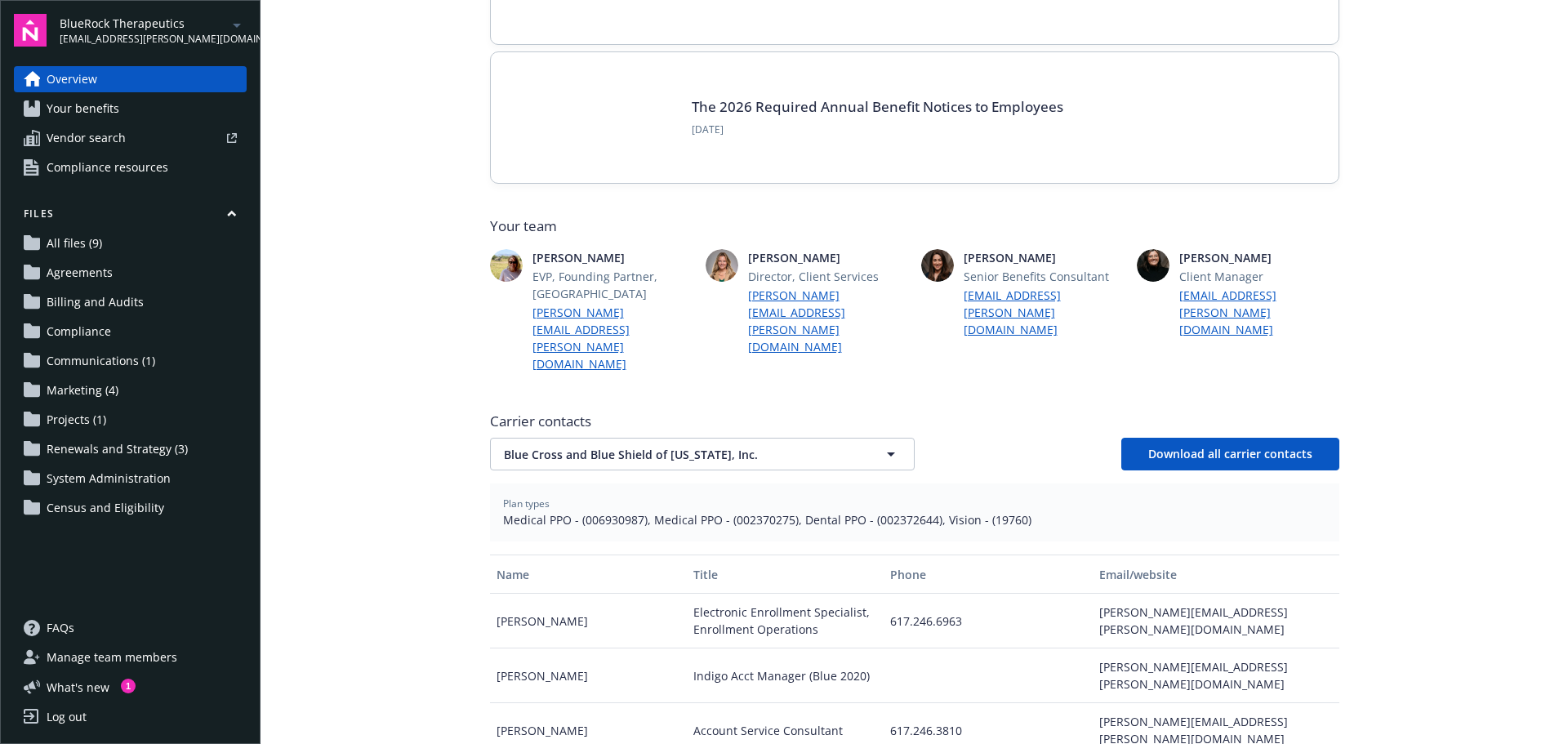
scroll to position [326, 0]
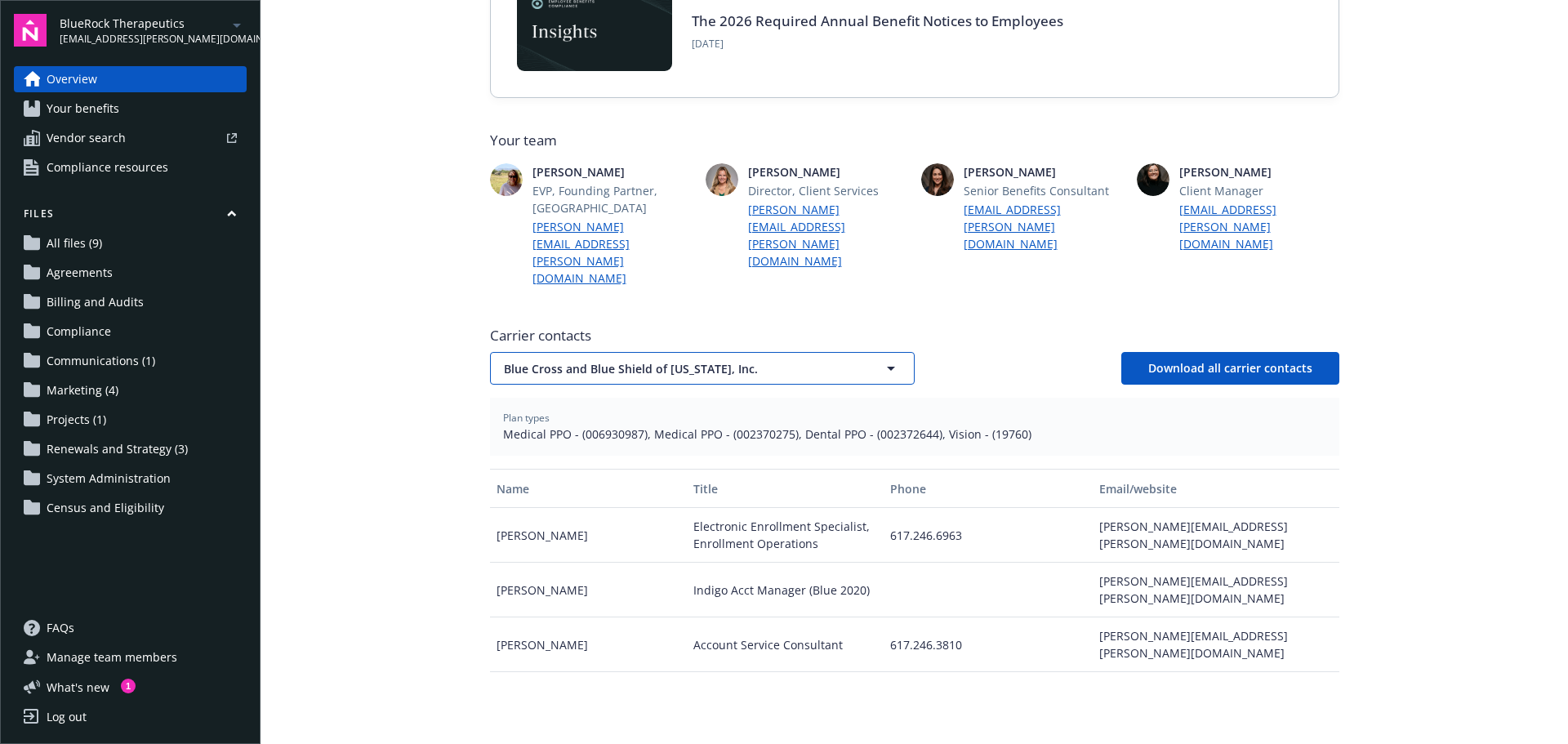
click at [553, 360] on span "Blue Cross and Blue Shield of [US_STATE], Inc." at bounding box center [673, 369] width 339 height 17
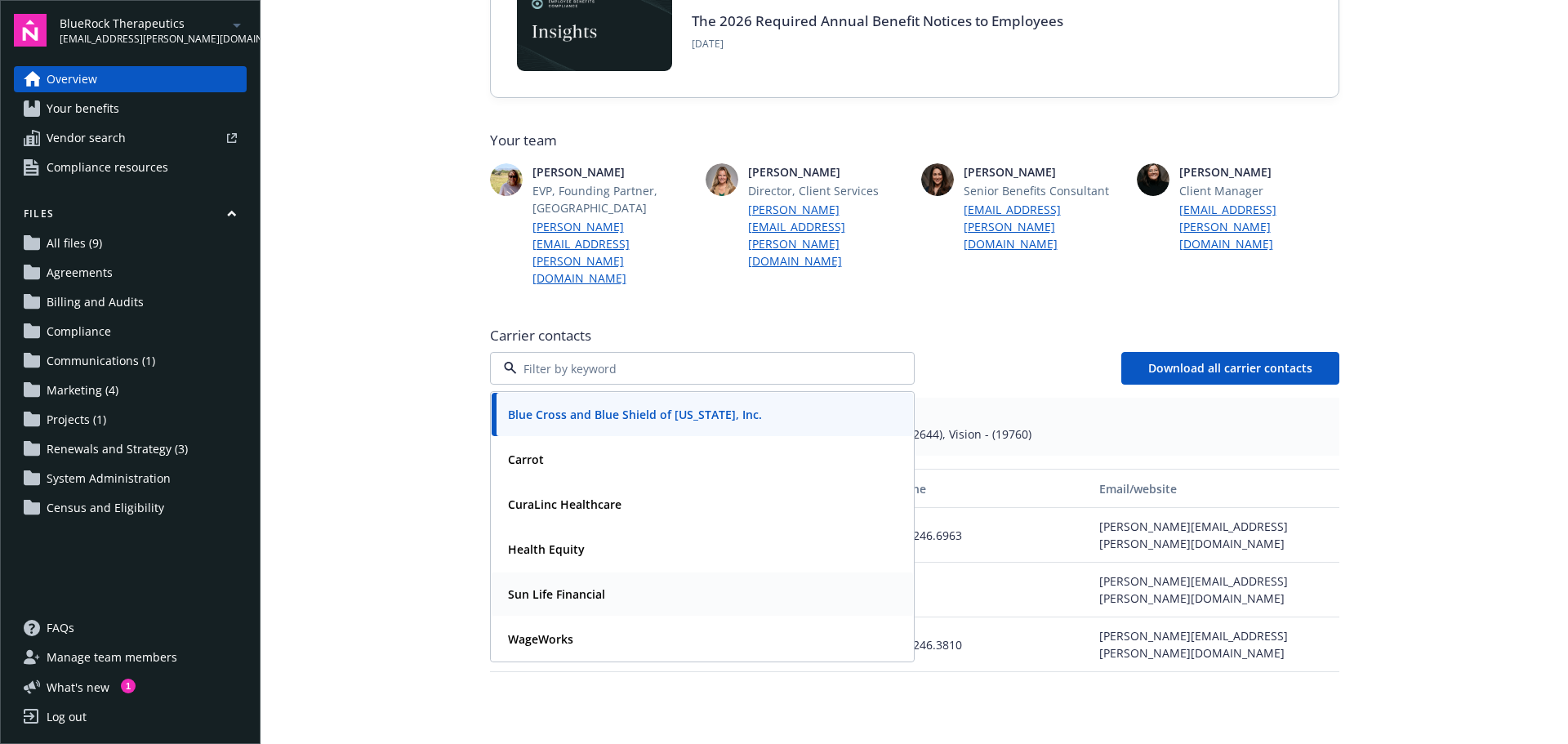
click at [559, 586] on strong "Sun Life Financial" at bounding box center [557, 594] width 98 height 16
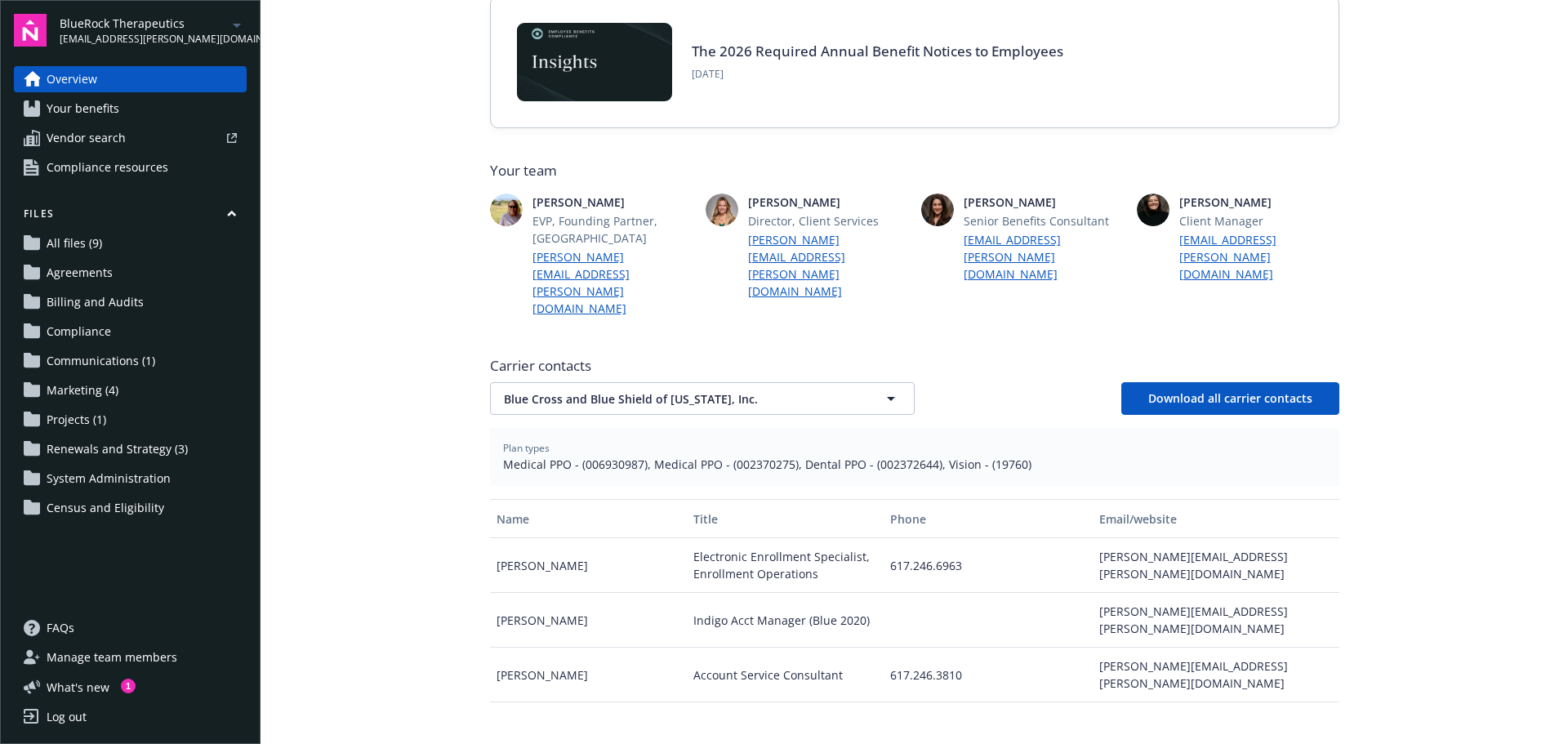
scroll to position [408, 0]
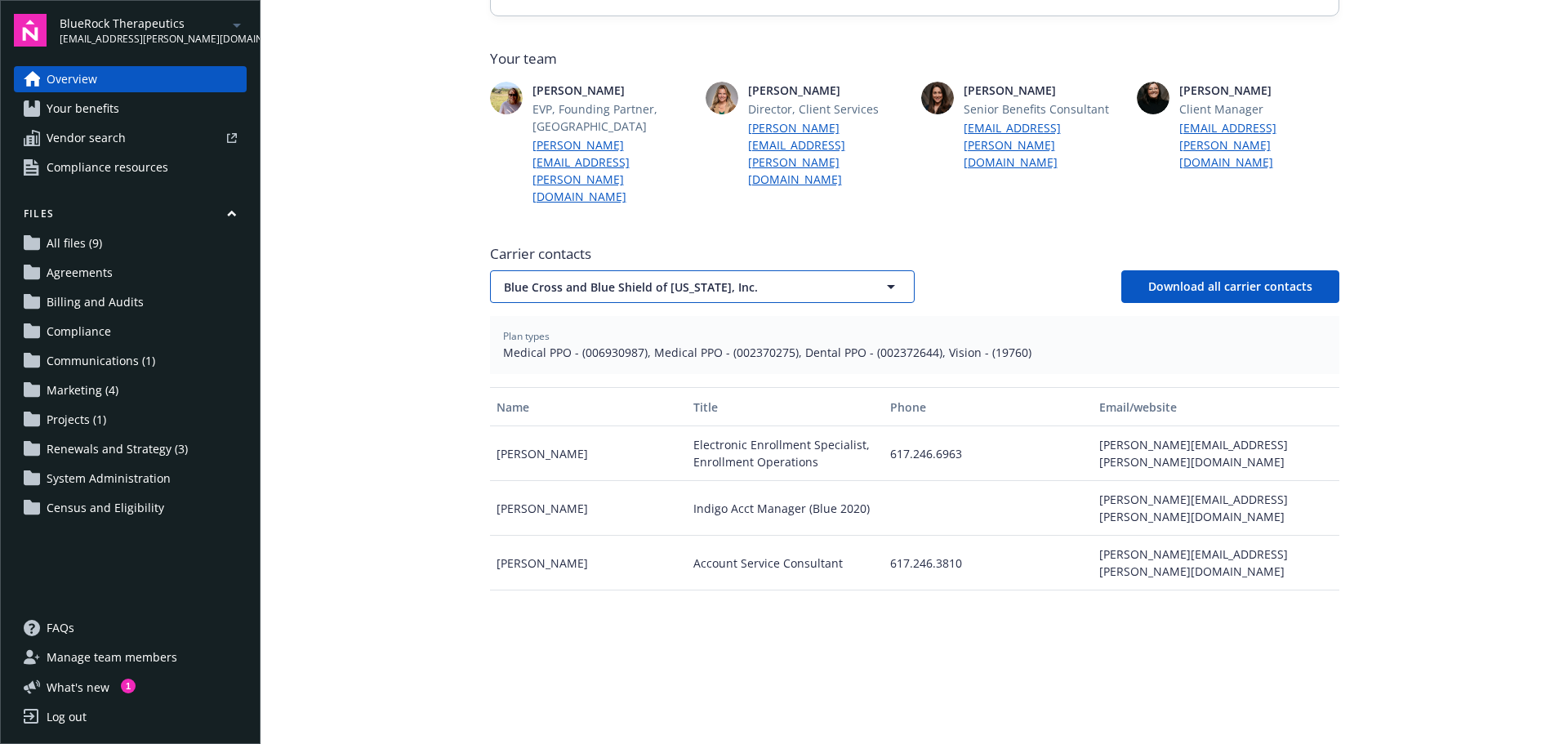
click at [565, 270] on button "Blue Cross and Blue Shield of [US_STATE], Inc." at bounding box center [701, 286] width 425 height 33
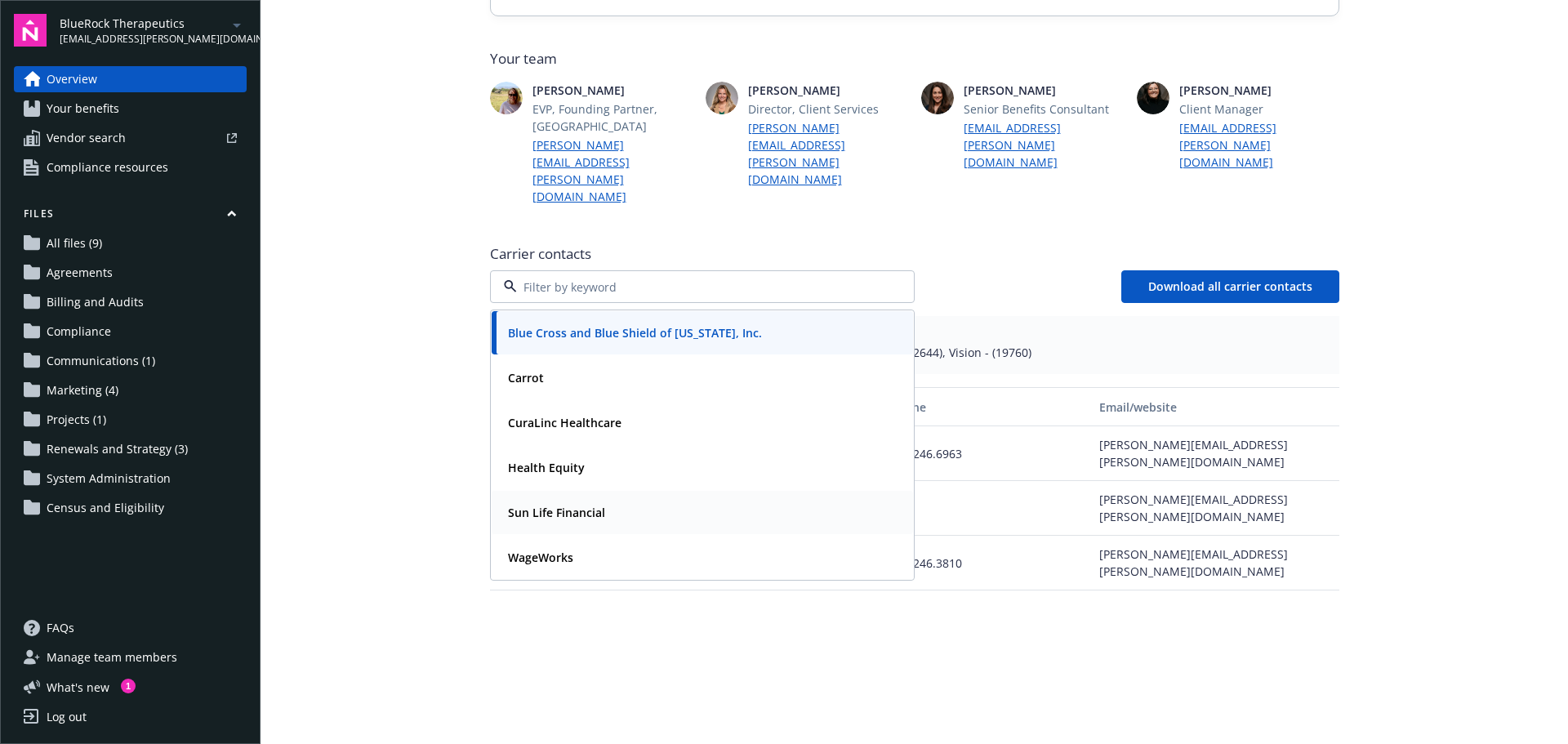
click at [551, 501] on div "Sun Life Financial" at bounding box center [555, 512] width 107 height 23
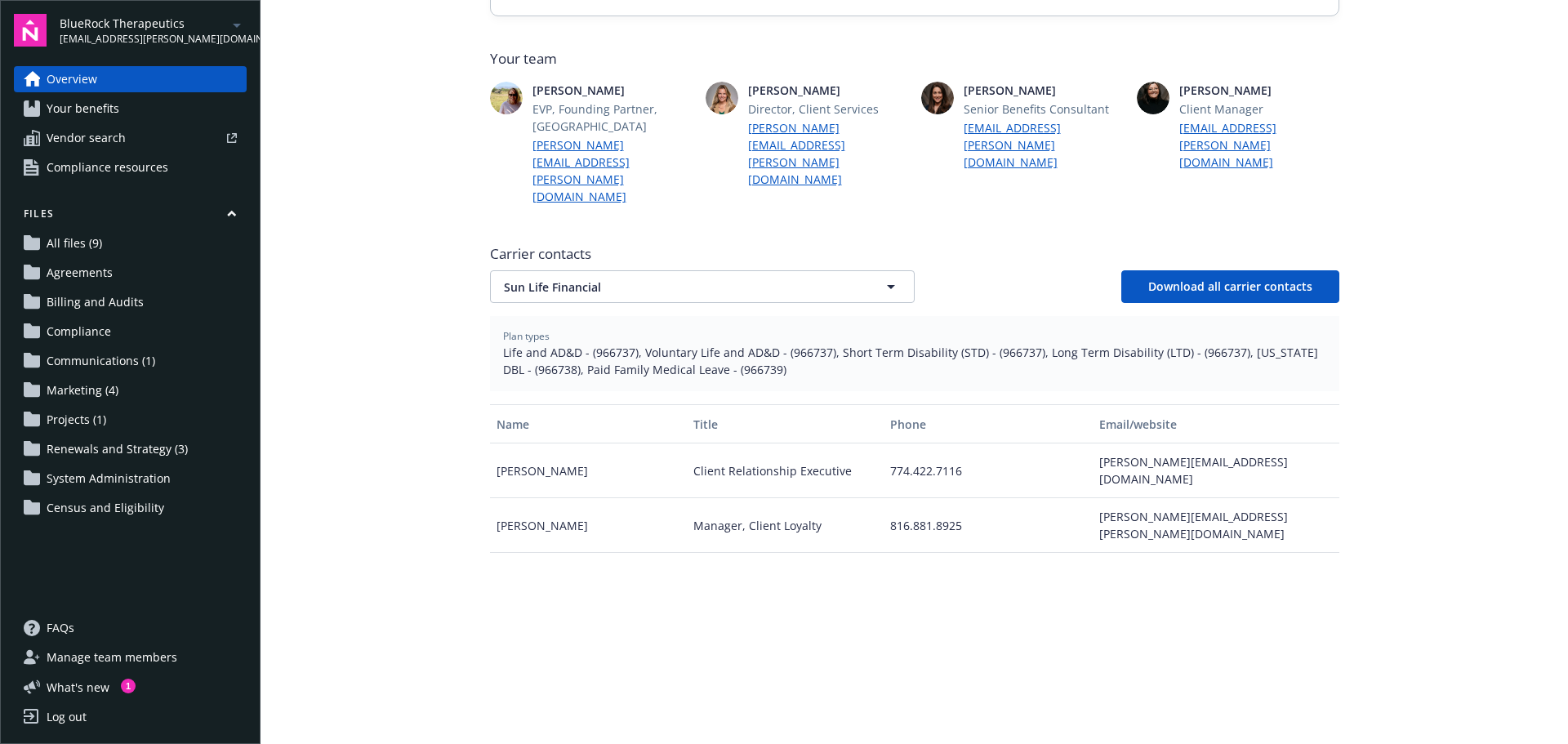
click at [717, 522] on div "Name Title Phone Email/website Cassie Pierre Client Relationship Executive 774.…" at bounding box center [914, 606] width 850 height 404
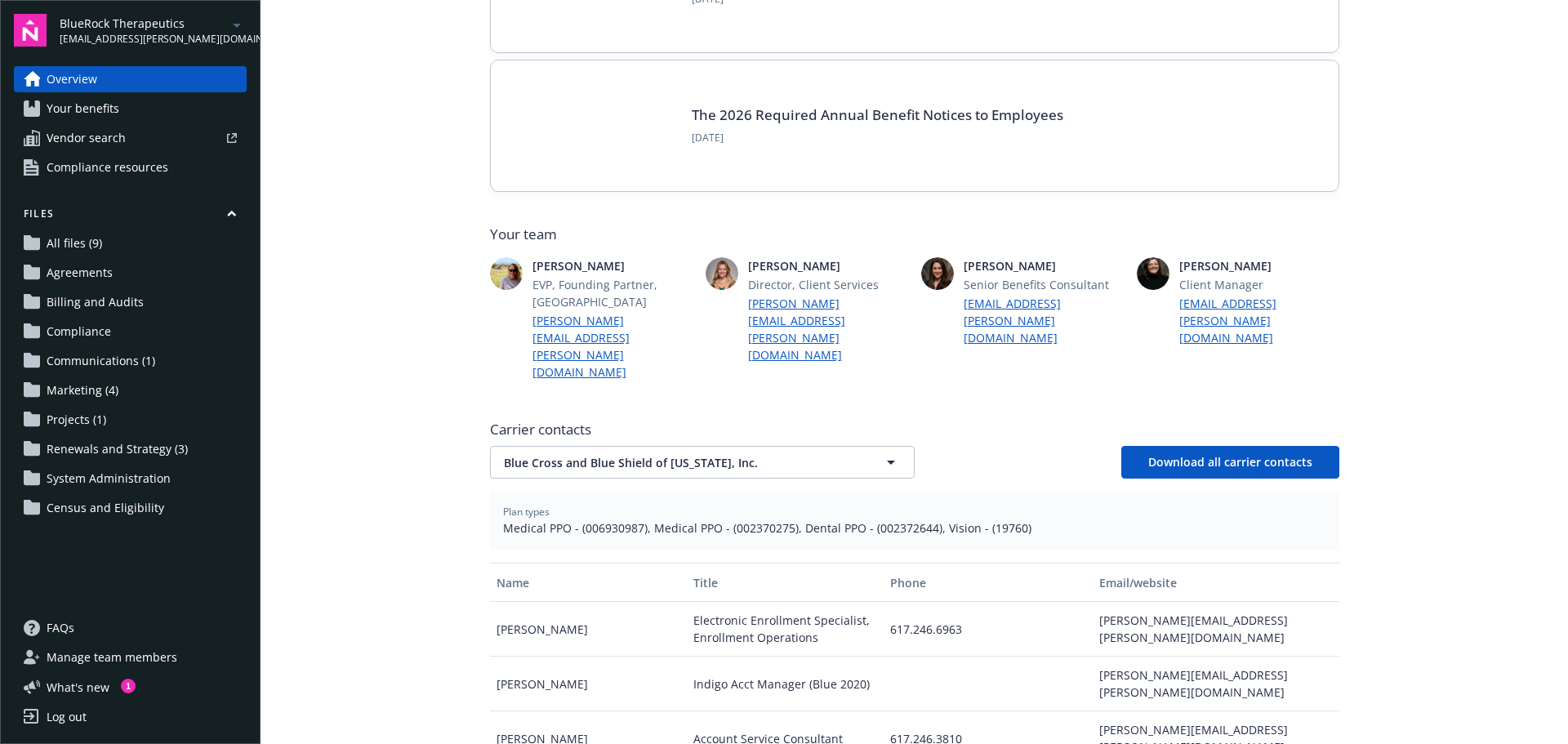
scroll to position [245, 0]
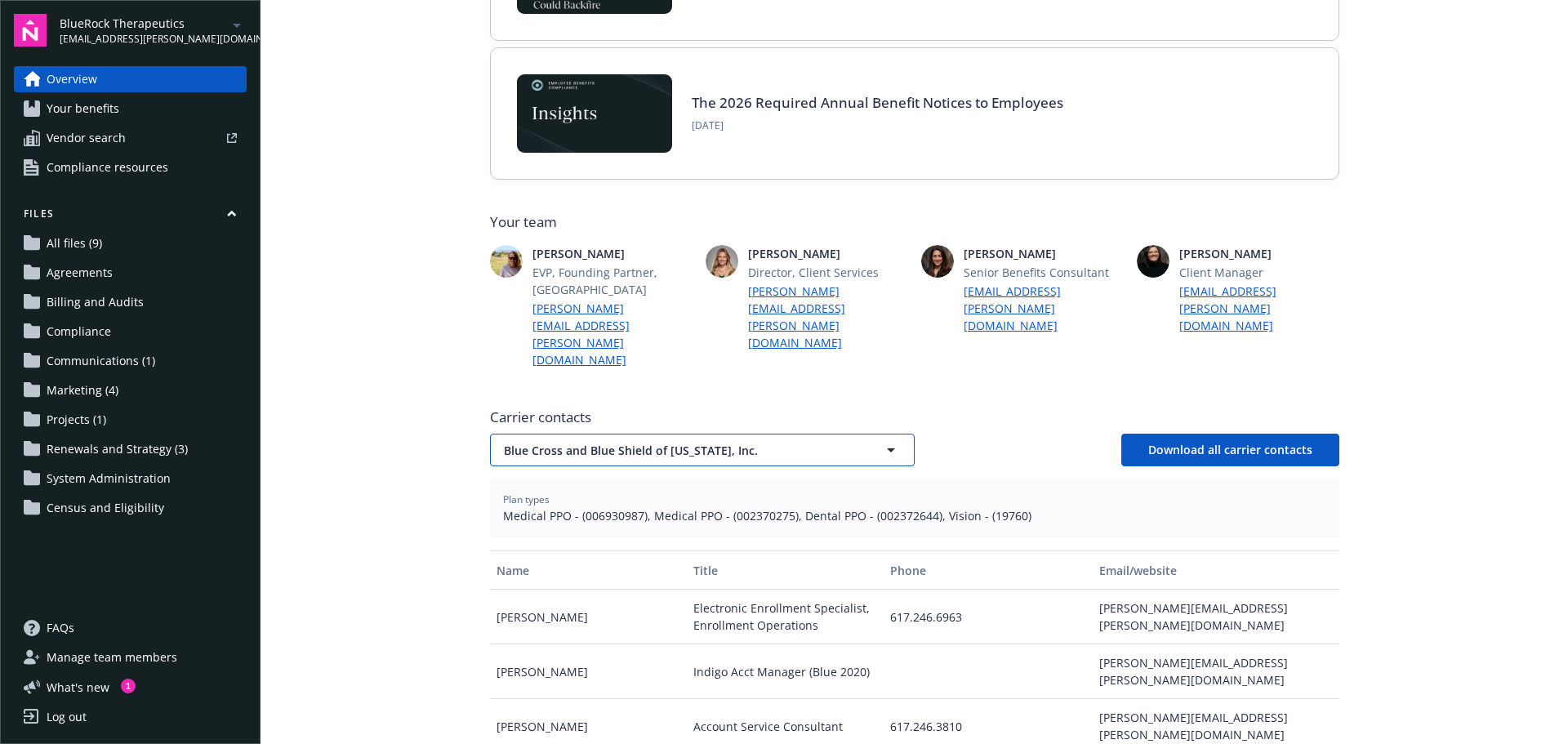
click at [685, 442] on span "Blue Cross and Blue Shield of [US_STATE], Inc." at bounding box center [673, 450] width 339 height 17
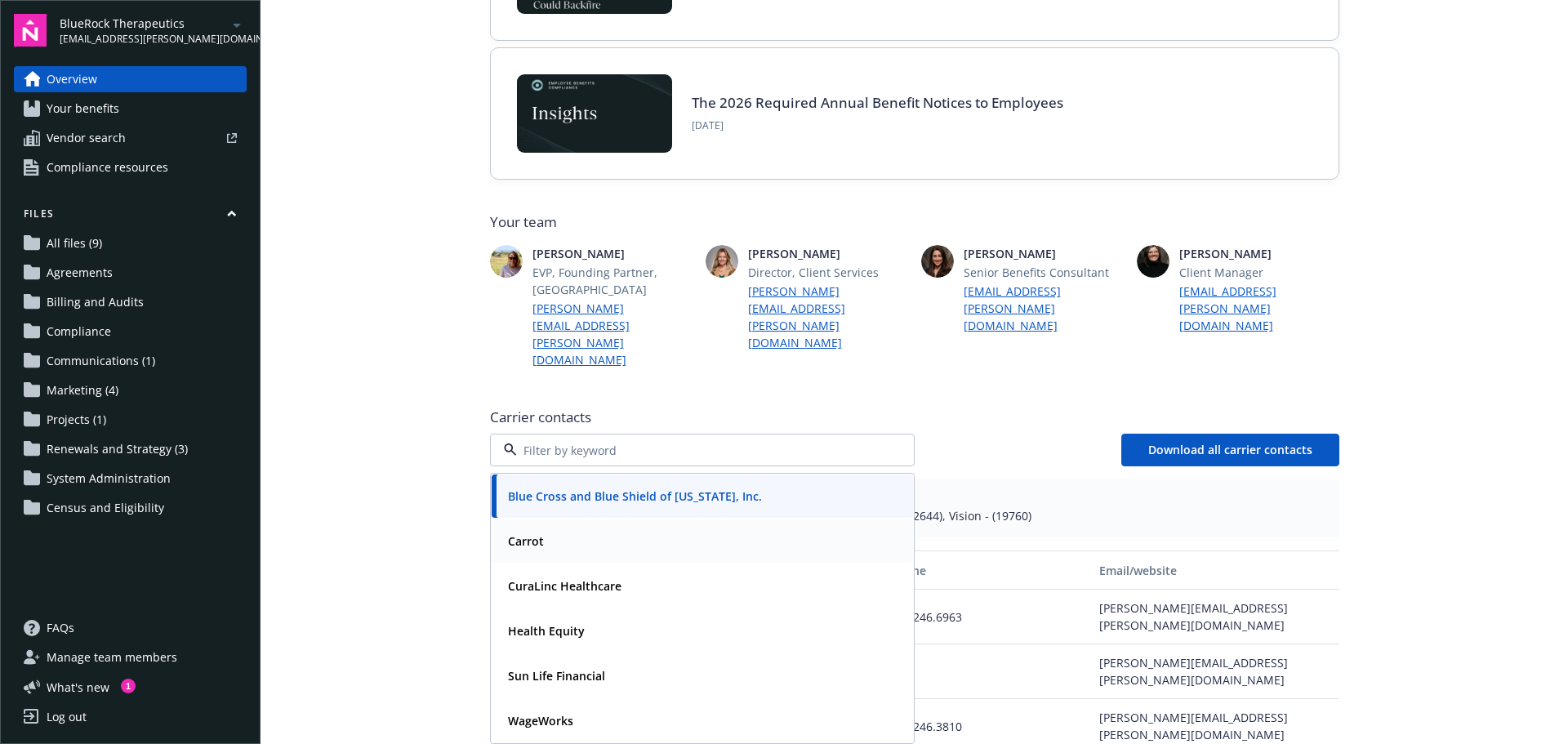
click at [609, 529] on div "Carrot" at bounding box center [702, 540] width 401 height 23
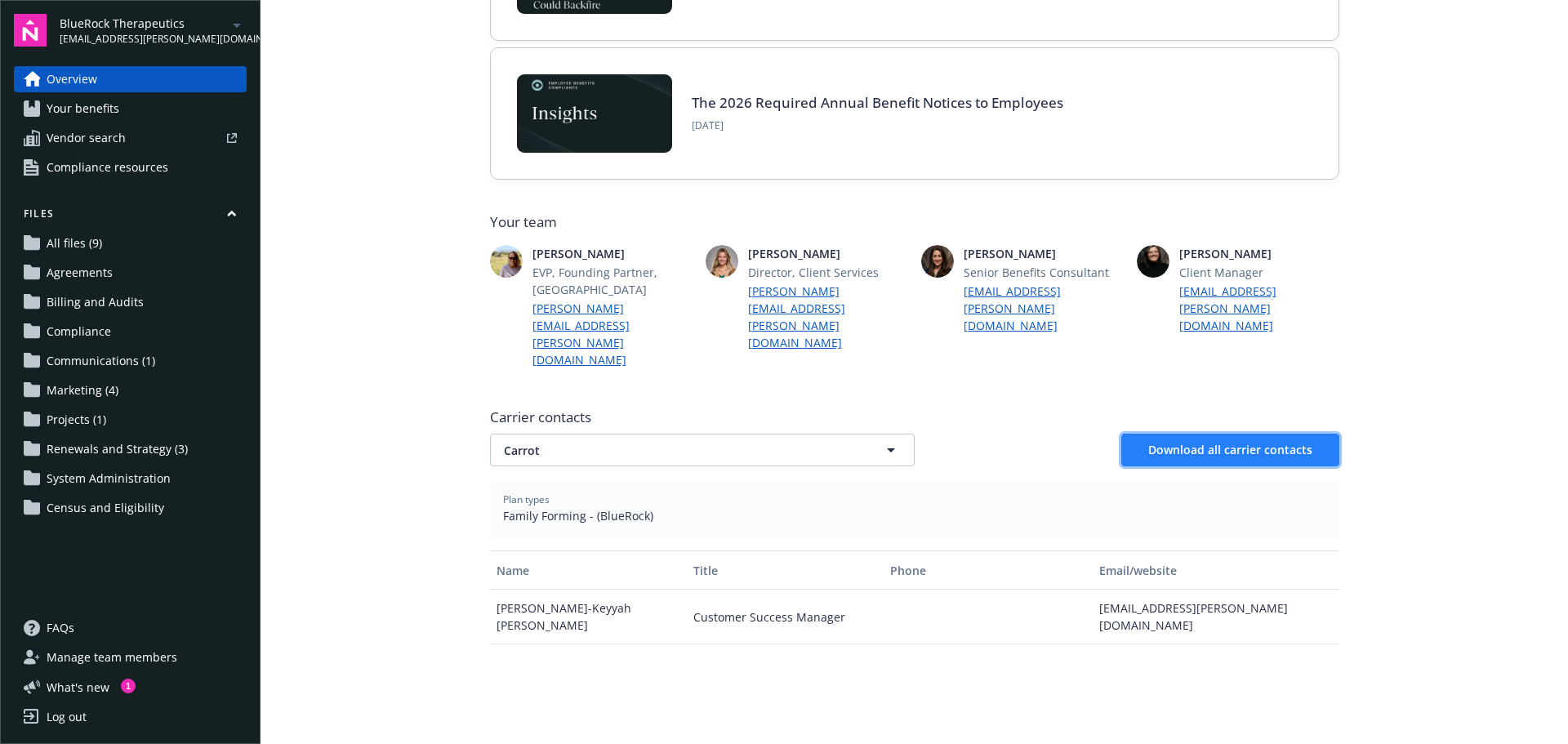
click at [1184, 442] on span "Download all carrier contacts" at bounding box center [1229, 449] width 164 height 16
click at [140, 33] on span "[EMAIL_ADDRESS][PERSON_NAME][DOMAIN_NAME]" at bounding box center [143, 39] width 168 height 15
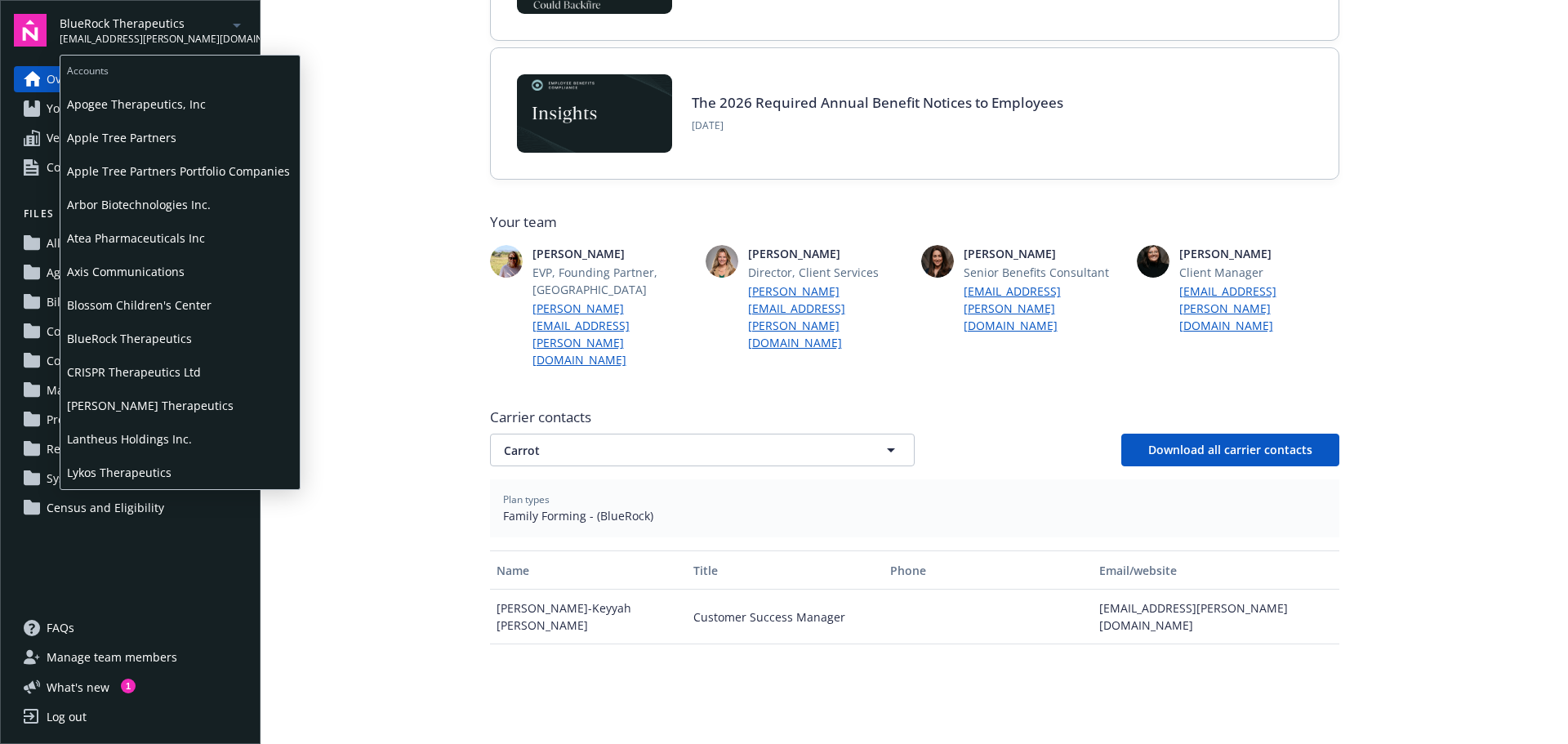
scroll to position [228, 0]
click at [111, 427] on span "ProKidney Corp." at bounding box center [179, 439] width 226 height 34
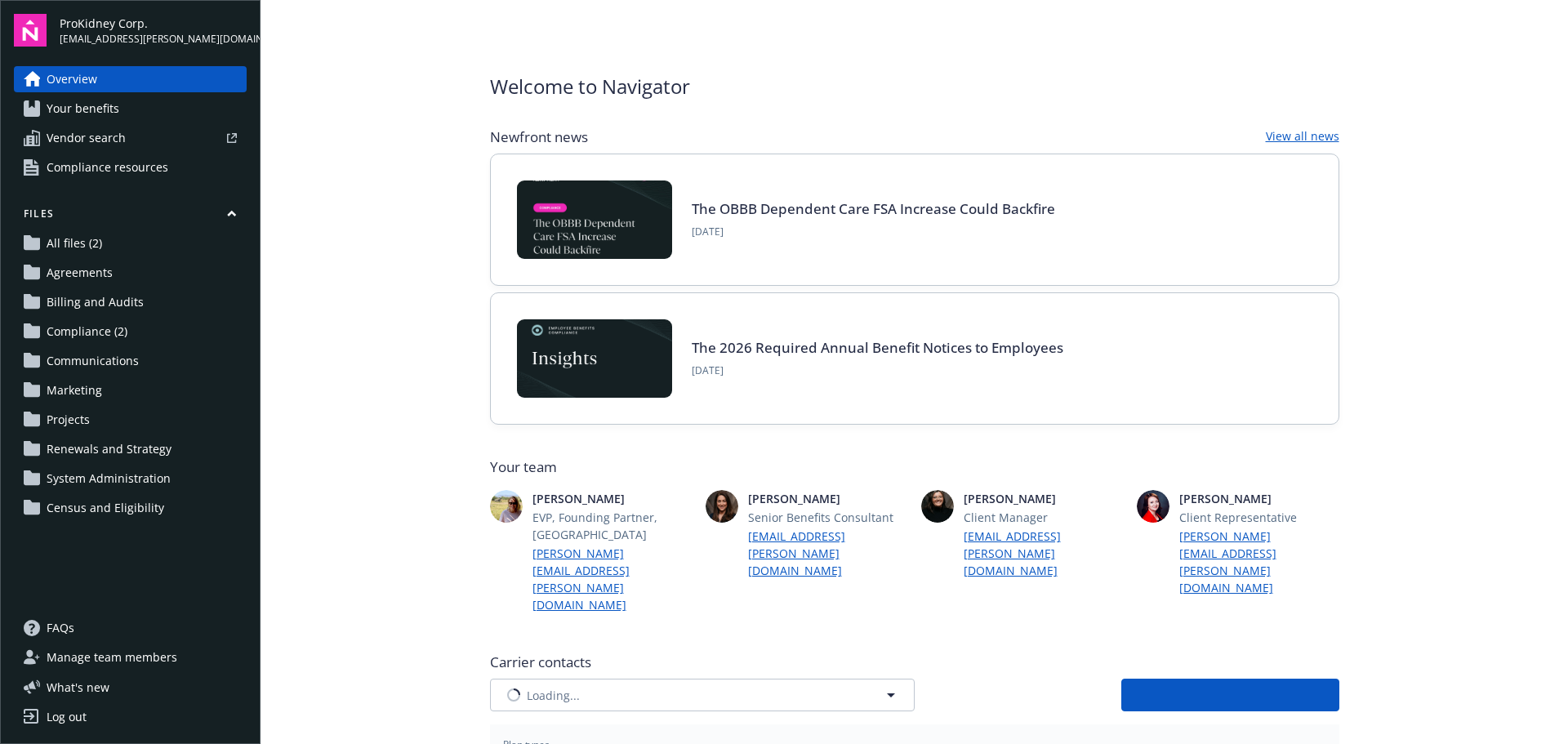
type input "Blue Cross and Blue Shield of North Carolina"
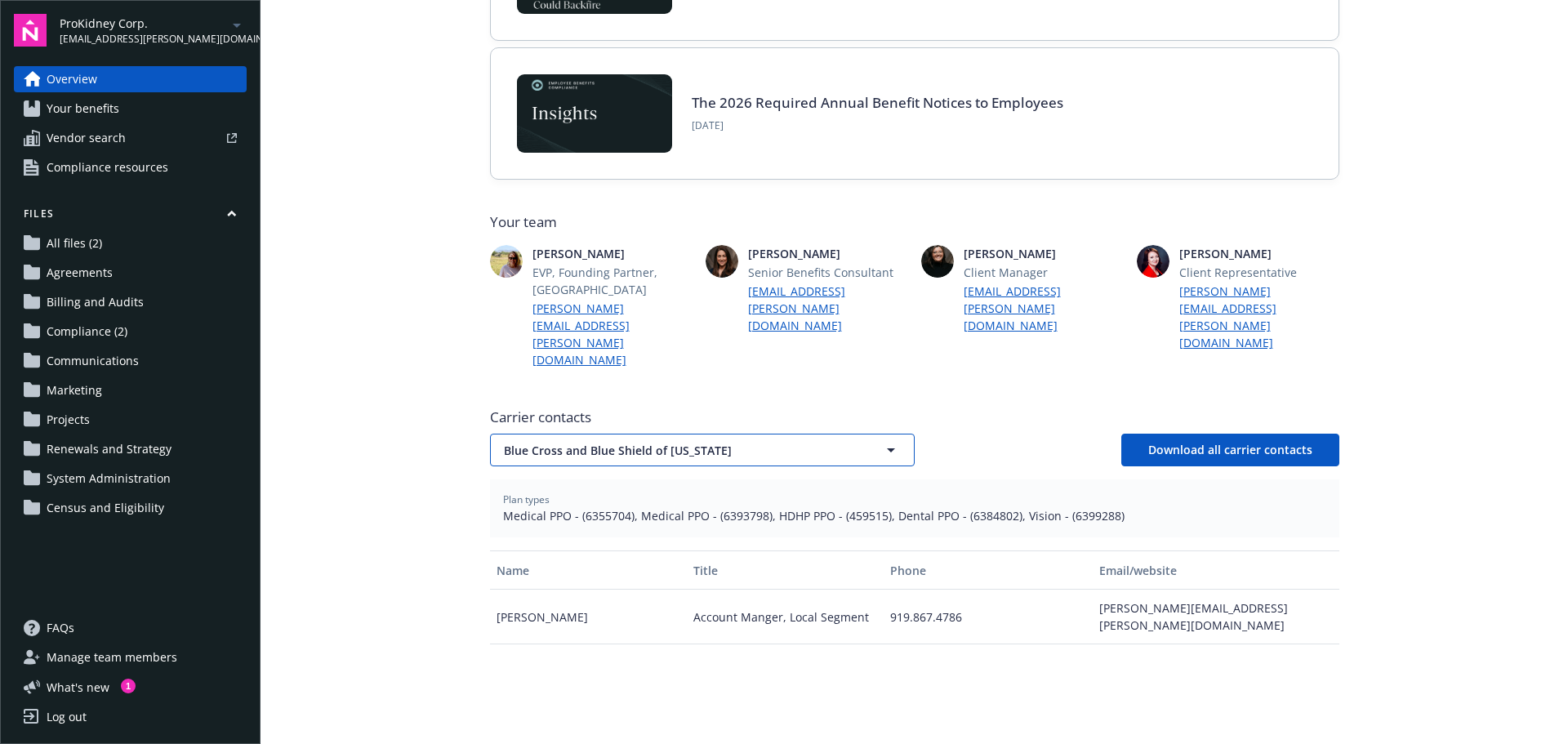
click at [546, 442] on span "Blue Cross and Blue Shield of North Carolina" at bounding box center [673, 450] width 339 height 17
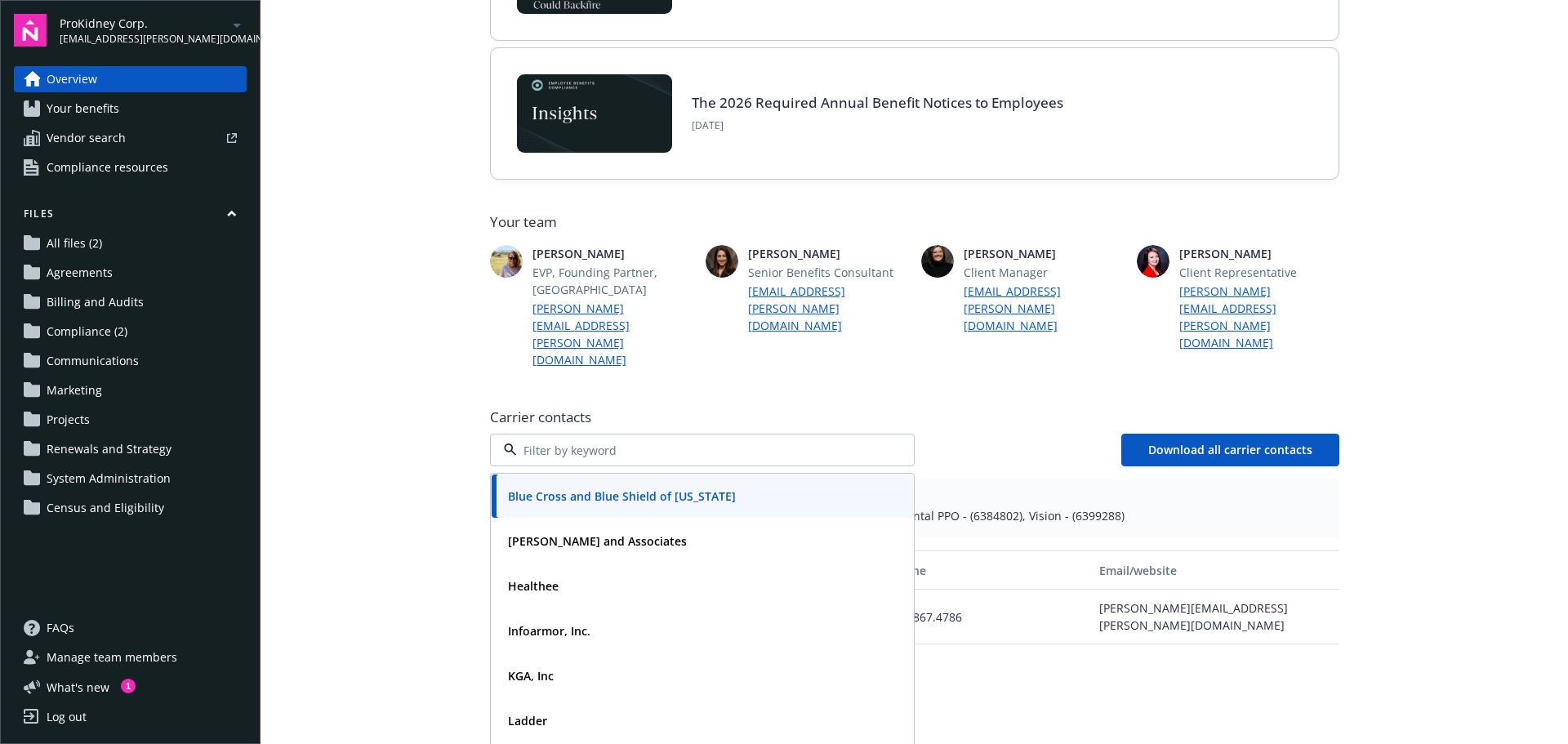
click at [382, 407] on main "Welcome to Navigator Newfront news View all news The OBBB Dependent Care FSA In…" at bounding box center [914, 372] width 1307 height 744
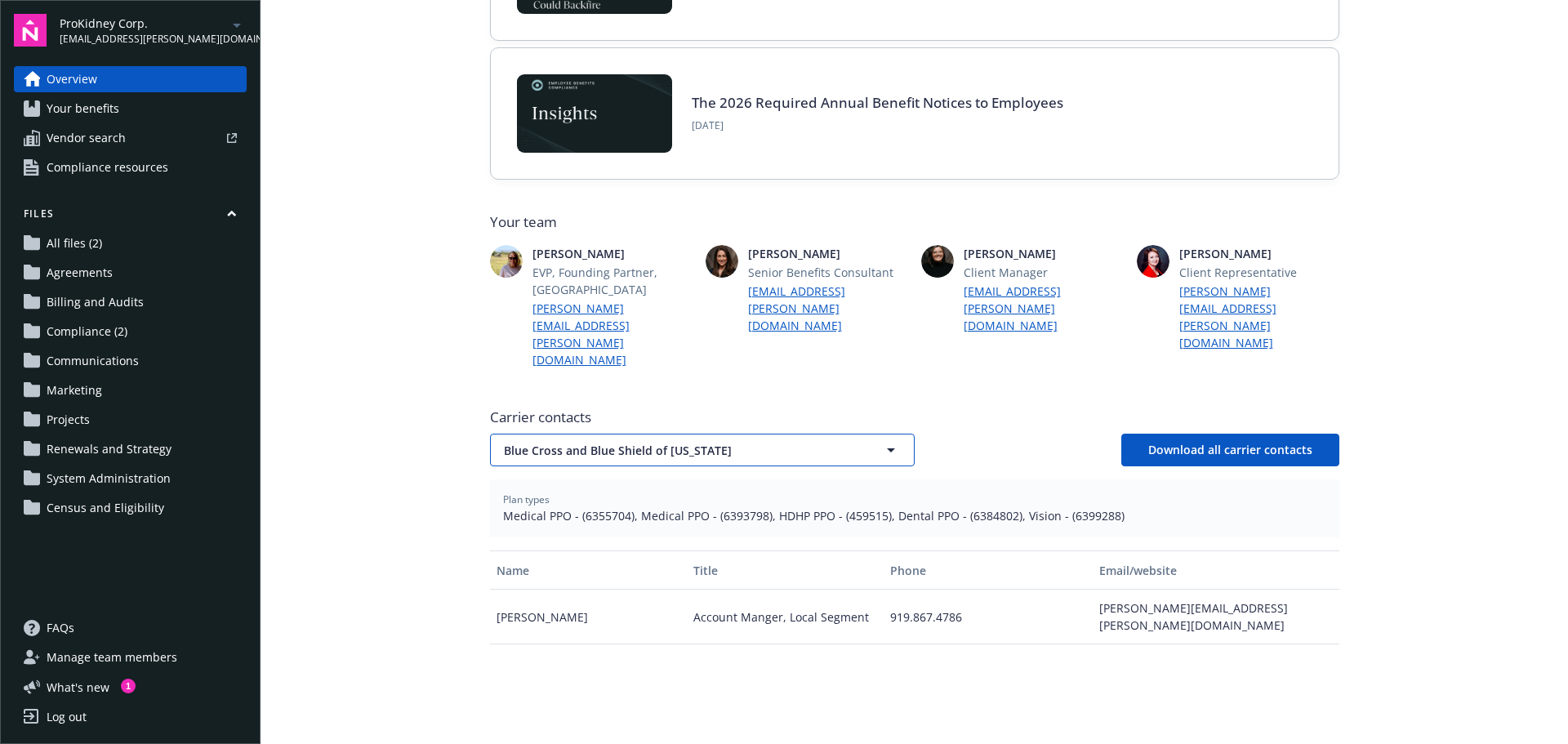
click at [559, 442] on span "Blue Cross and Blue Shield of North Carolina" at bounding box center [673, 450] width 339 height 17
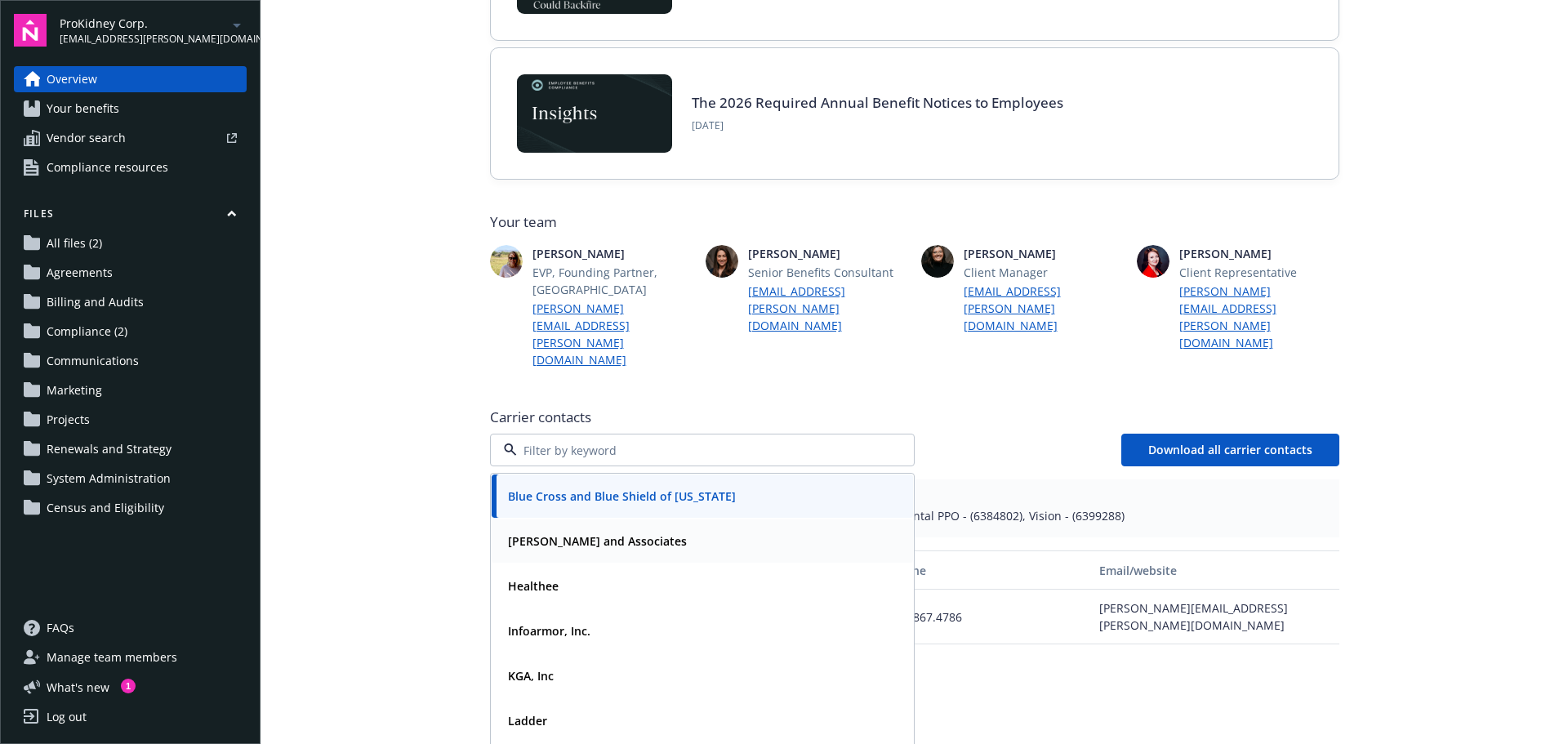
click at [545, 579] on strong "Healthee" at bounding box center [534, 586] width 51 height 16
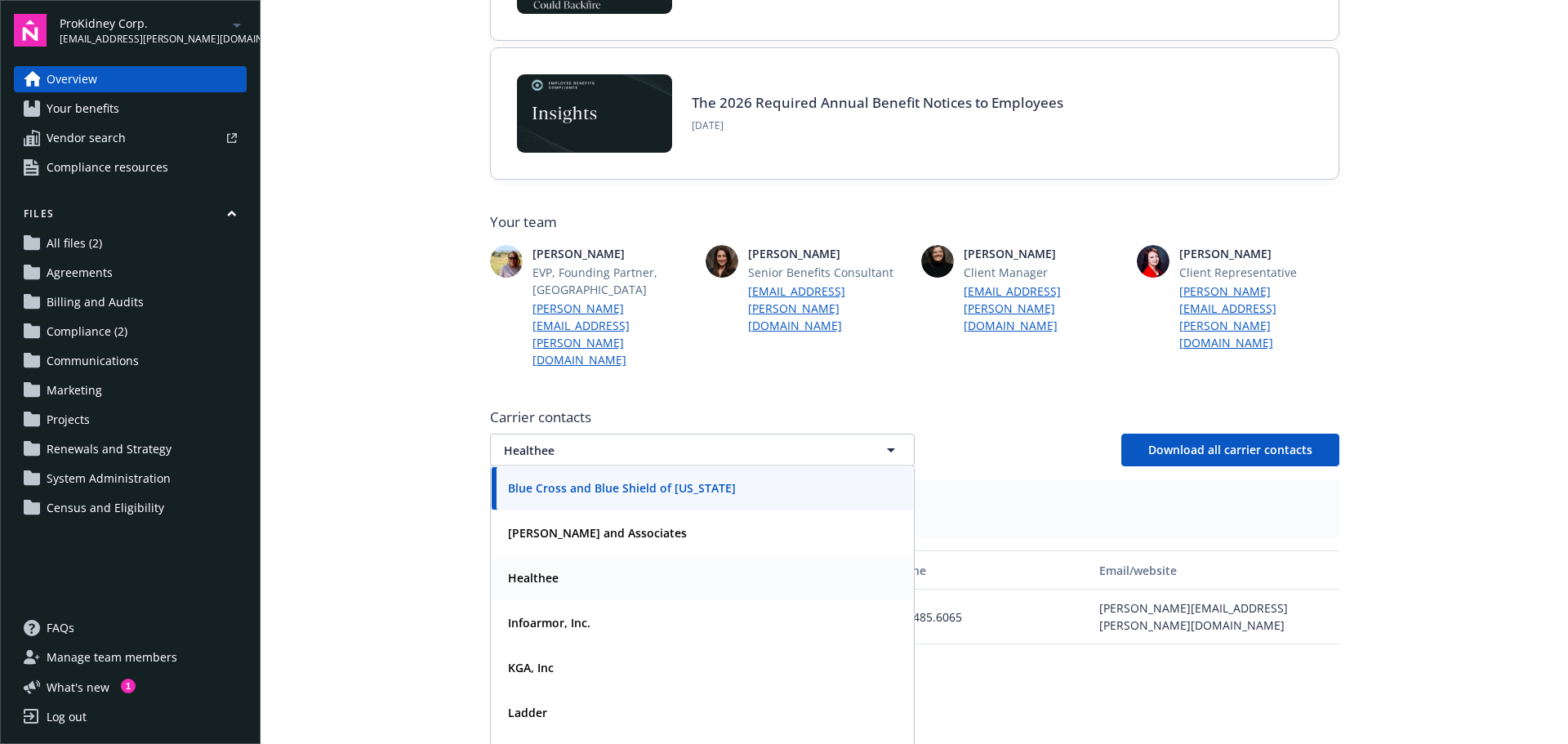
click at [365, 428] on main "Welcome to Navigator Newfront news View all news The OBBB Dependent Care FSA In…" at bounding box center [914, 372] width 1307 height 744
